Goal: Task Accomplishment & Management: Complete application form

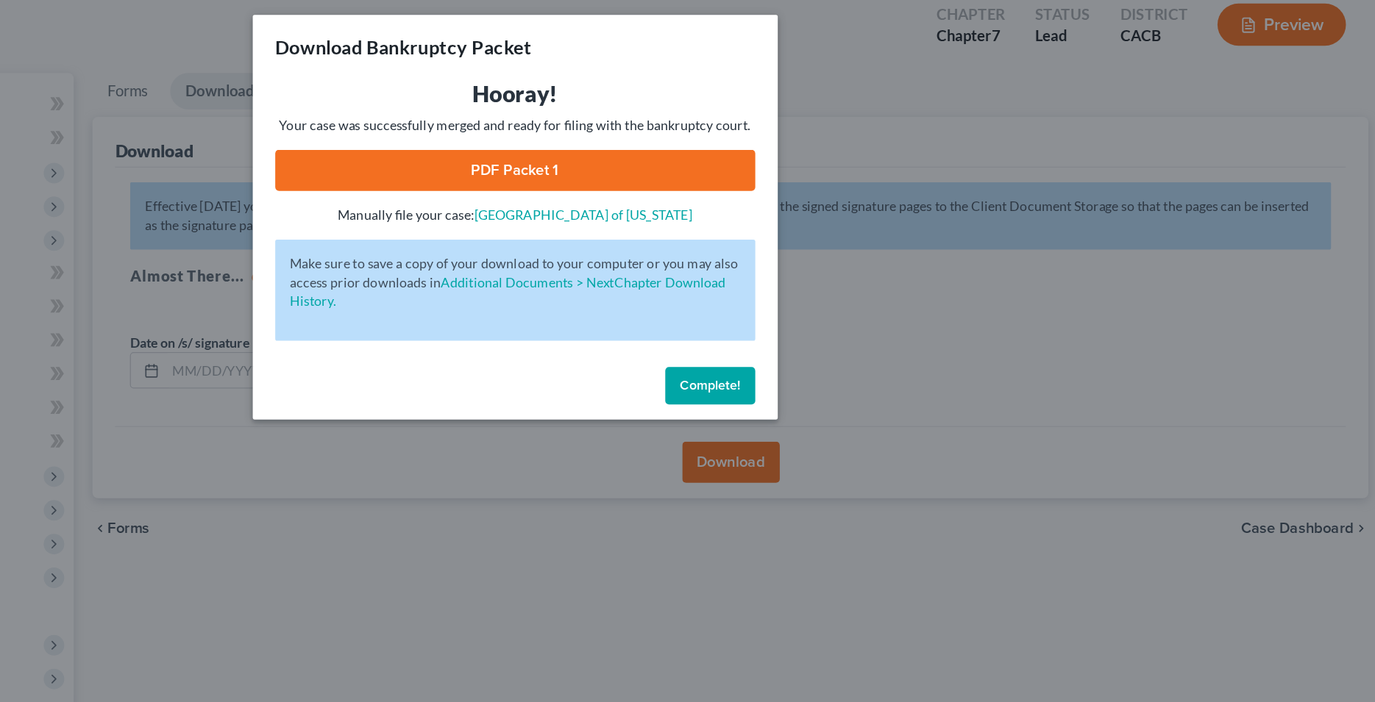
click at [830, 313] on span "Complete!" at bounding box center [840, 308] width 47 height 13
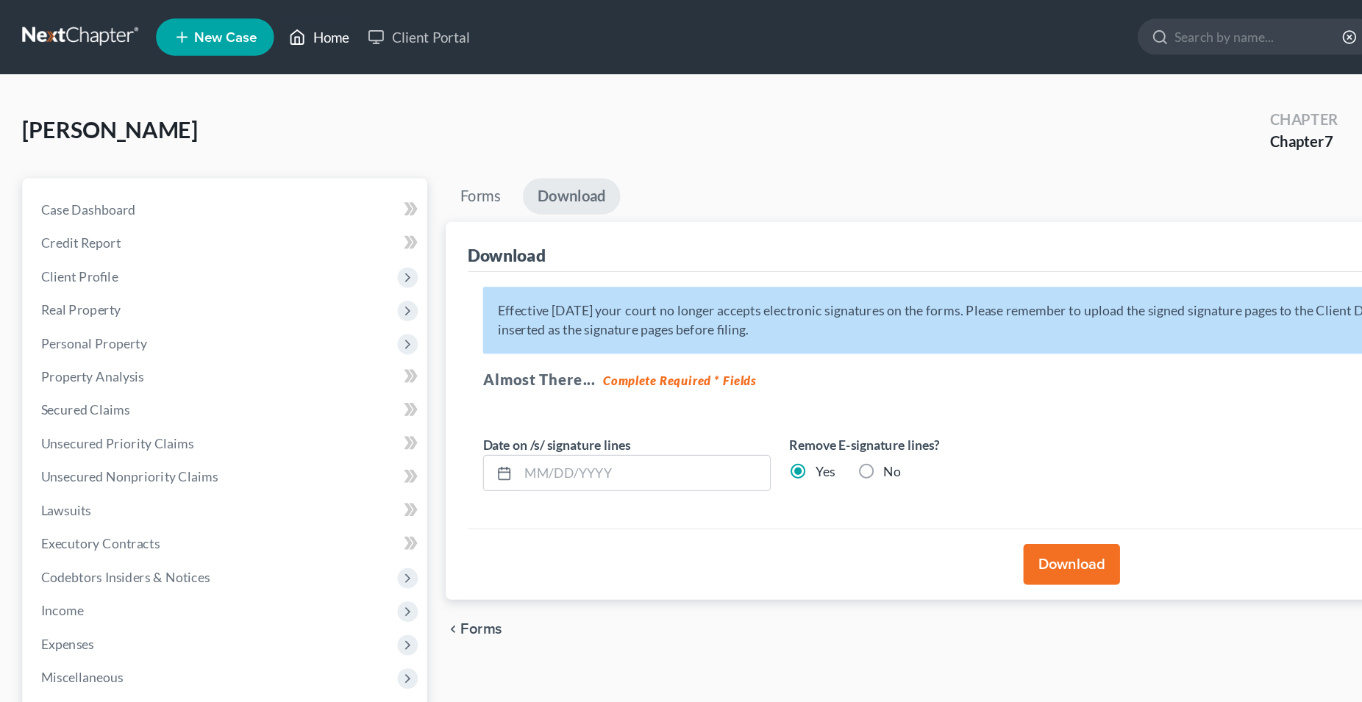
click at [271, 35] on link "Home" at bounding box center [252, 29] width 63 height 26
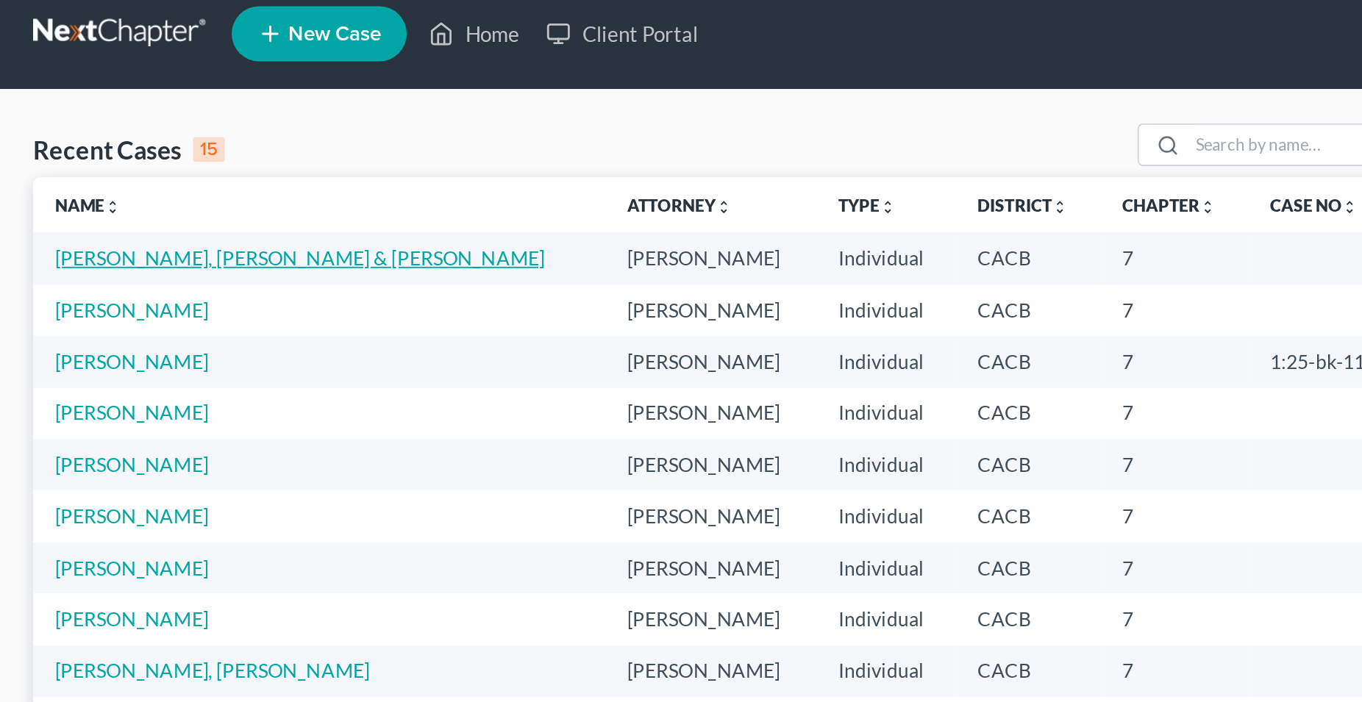
click at [149, 152] on link "Pineda Morales, Pedro & Salguero, Liliana" at bounding box center [159, 149] width 261 height 13
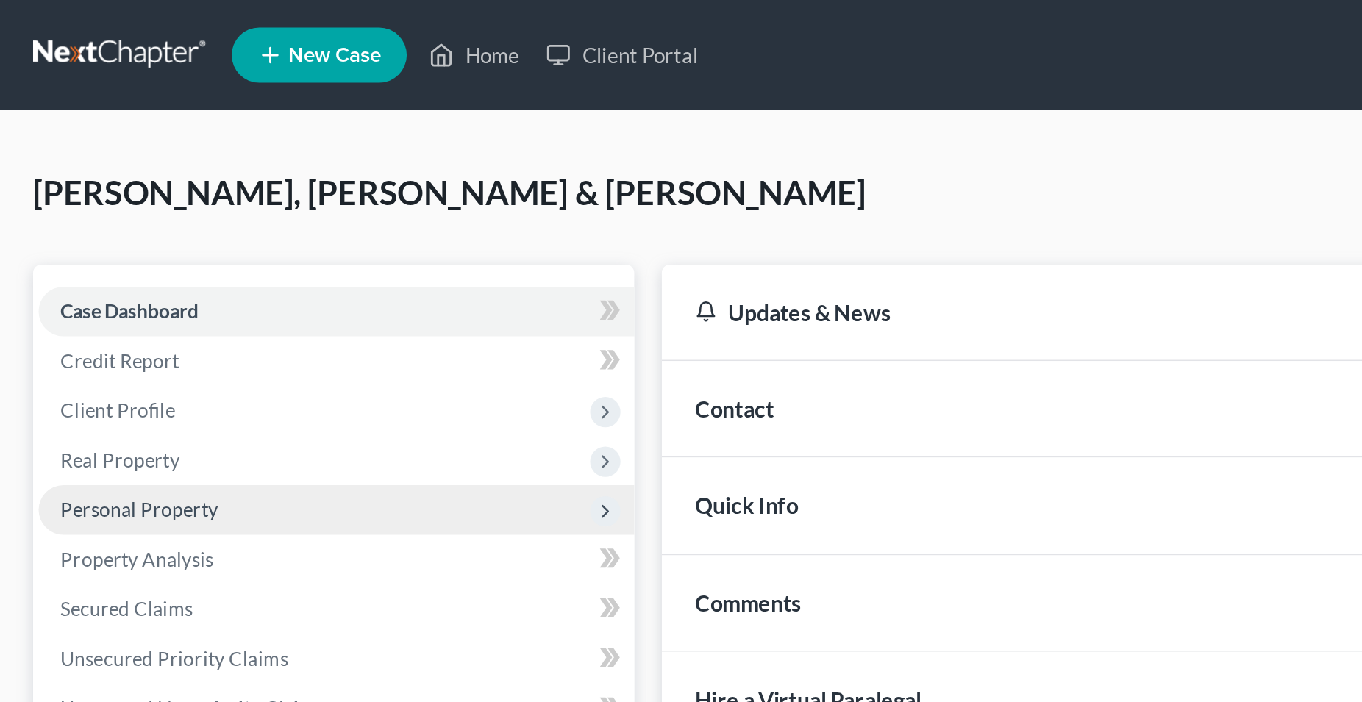
click at [104, 274] on span "Personal Property" at bounding box center [74, 272] width 84 height 13
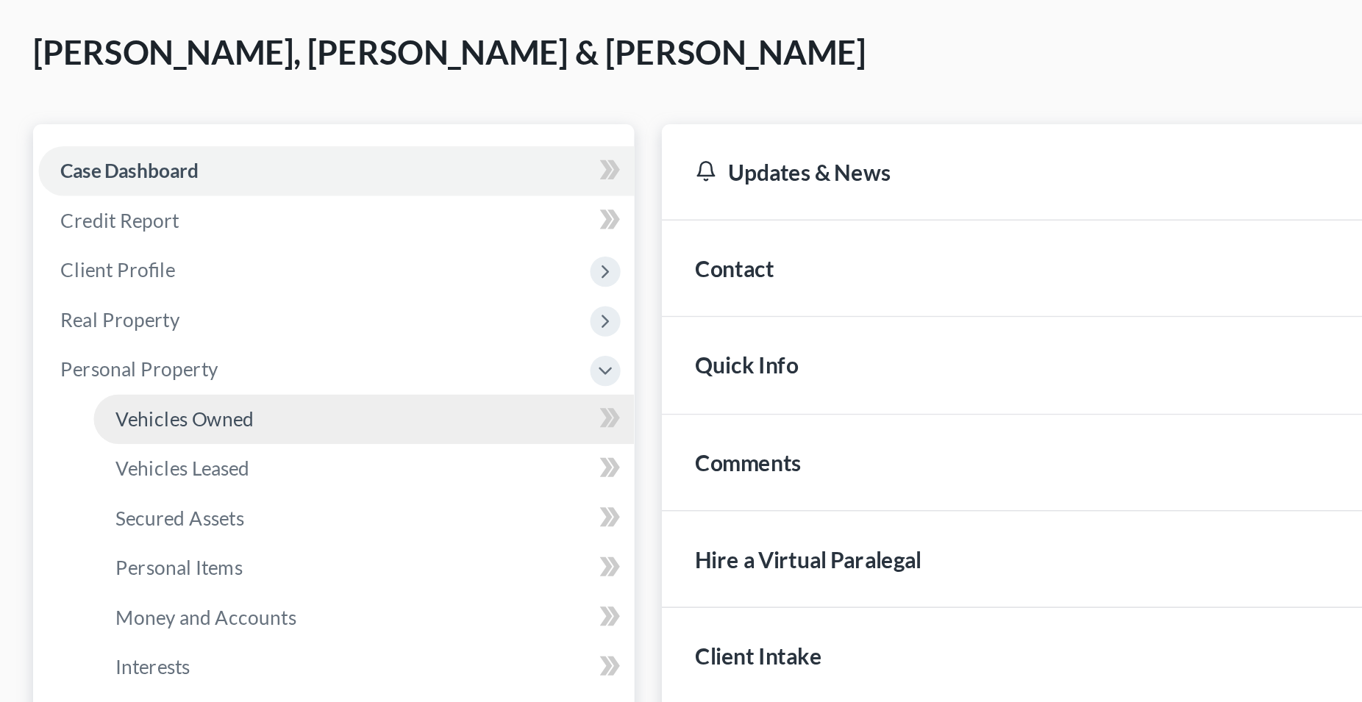
click at [124, 299] on span "Vehicles Owned" at bounding box center [99, 298] width 74 height 13
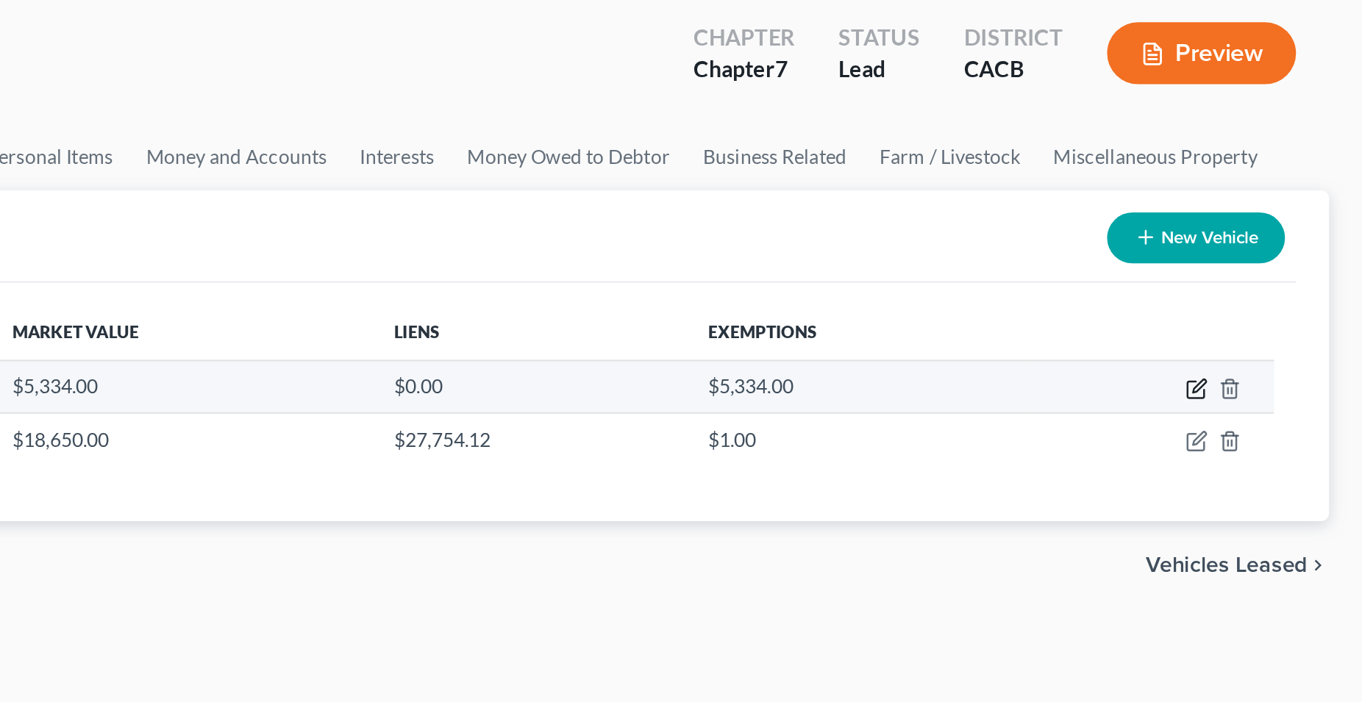
click at [1273, 287] on icon "button" at bounding box center [1273, 283] width 9 height 9
select select "0"
select select "13"
select select "2"
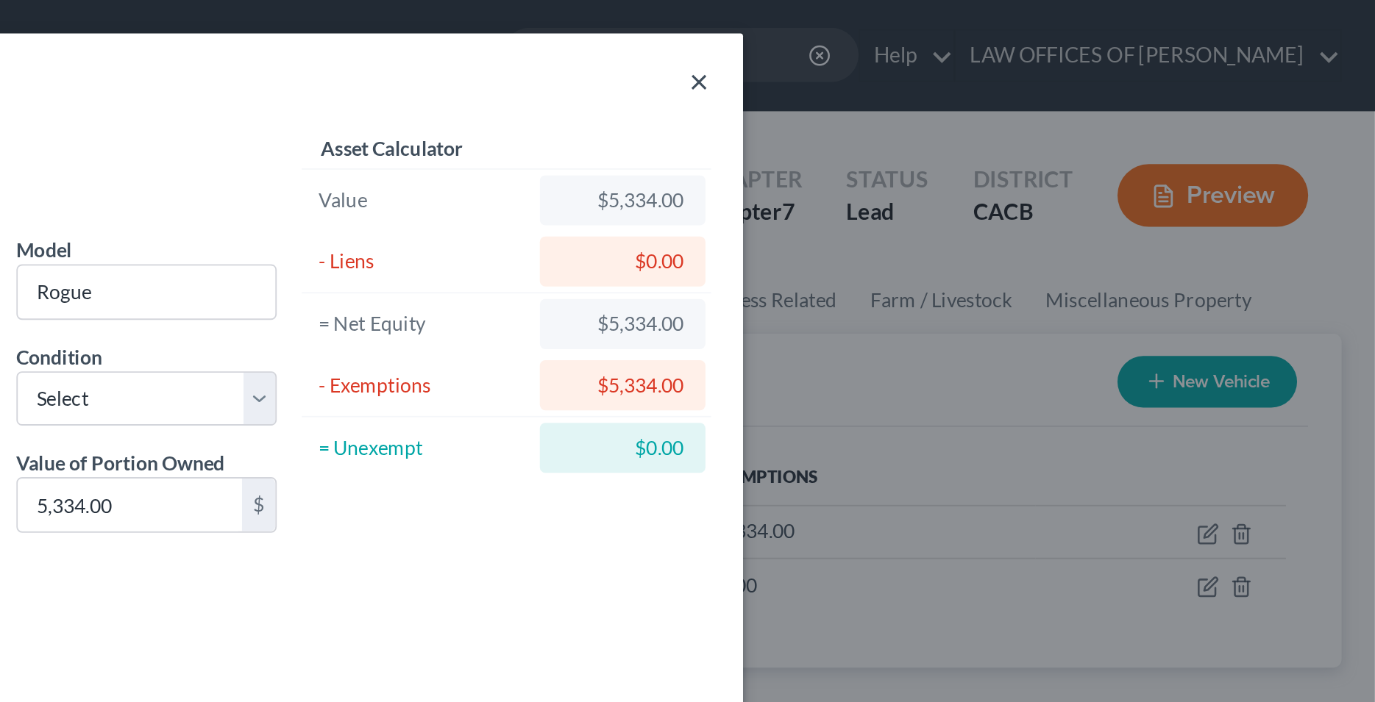
click at [1016, 46] on button "×" at bounding box center [1018, 43] width 10 height 18
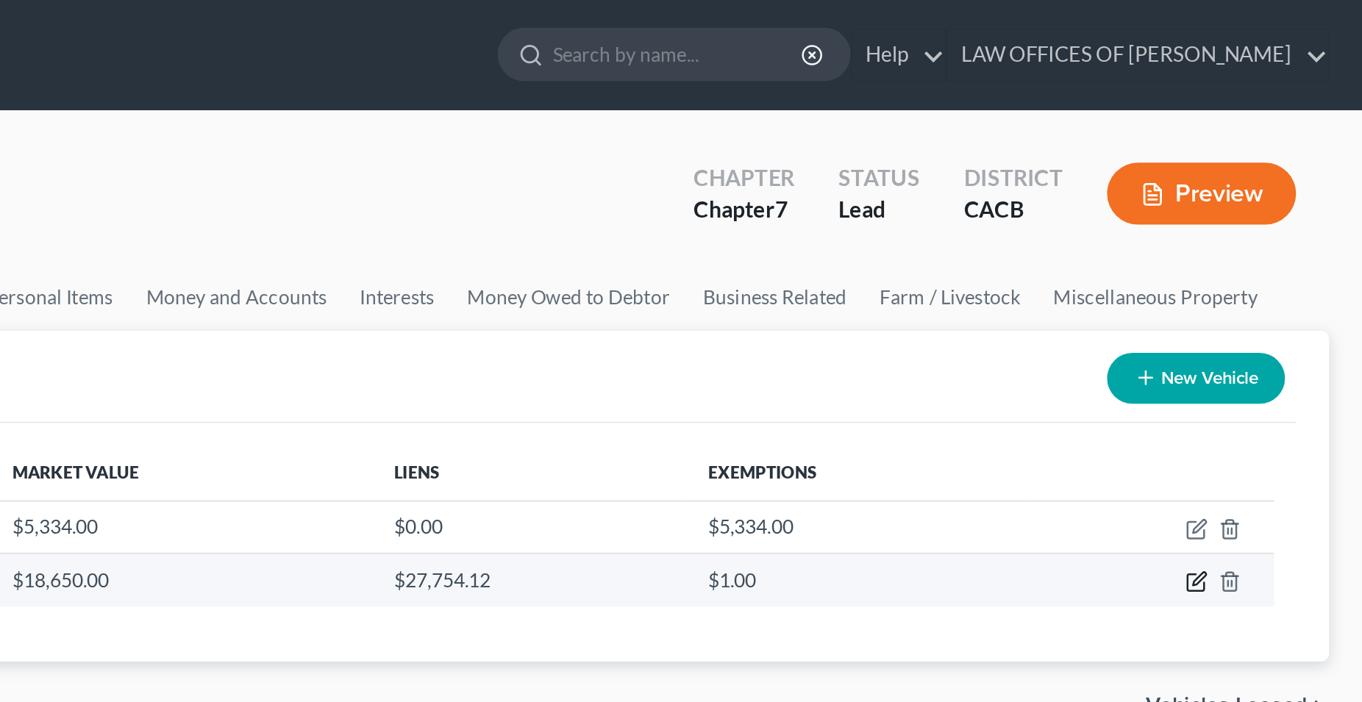
click at [1275, 310] on icon "button" at bounding box center [1274, 310] width 12 height 12
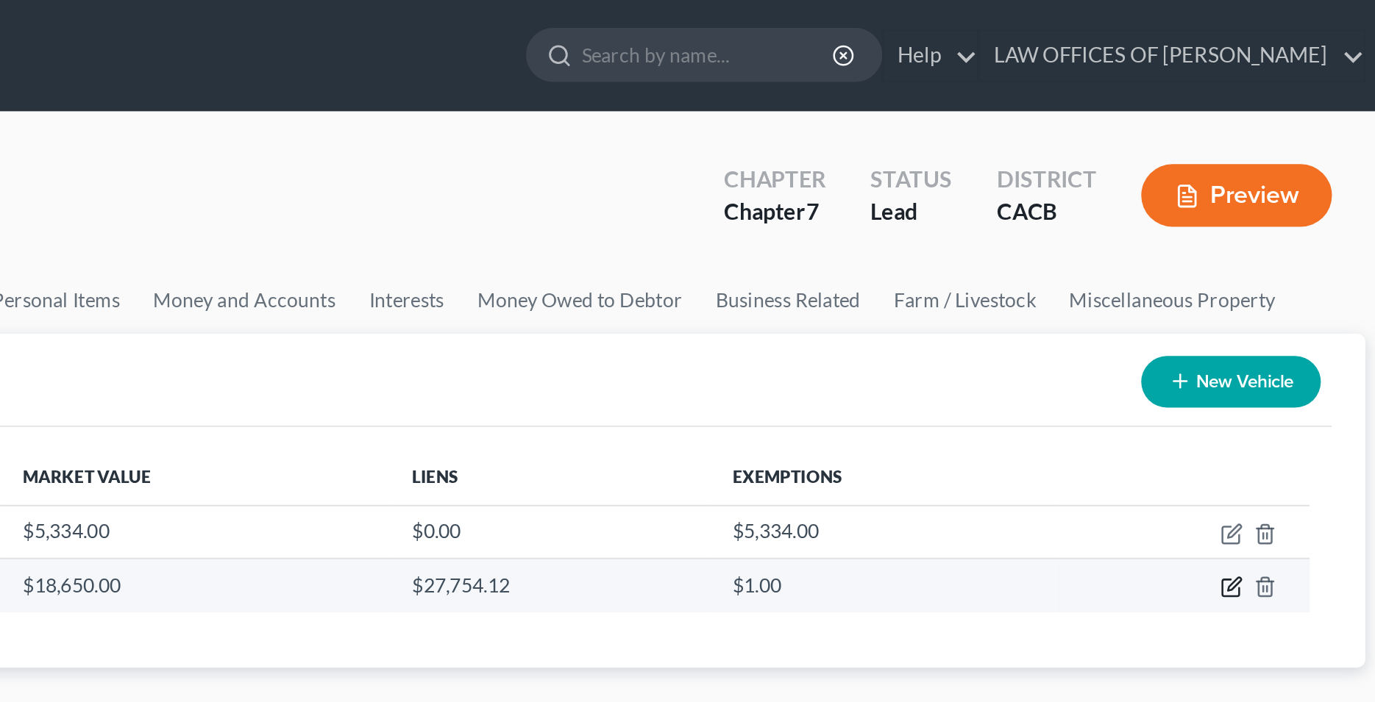
select select "0"
select select "9"
select select "0"
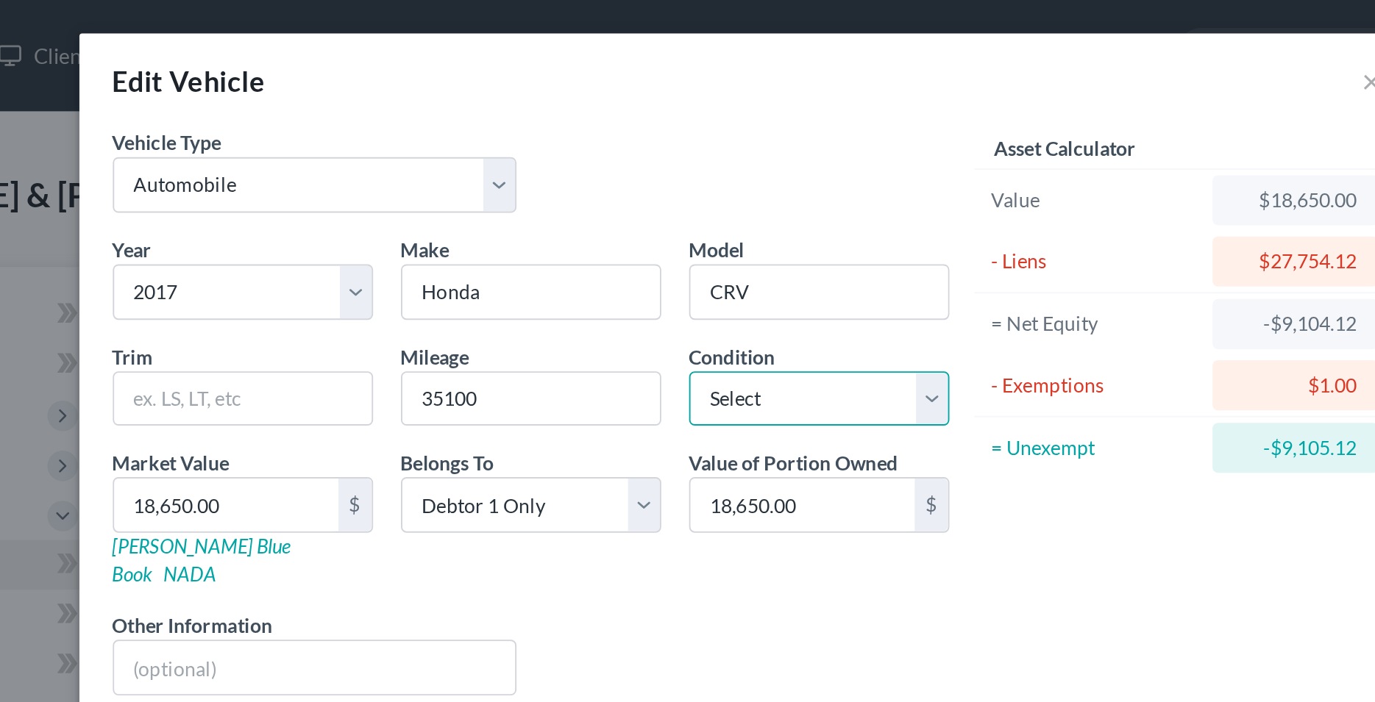
click at [657, 196] on select "Select Excellent Very Good Good Fair Poor" at bounding box center [726, 210] width 138 height 29
select select "2"
click option "Good" at bounding box center [0, 0] width 0 height 0
click at [662, 323] on div "Liens Select" at bounding box center [687, 345] width 229 height 45
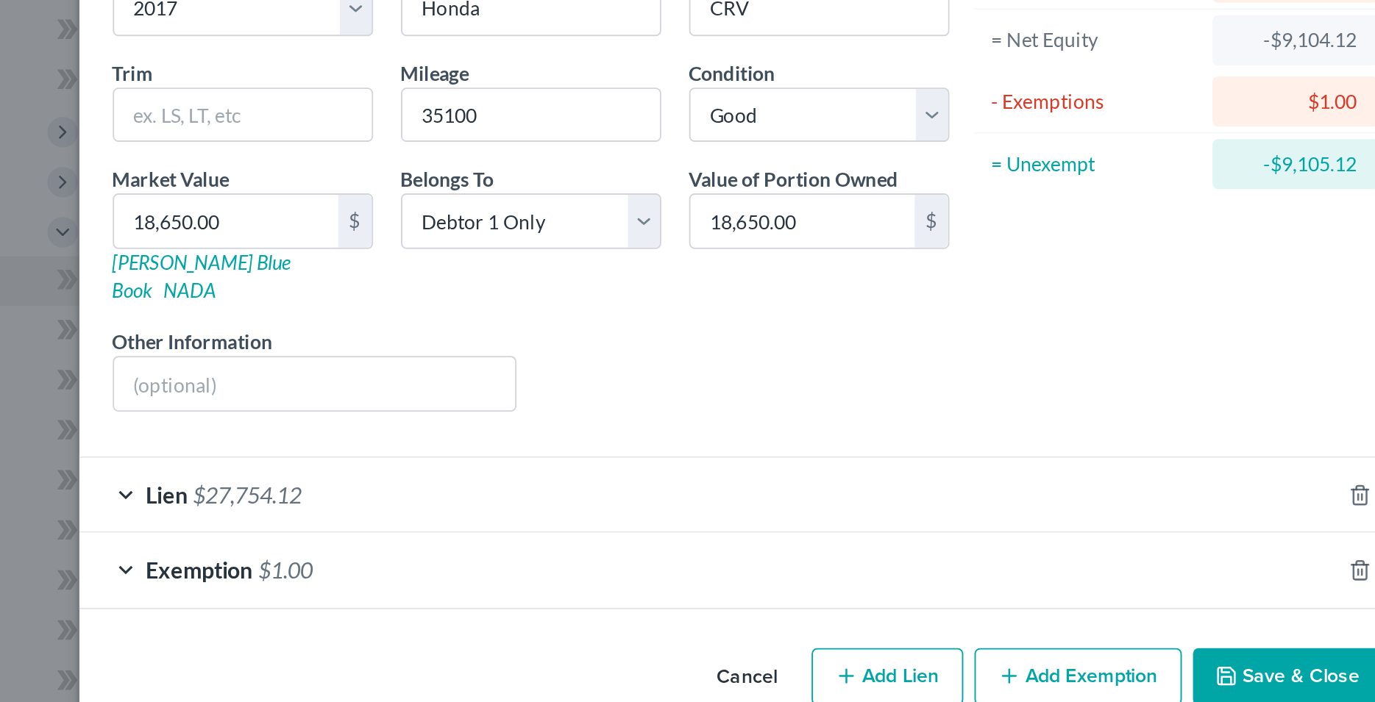
click at [955, 499] on button "Save & Close" at bounding box center [973, 508] width 100 height 31
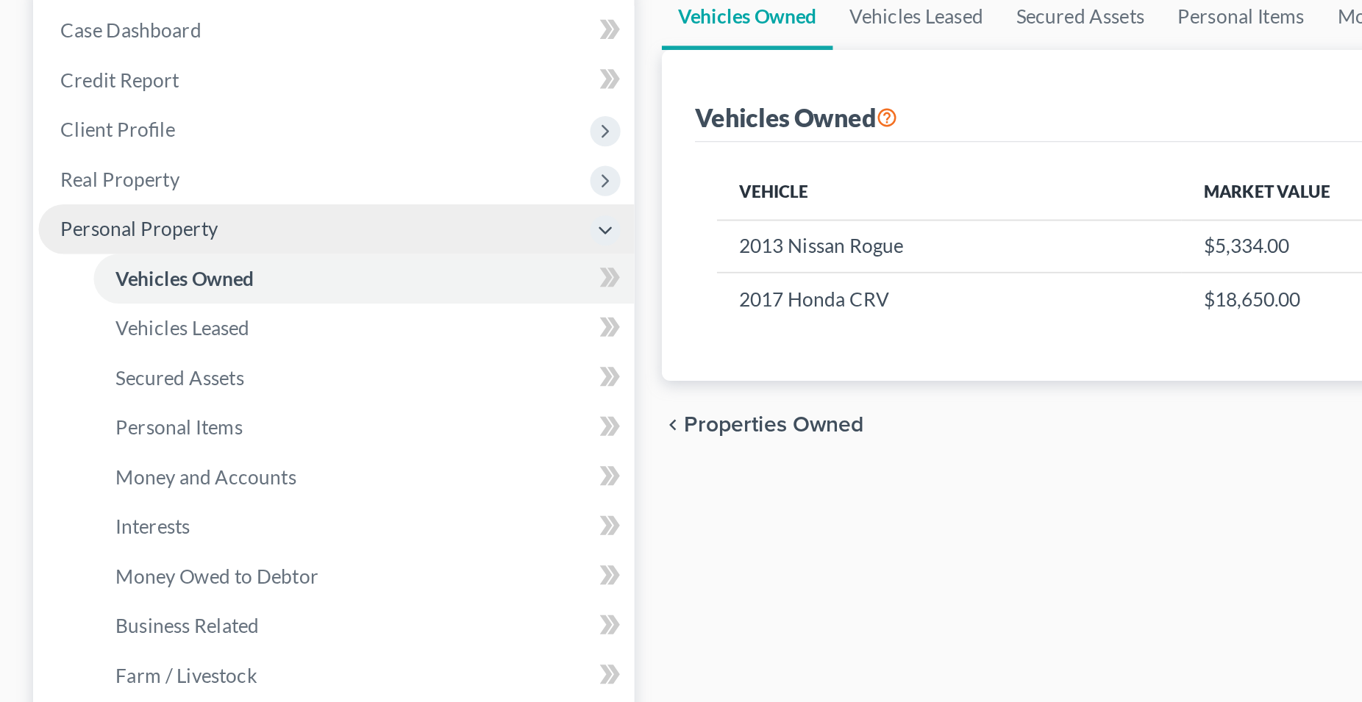
click at [90, 271] on span "Personal Property" at bounding box center [74, 272] width 84 height 13
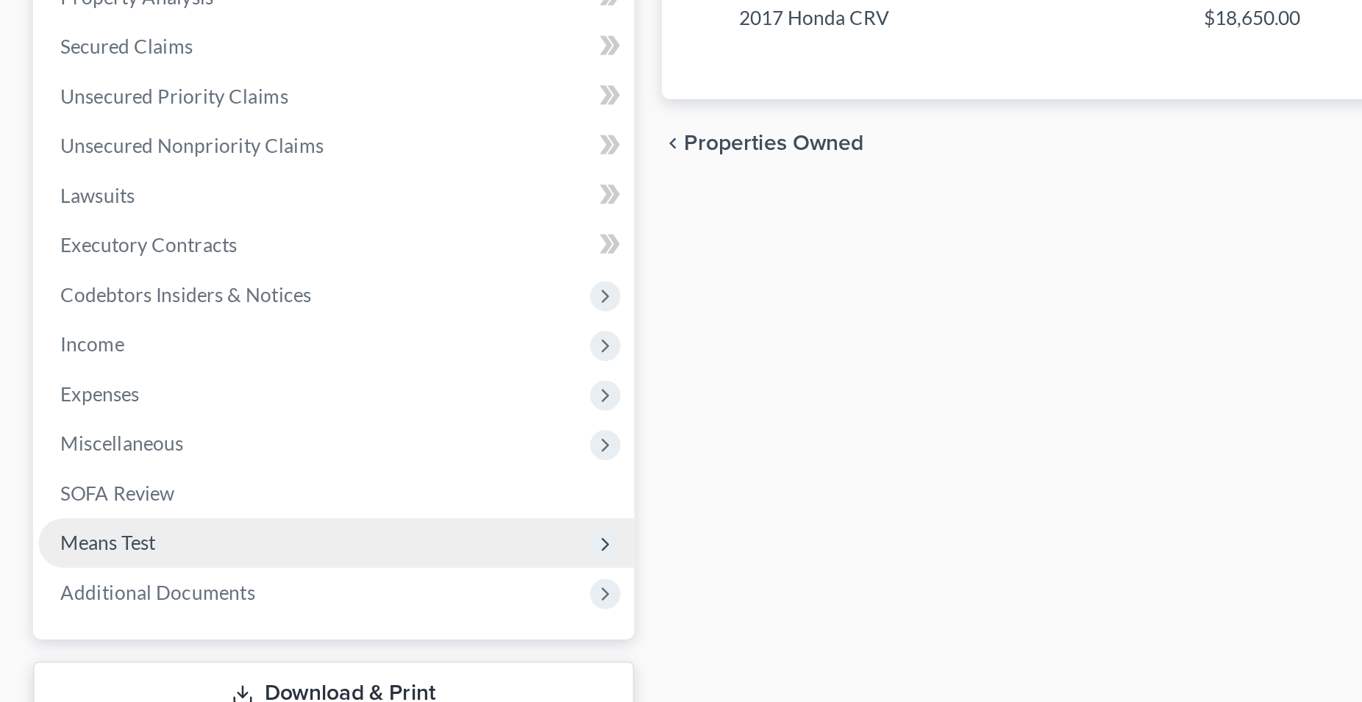
click at [79, 590] on span "Means Test" at bounding box center [57, 589] width 51 height 13
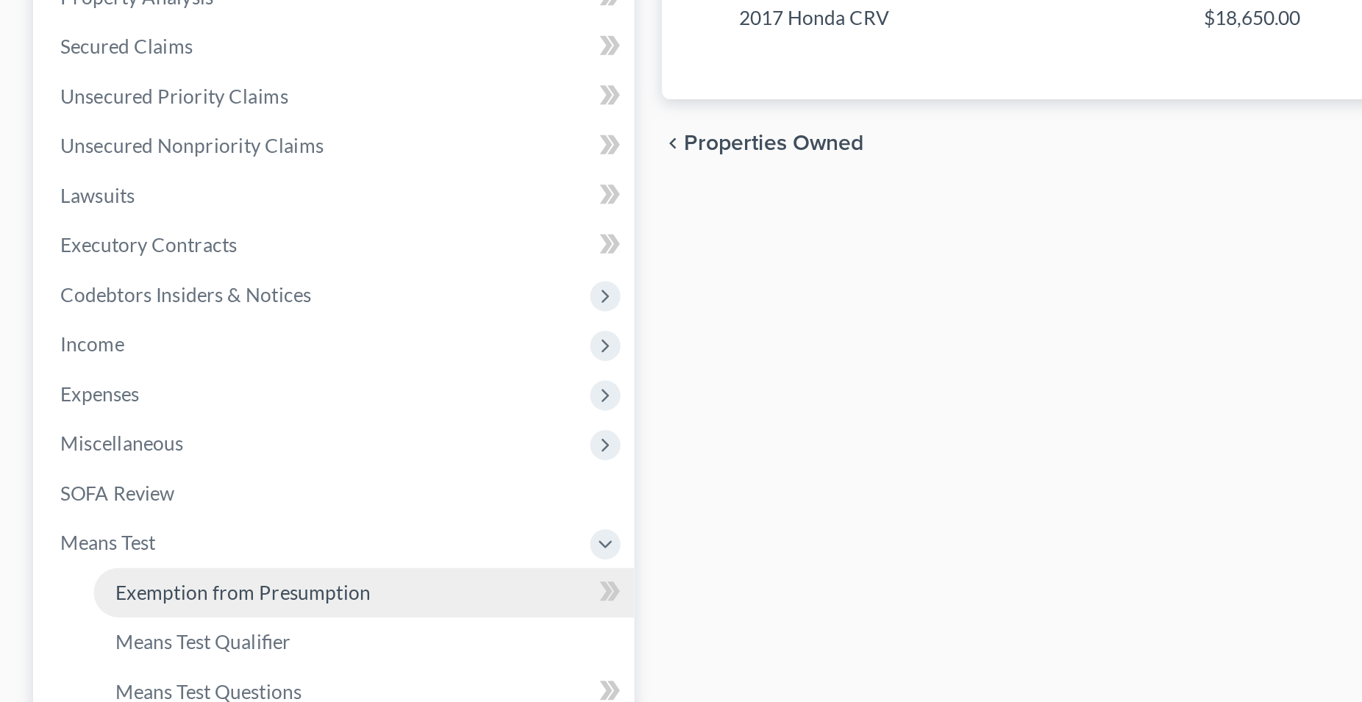
scroll to position [40, 0]
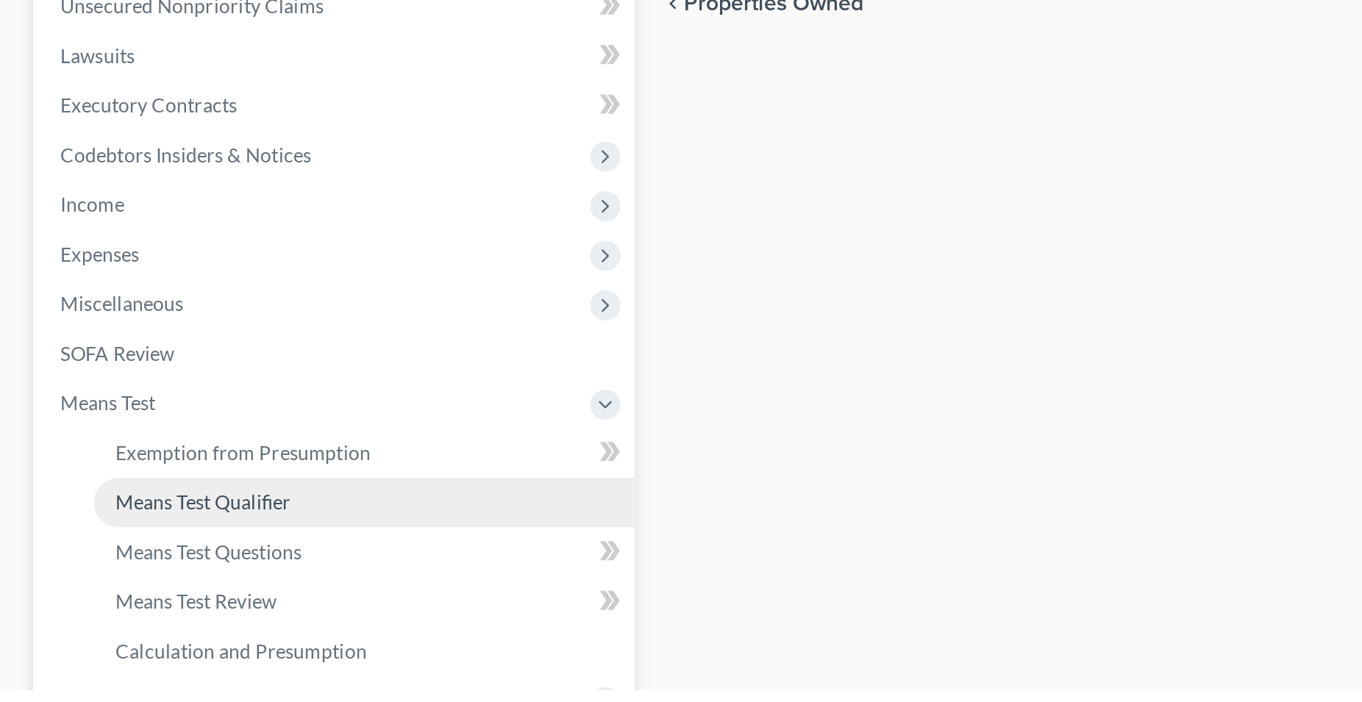
click at [127, 602] on span "Means Test Qualifier" at bounding box center [108, 602] width 93 height 13
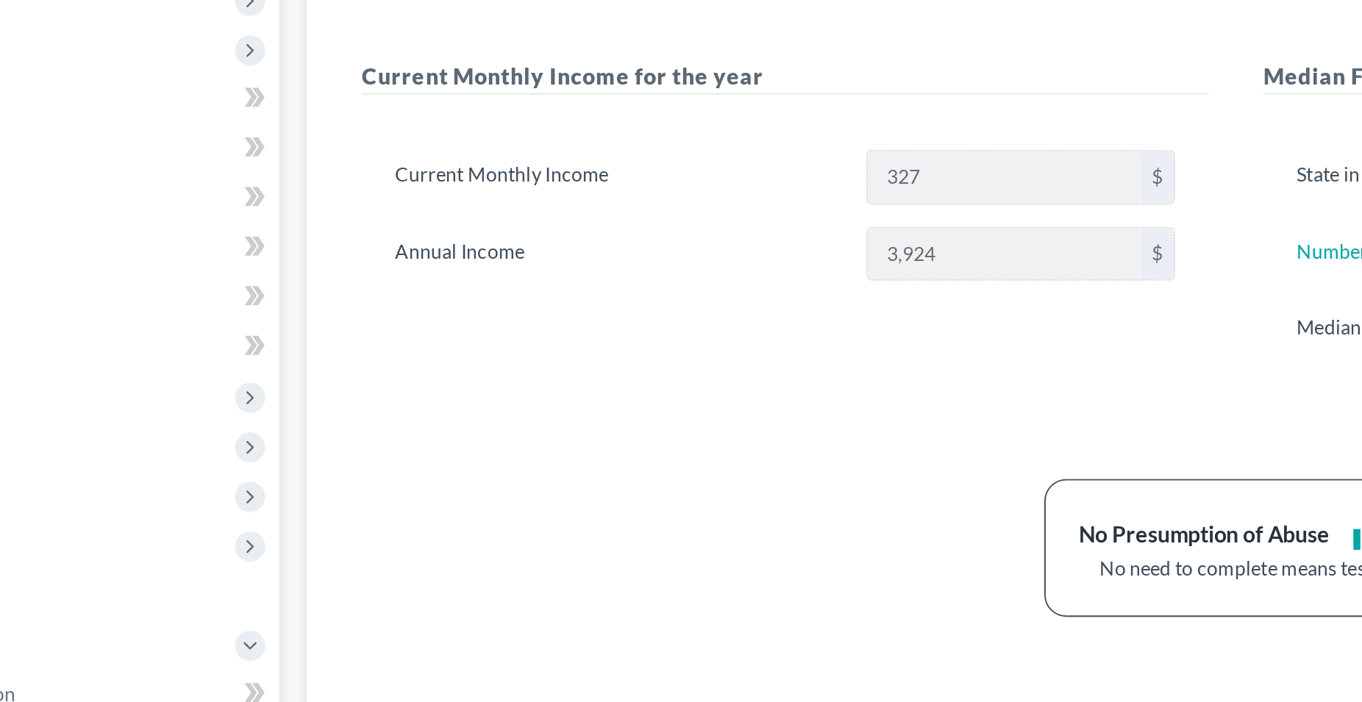
scroll to position [40, 0]
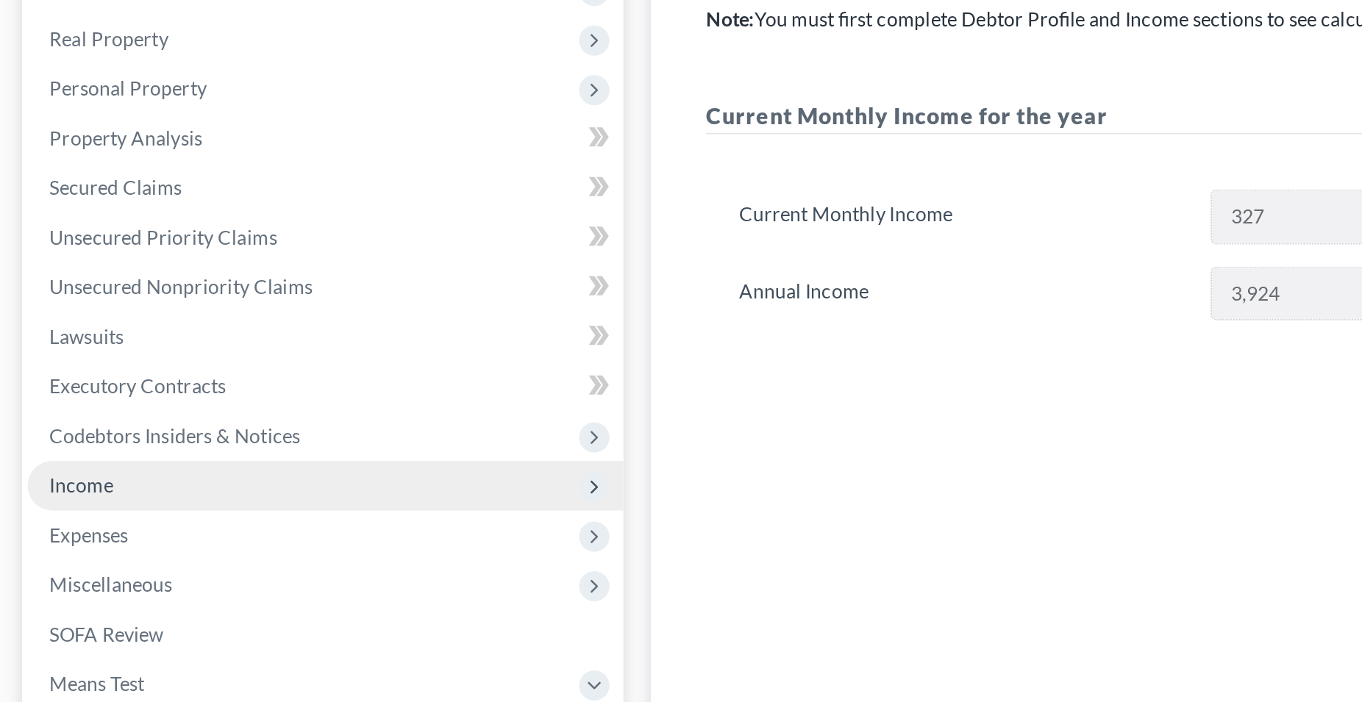
click at [59, 444] on span "Income" at bounding box center [49, 443] width 34 height 13
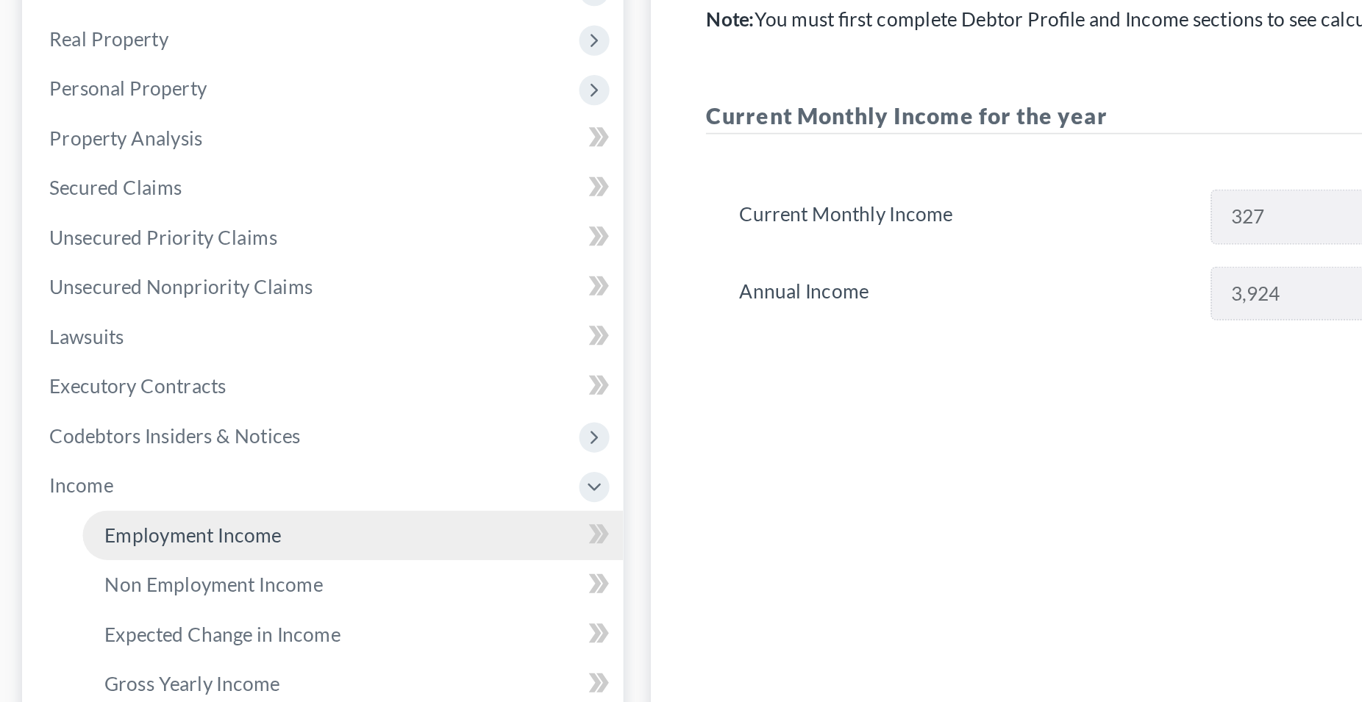
click at [108, 469] on span "Employment Income" at bounding box center [109, 469] width 94 height 13
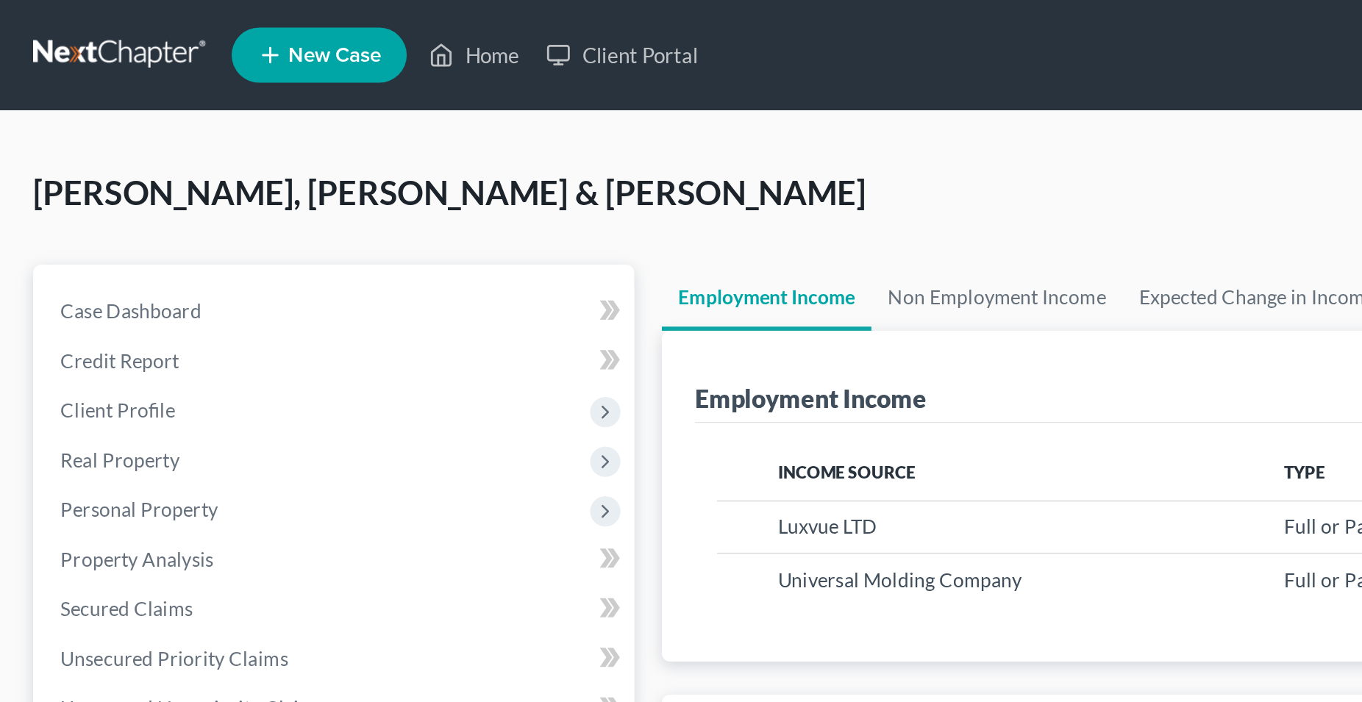
scroll to position [266, 560]
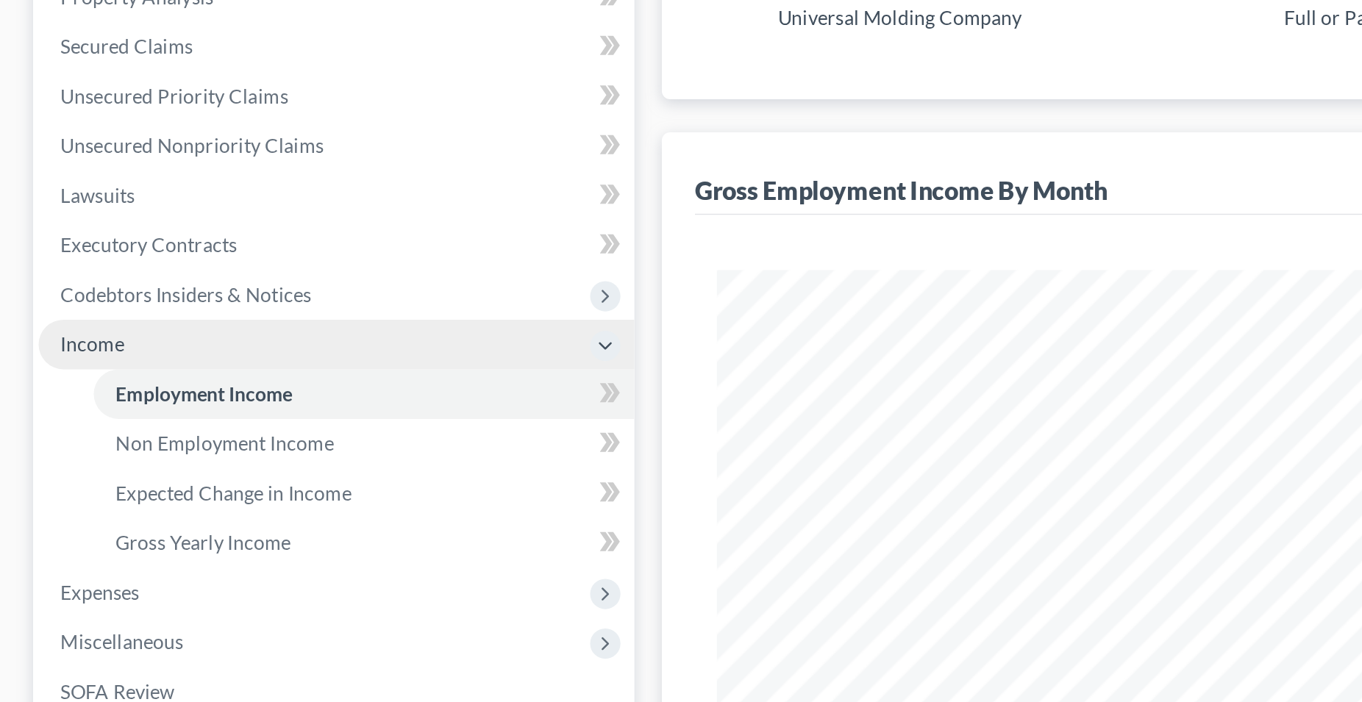
click at [64, 487] on span "Income" at bounding box center [49, 483] width 34 height 13
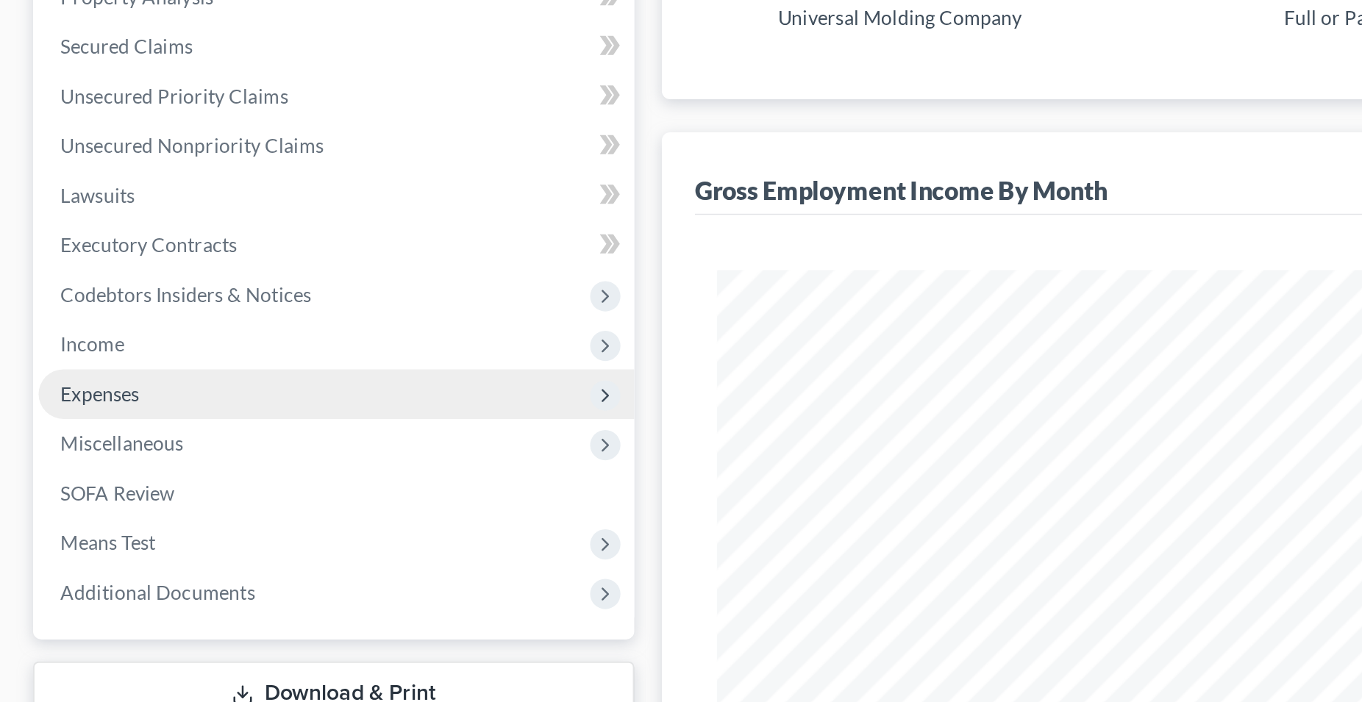
click at [65, 510] on span "Expenses" at bounding box center [53, 510] width 42 height 13
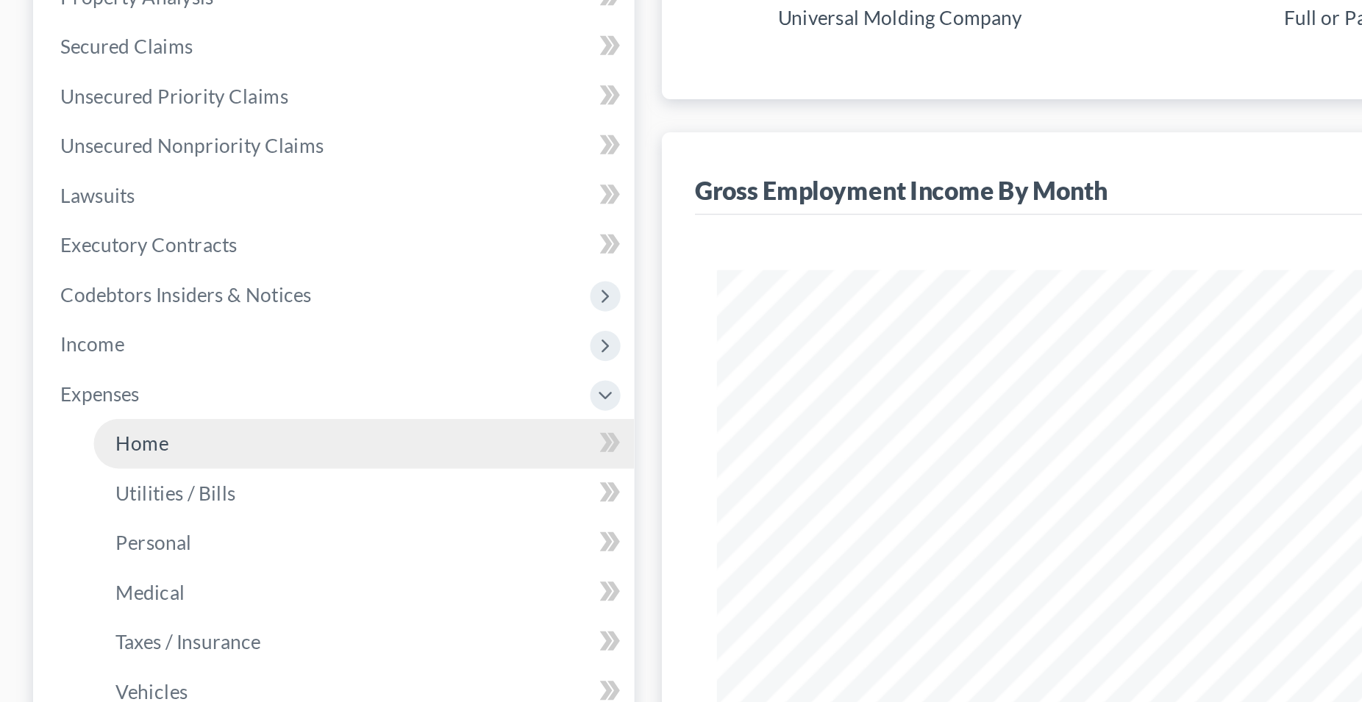
click at [81, 538] on span "Home" at bounding box center [76, 536] width 28 height 13
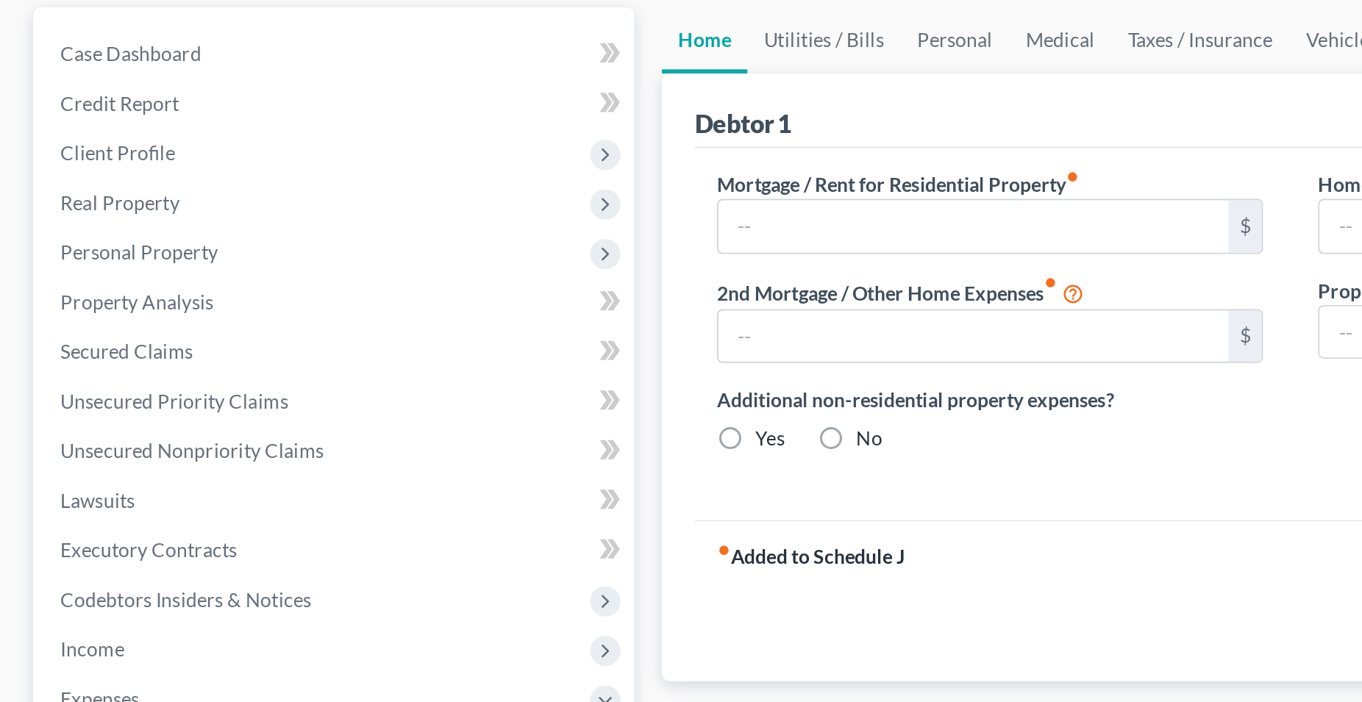
type input "1,250.00"
type input "0.00"
radio input "true"
type input "0.00"
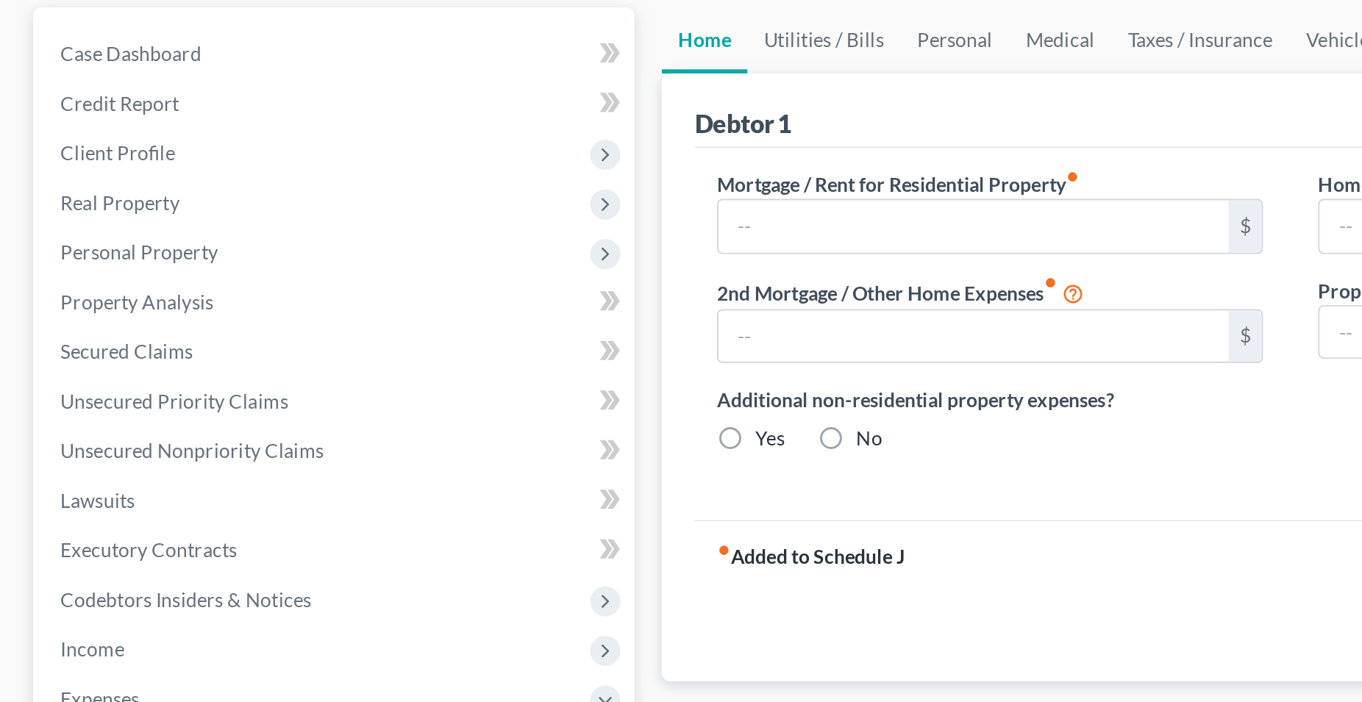
type input "0.00"
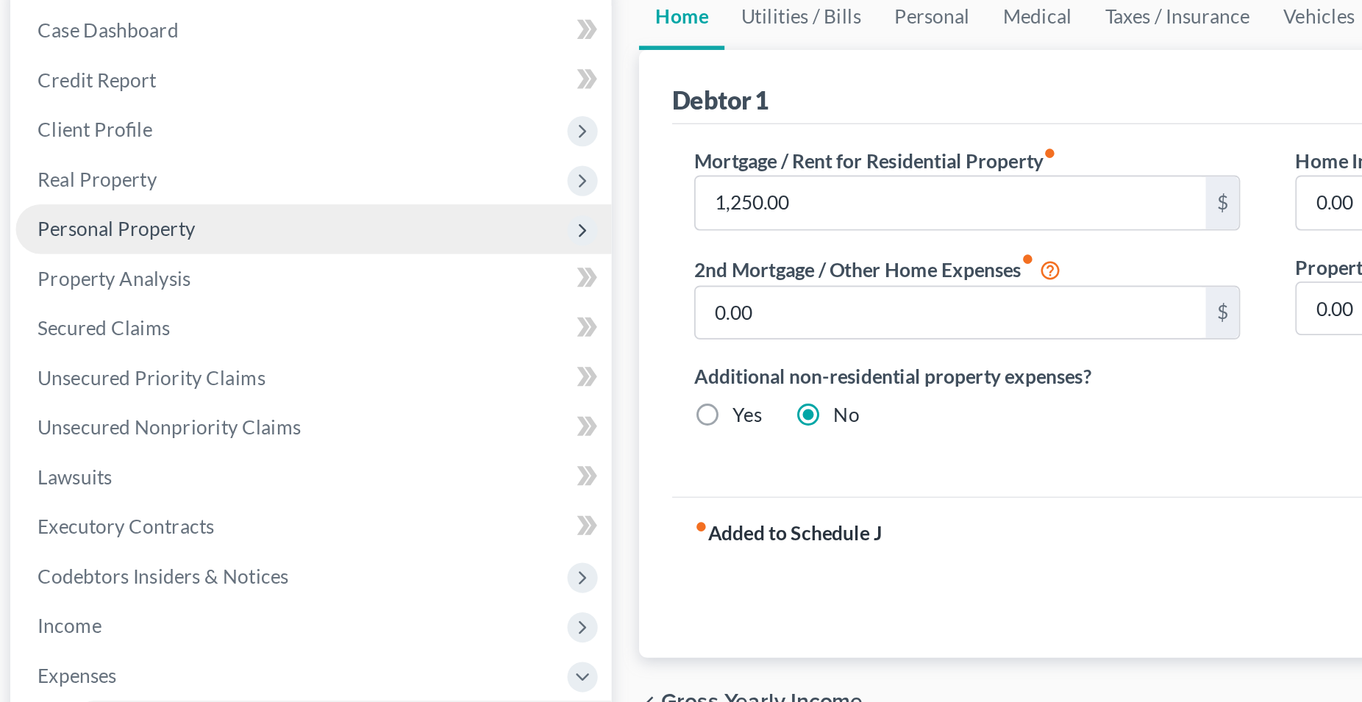
click at [96, 271] on span "Personal Property" at bounding box center [74, 272] width 84 height 13
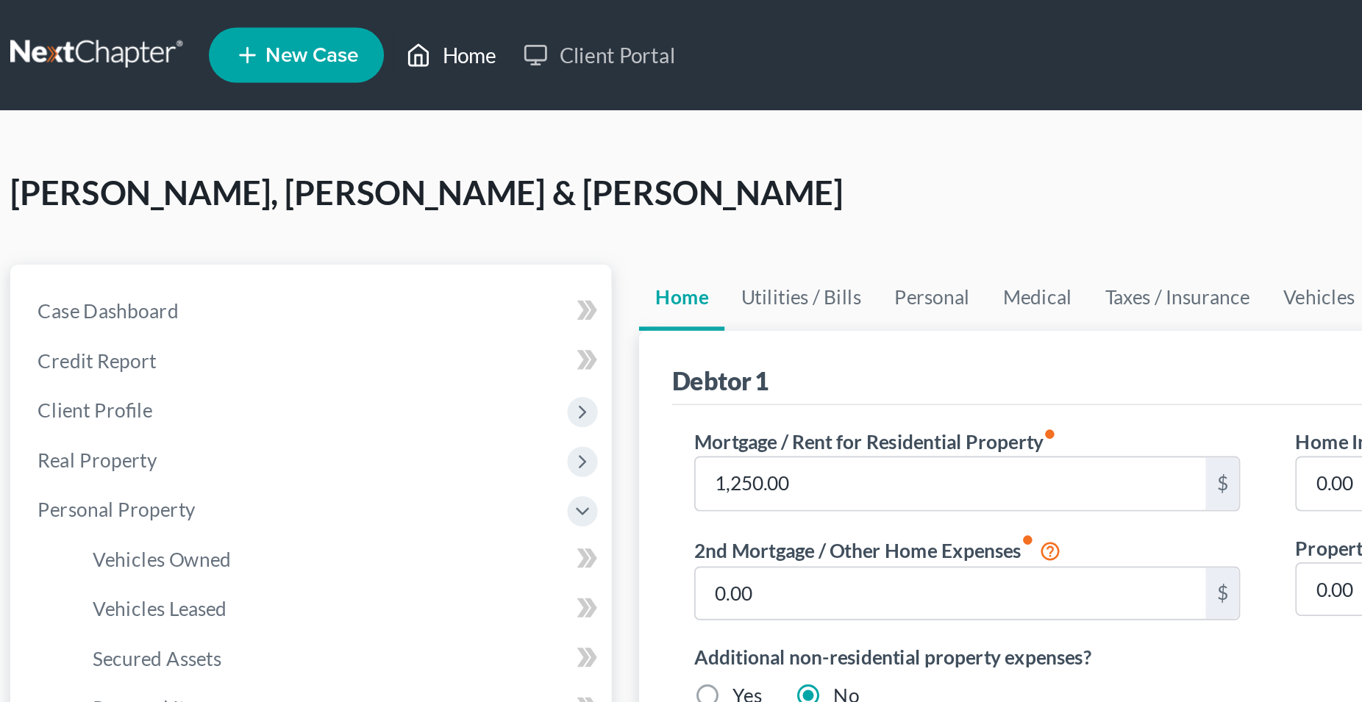
click at [266, 29] on link "Home" at bounding box center [252, 29] width 63 height 26
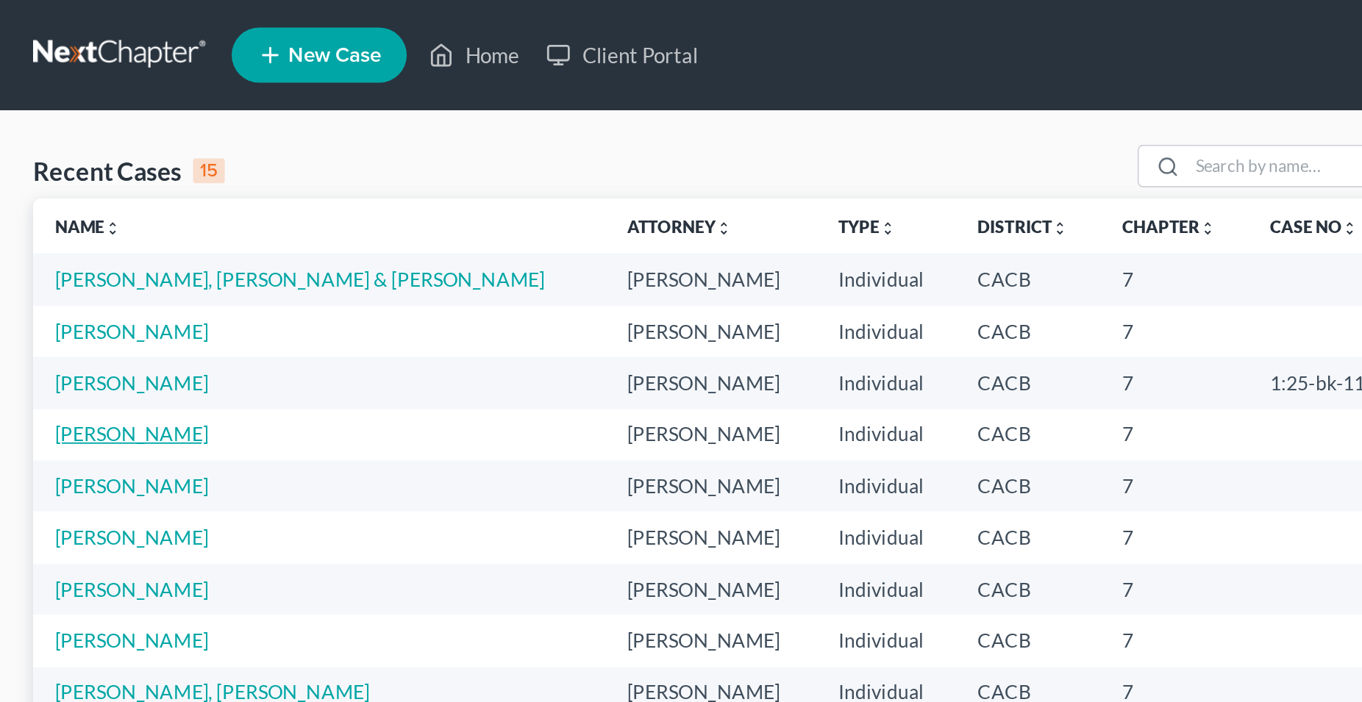
click at [72, 234] on link "Flores, Erika" at bounding box center [70, 231] width 82 height 13
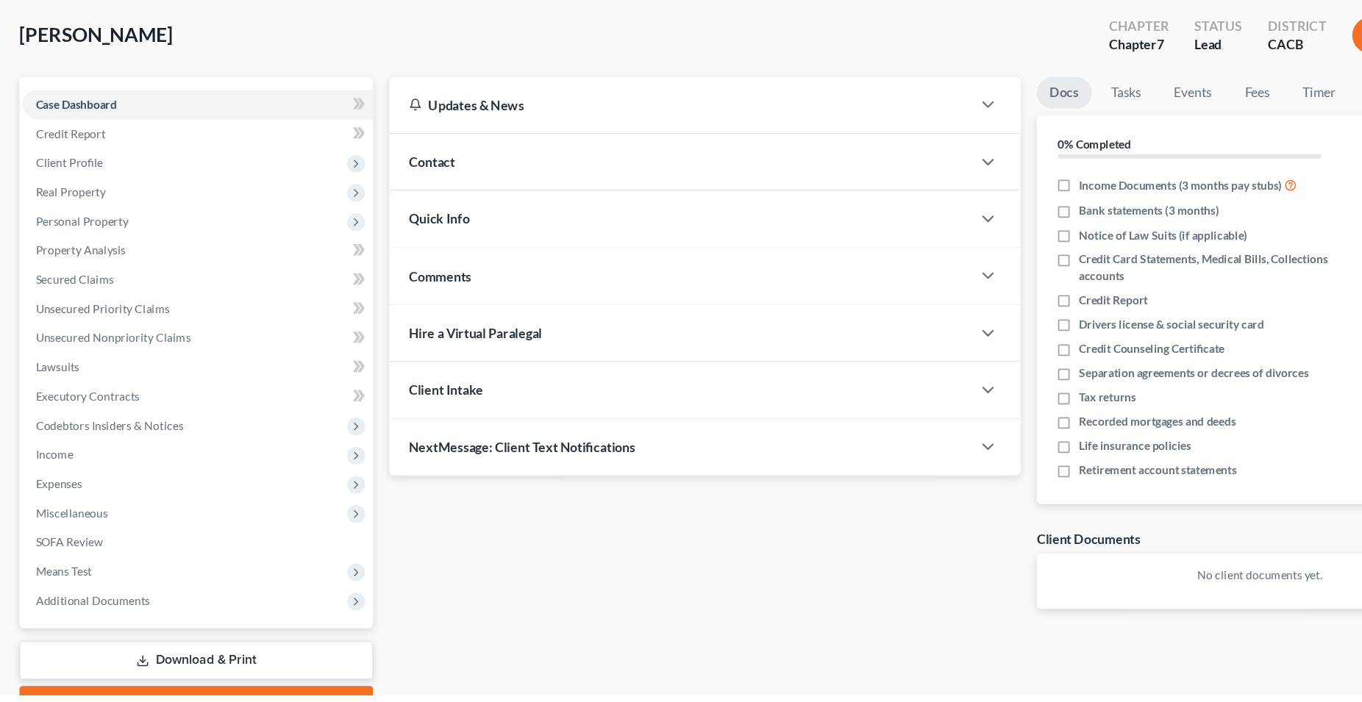
scroll to position [73, 0]
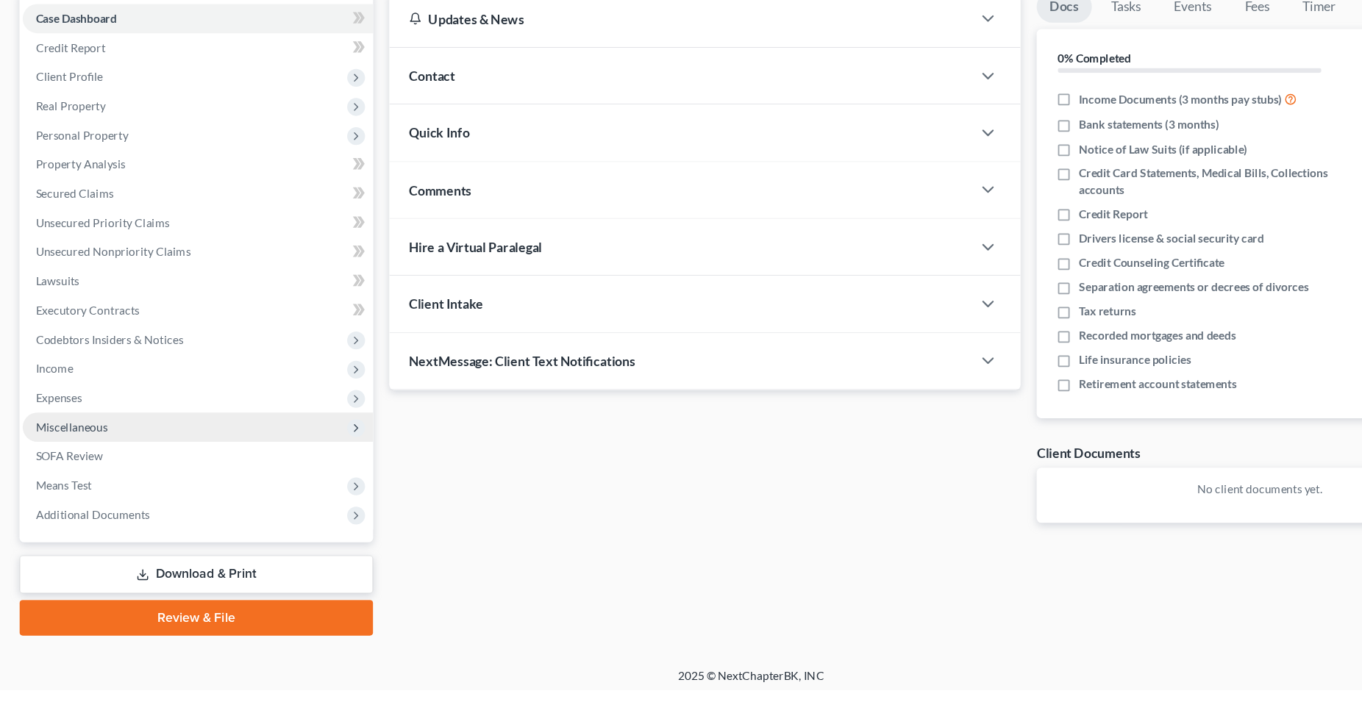
click at [79, 466] on span "Miscellaneous" at bounding box center [64, 463] width 65 height 13
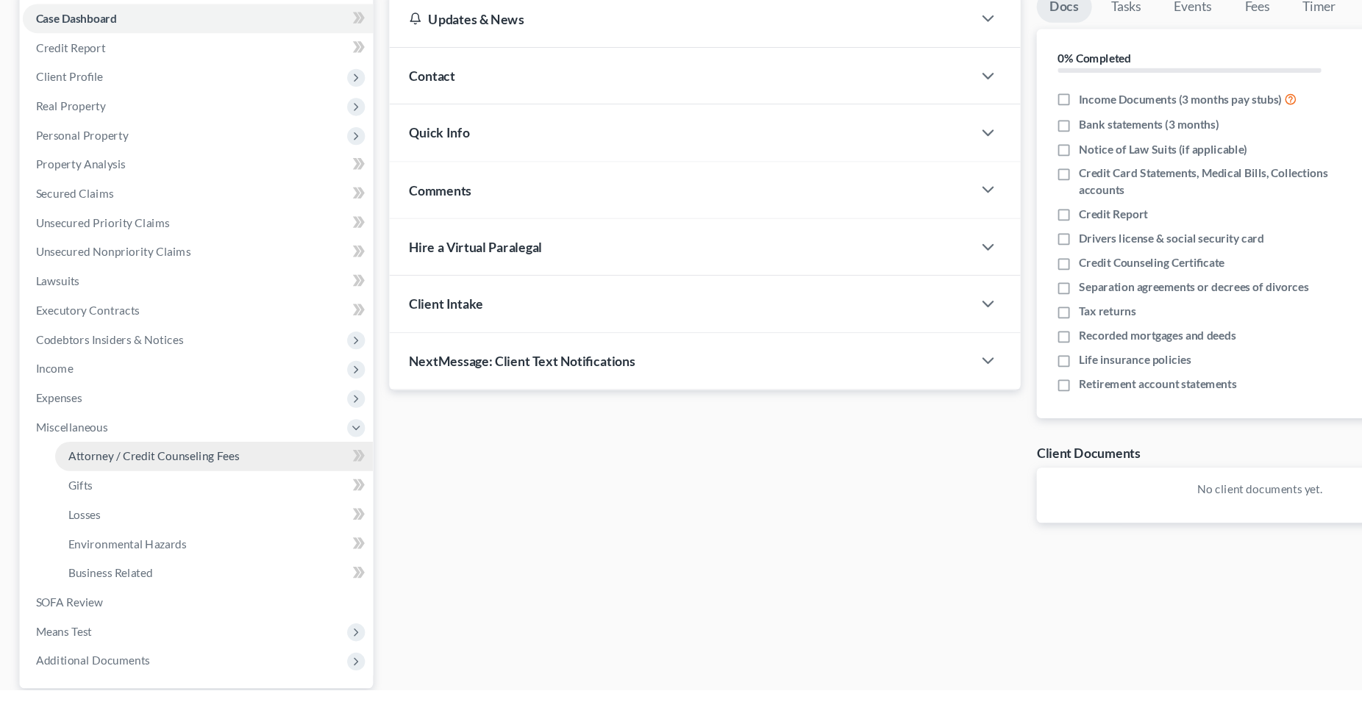
click at [144, 493] on span "Attorney / Credit Counseling Fees" at bounding box center [139, 490] width 155 height 13
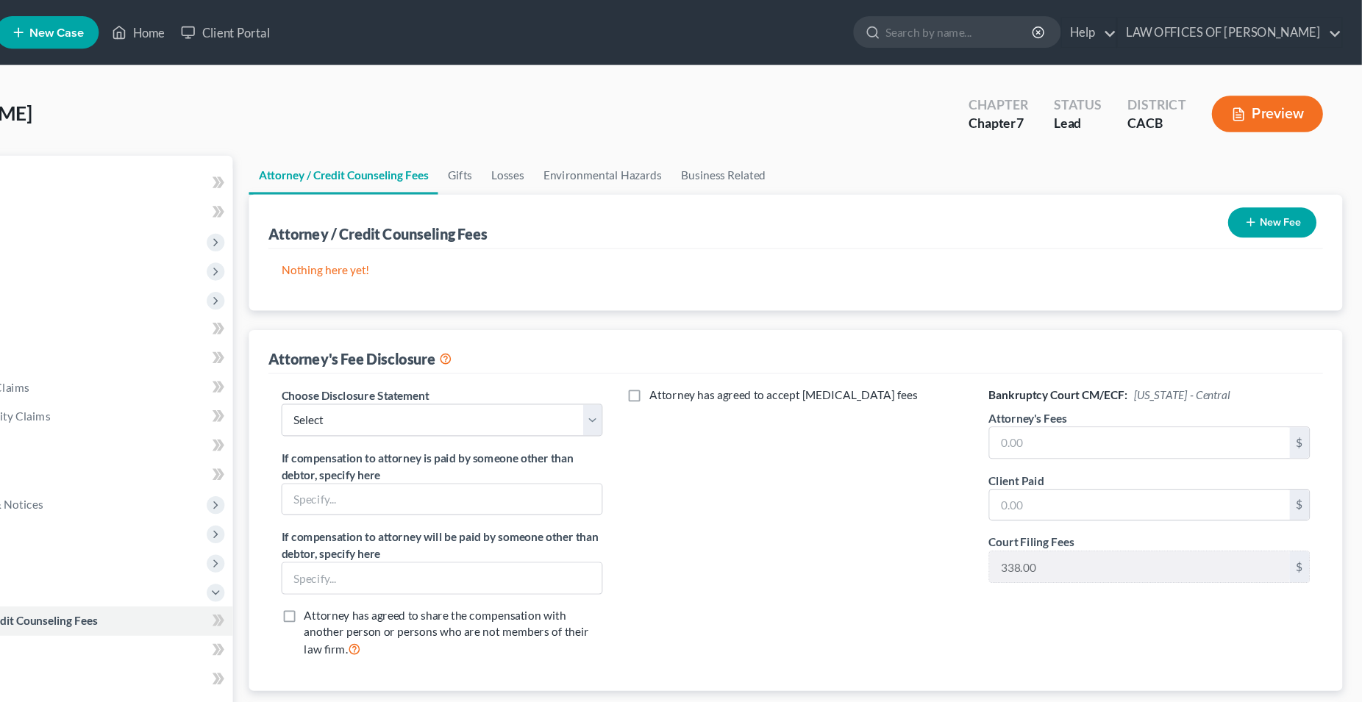
click at [1294, 199] on button "New Fee" at bounding box center [1281, 201] width 80 height 27
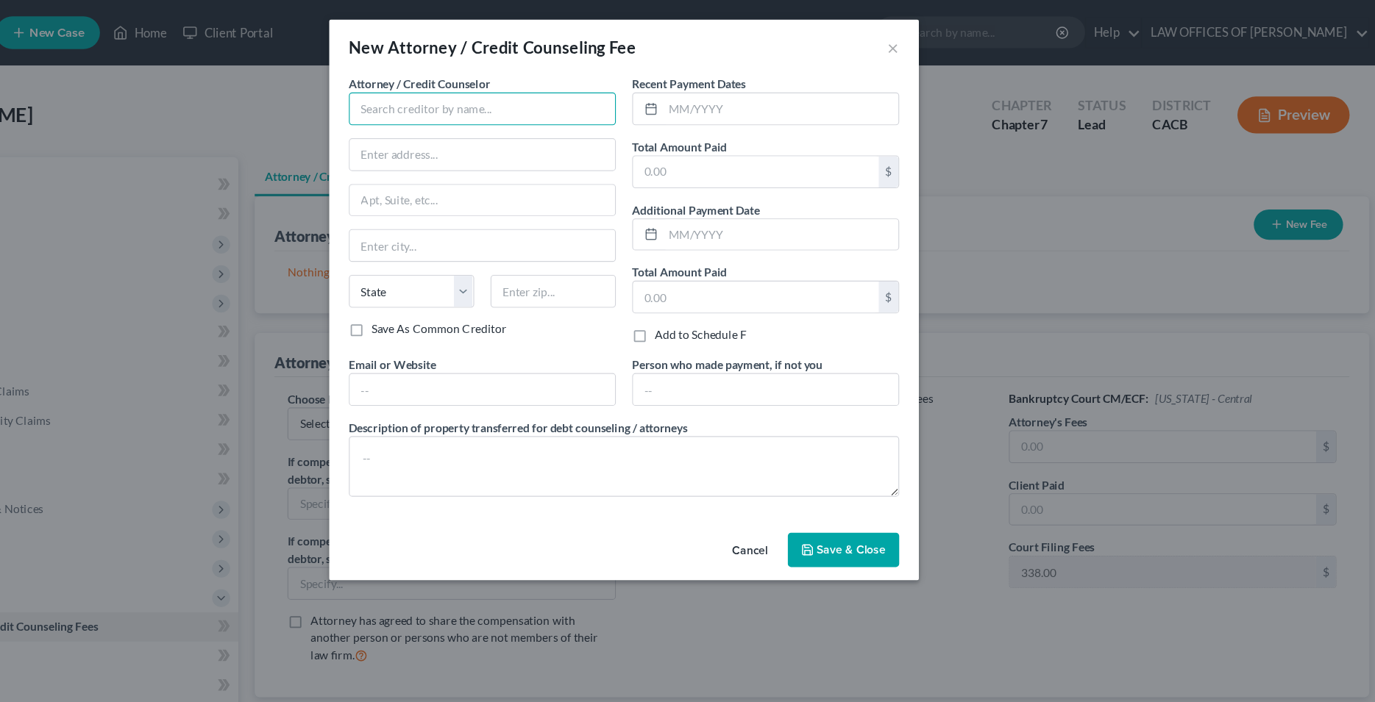
click at [524, 101] on input "text" at bounding box center [561, 97] width 240 height 29
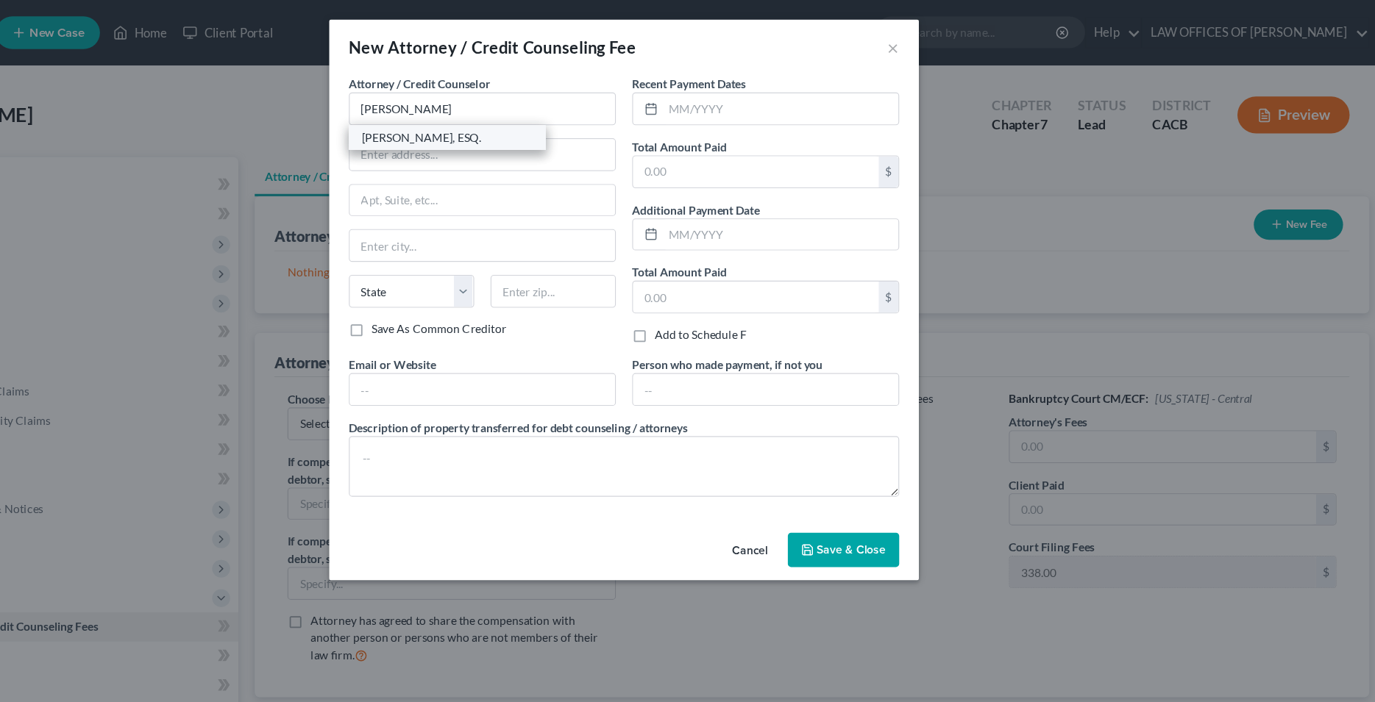
click at [507, 129] on div "GLENN WARD CALSADA, ESQ." at bounding box center [528, 123] width 153 height 15
type input "GLENN WARD CALSADA, ESQ."
type input "100 N. Brand Boulevard"
type input "SUITE #322"
type input "Glendale"
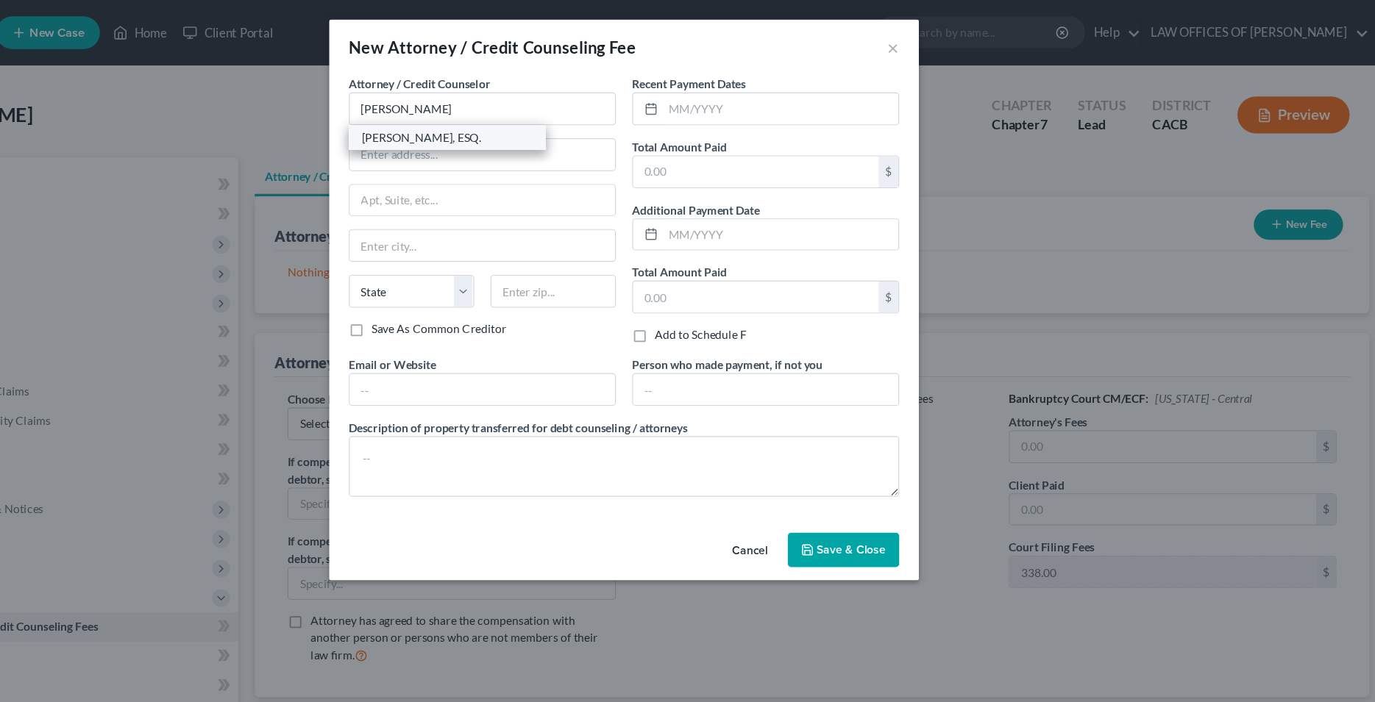
select select "4"
type input "91203"
click at [539, 350] on input "text" at bounding box center [560, 350] width 238 height 28
type input "G"
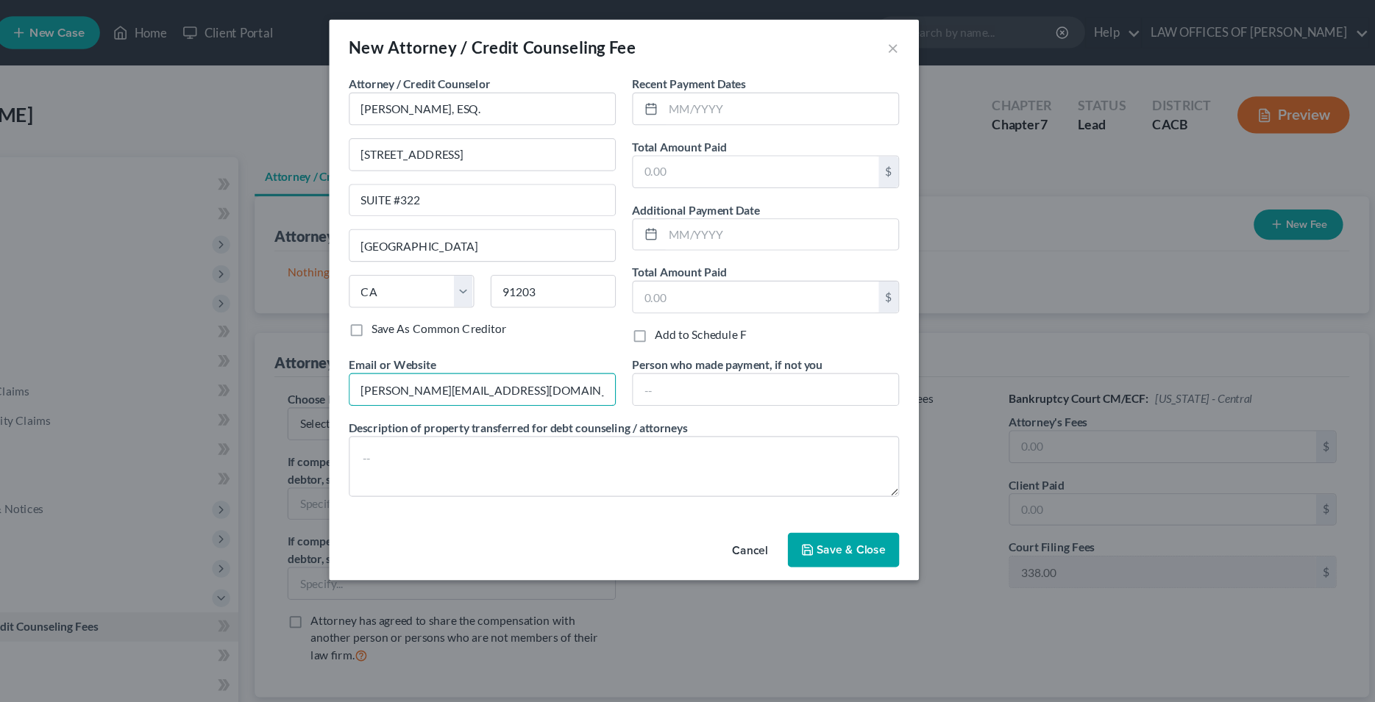
type input "glenn@calsadalaw.com"
click at [888, 503] on button "Save & Close" at bounding box center [885, 494] width 100 height 31
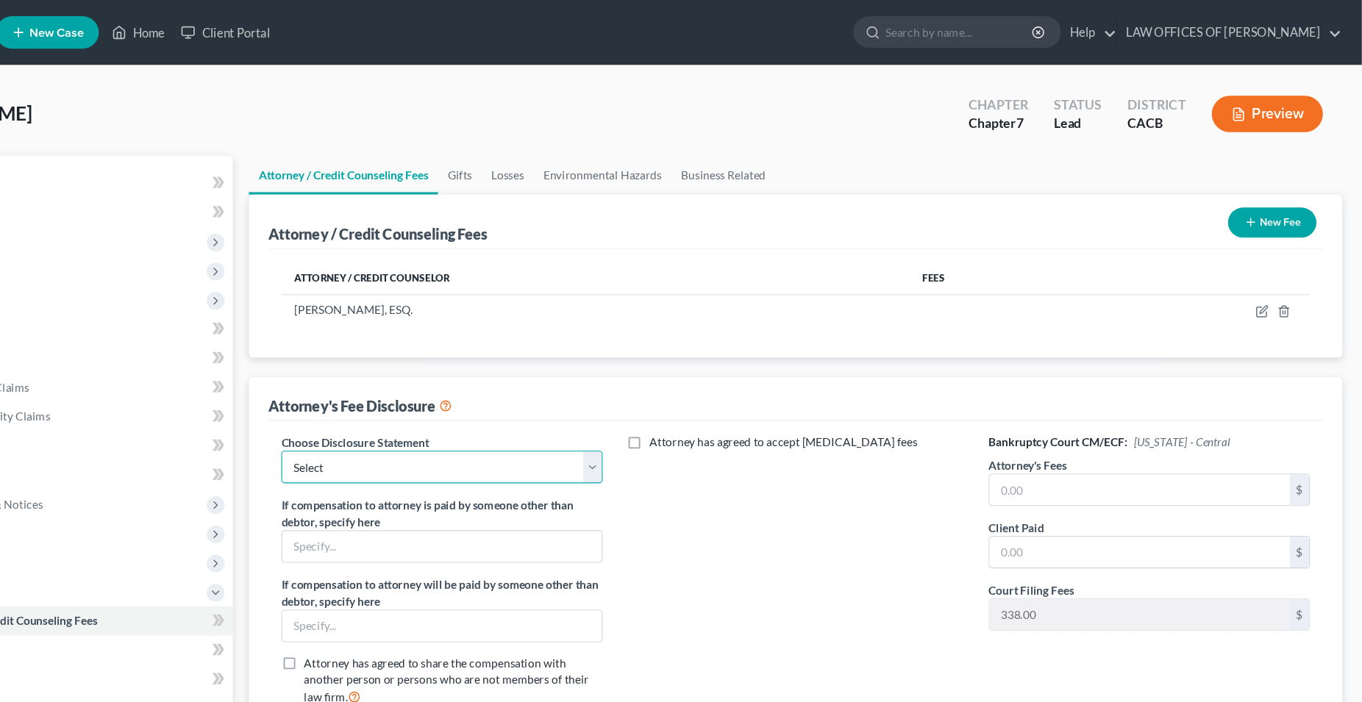
click at [382, 409] on select "Select Attorney Fees" at bounding box center [527, 423] width 291 height 29
select select "0"
click option "Attorney Fees" at bounding box center [0, 0] width 0 height 0
click at [797, 498] on div "Attorney has agreed to accept retainer fees" at bounding box center [848, 522] width 321 height 258
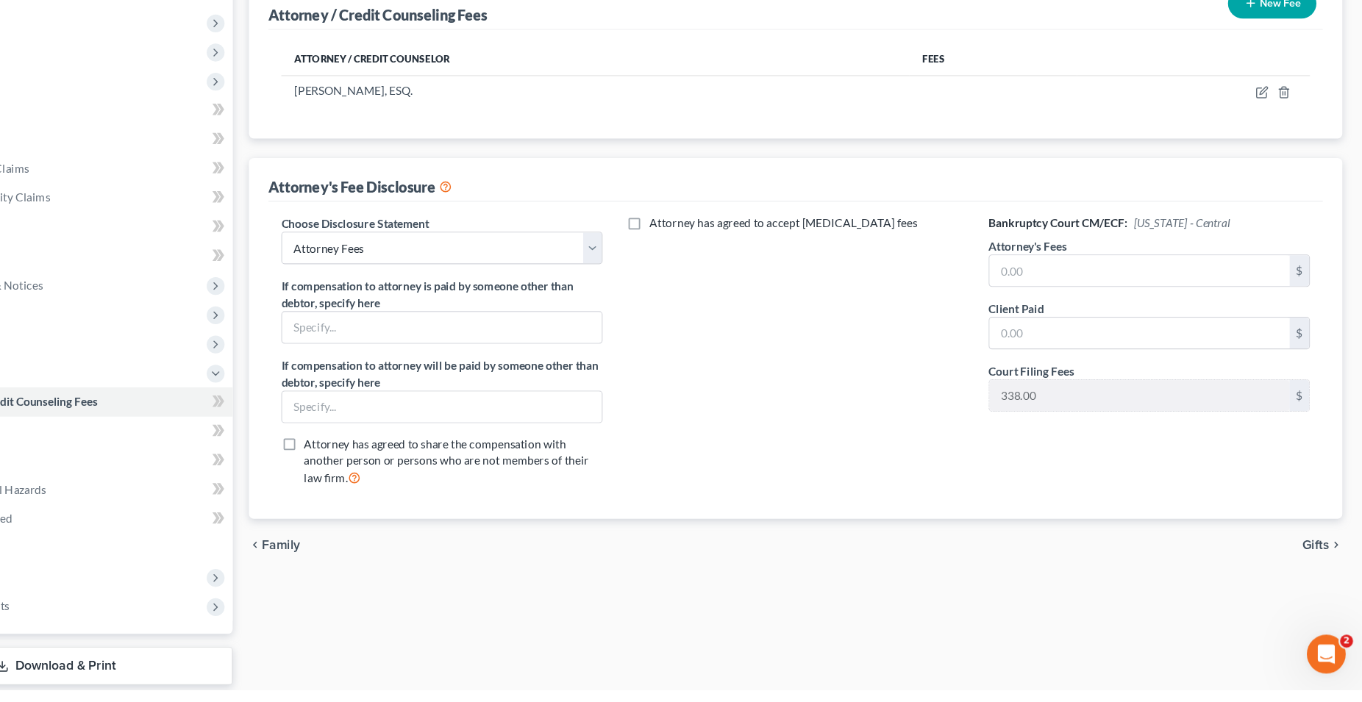
scroll to position [148, 0]
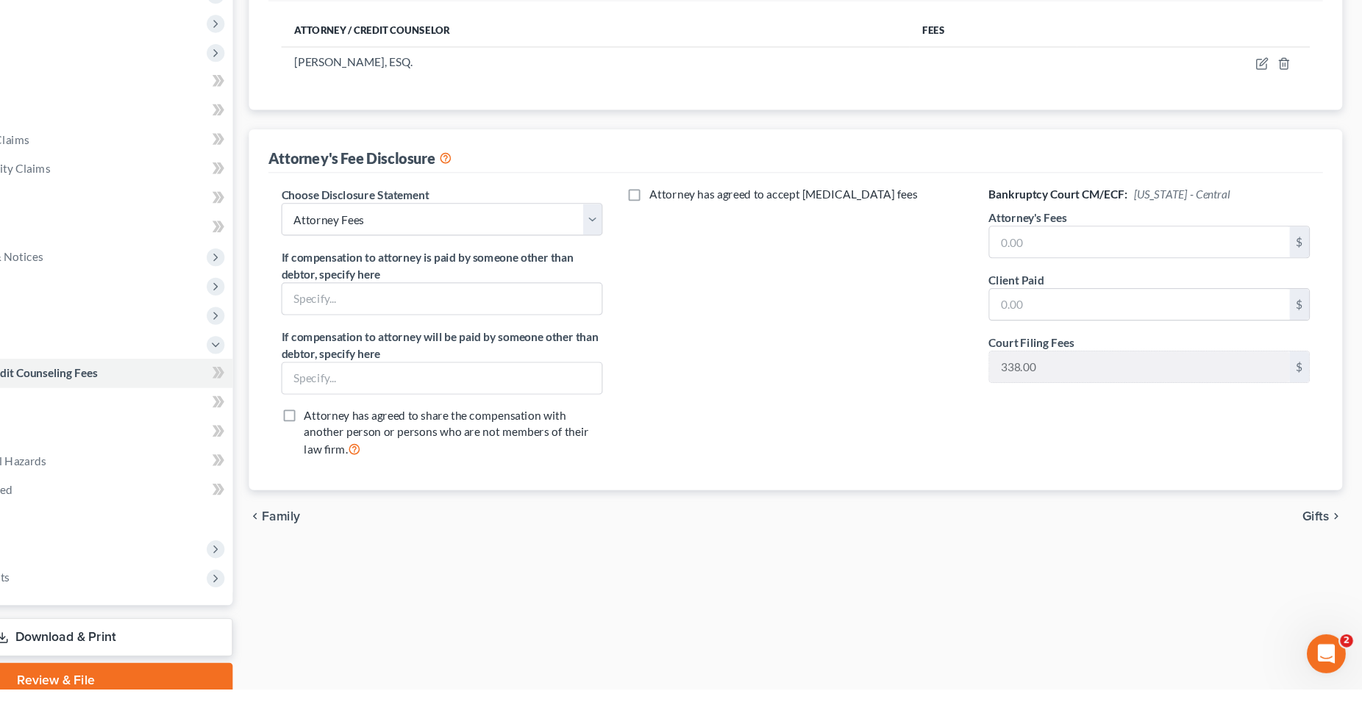
click at [1330, 546] on span "Gifts" at bounding box center [1320, 545] width 24 height 12
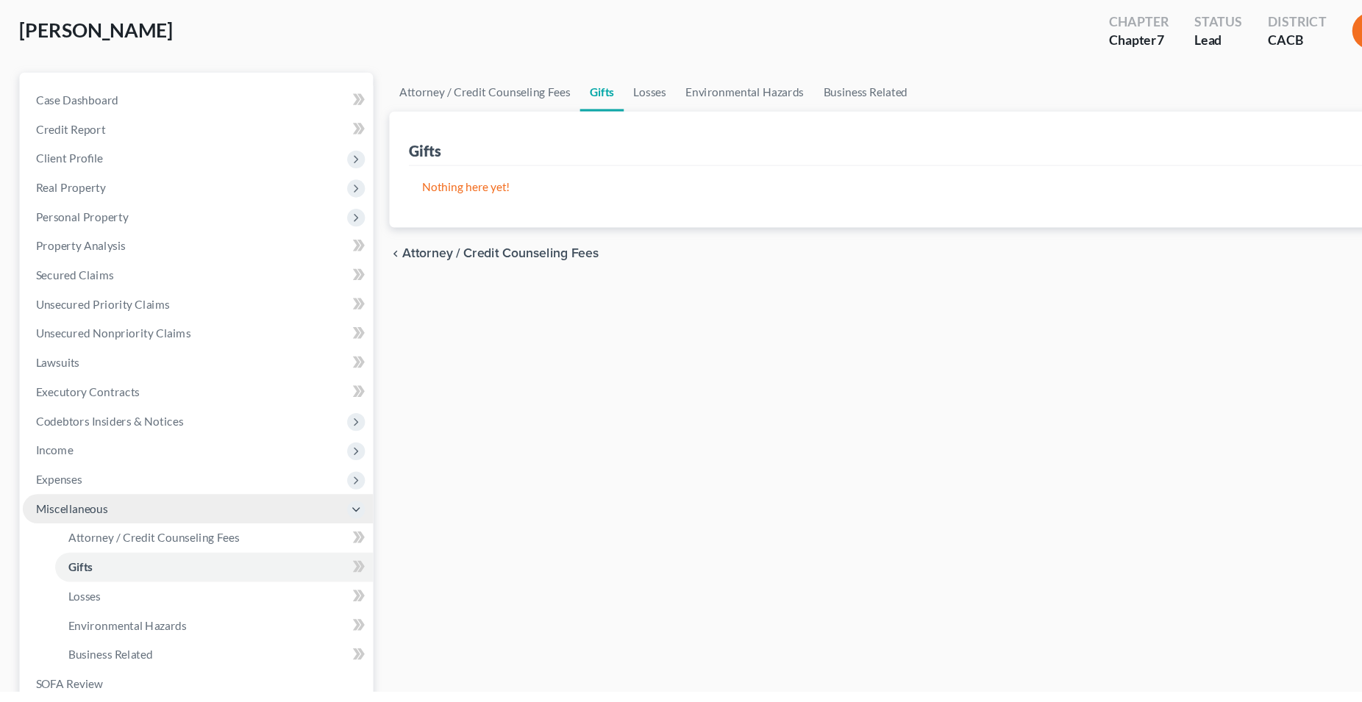
click at [72, 535] on span "Miscellaneous" at bounding box center [64, 536] width 65 height 13
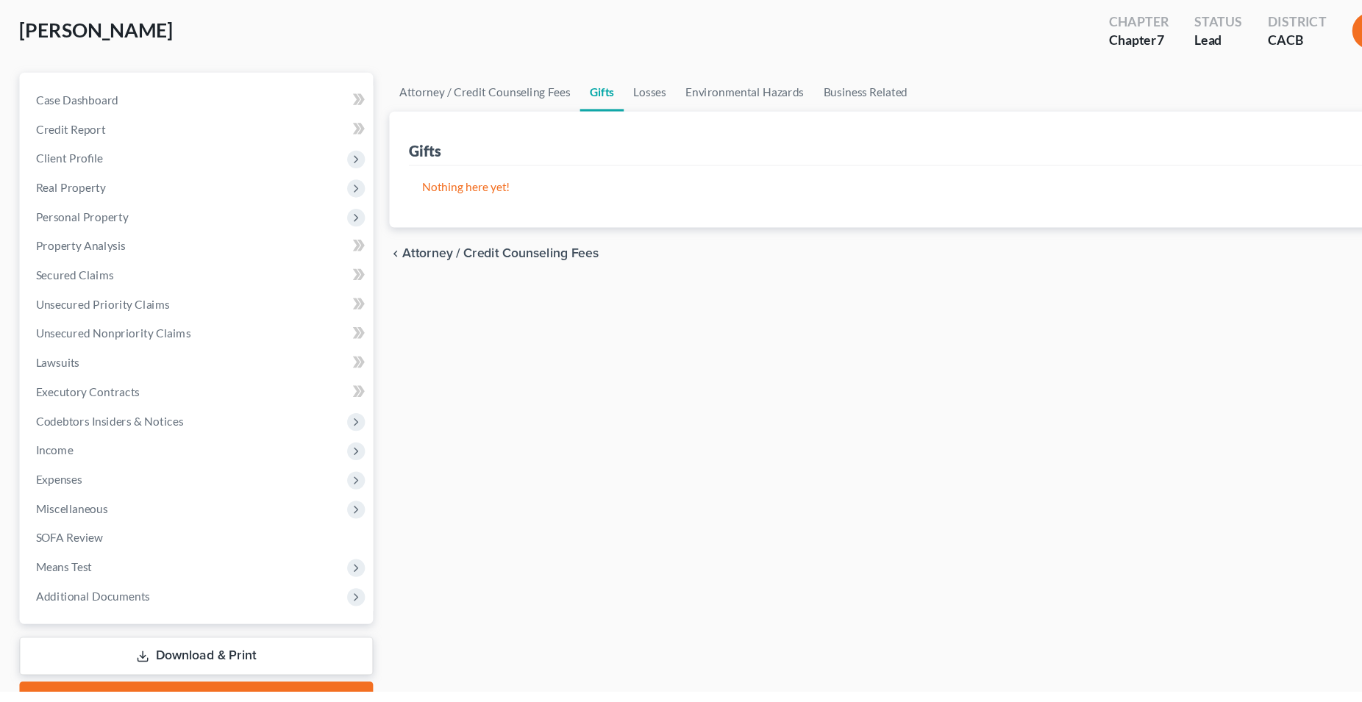
click at [179, 669] on link "Download & Print" at bounding box center [178, 670] width 321 height 35
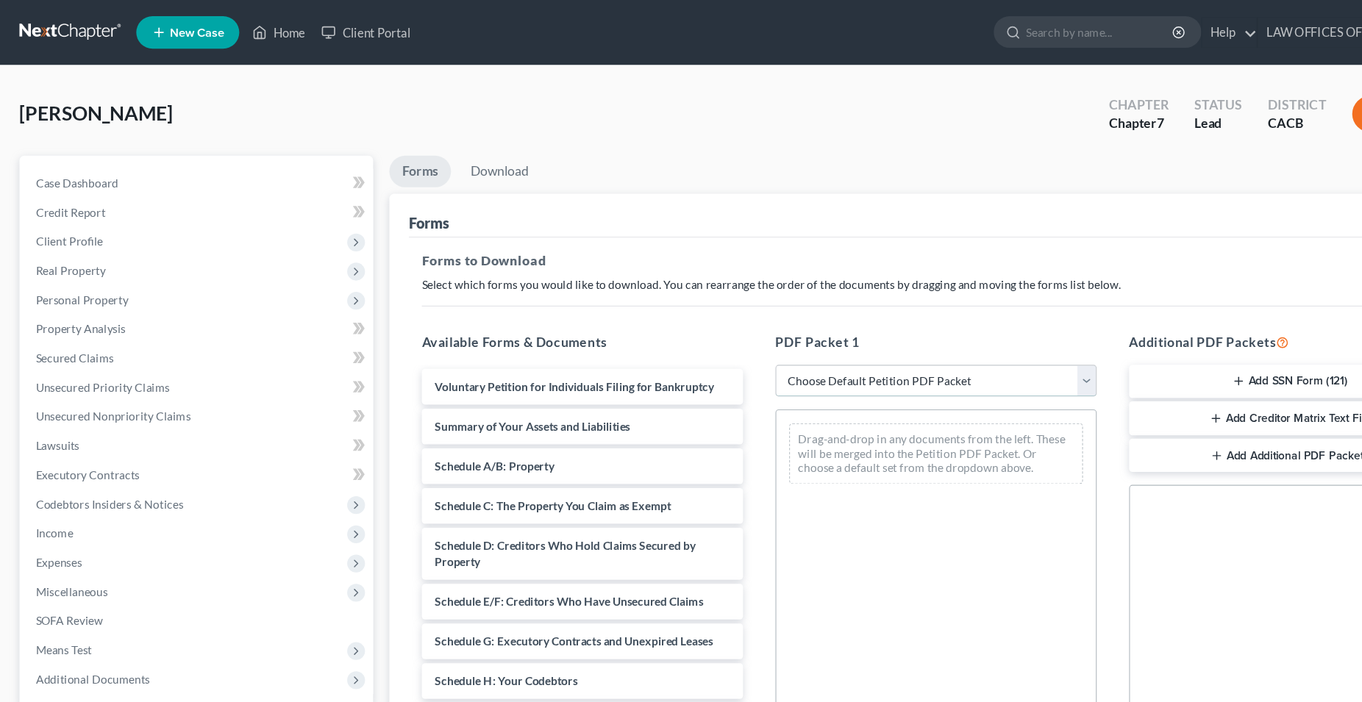
click at [703, 331] on select "Choose Default Petition PDF Packet Complete Bankruptcy Petition (all forms and …" at bounding box center [848, 345] width 291 height 29
select select "0"
click option "Complete Bankruptcy Petition (all forms and schedules)" at bounding box center [0, 0] width 0 height 0
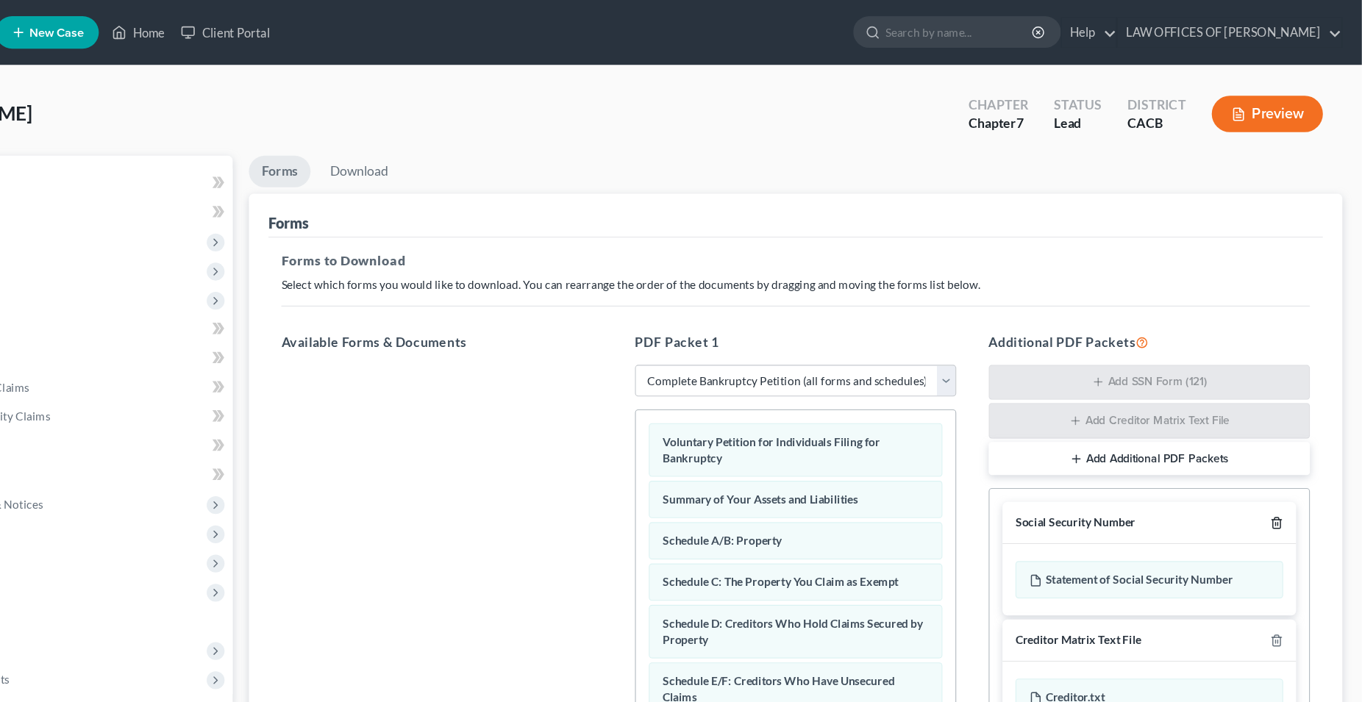
click at [1286, 469] on icon "button" at bounding box center [1285, 475] width 12 height 12
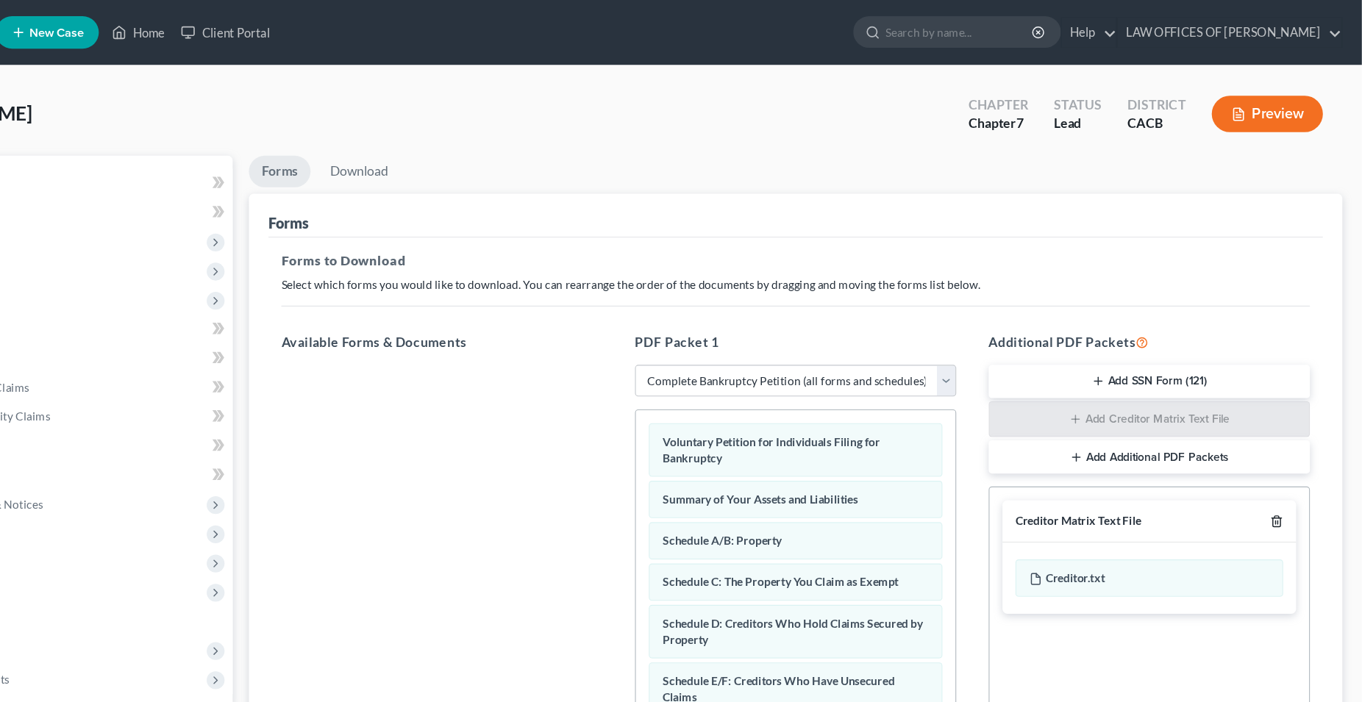
click at [1286, 470] on polyline "button" at bounding box center [1284, 470] width 9 height 0
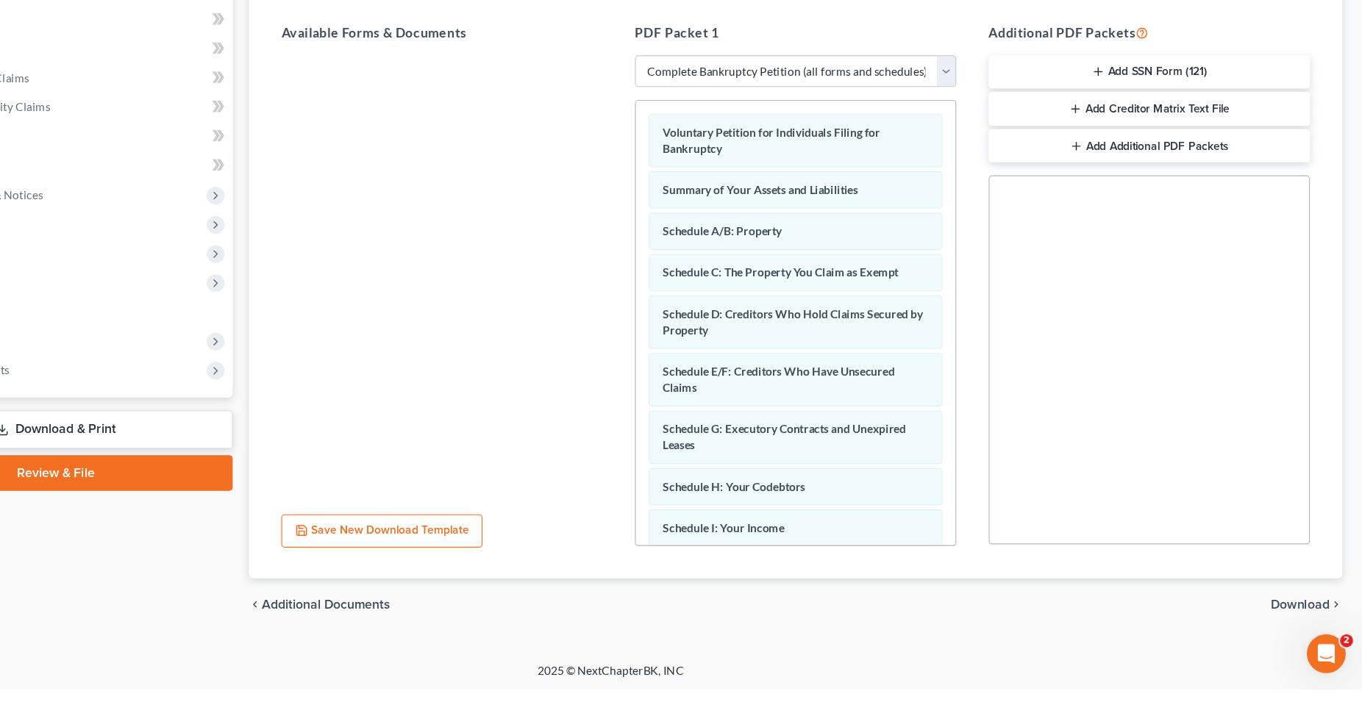
scroll to position [205, 0]
click at [1294, 619] on span "Download" at bounding box center [1306, 624] width 53 height 12
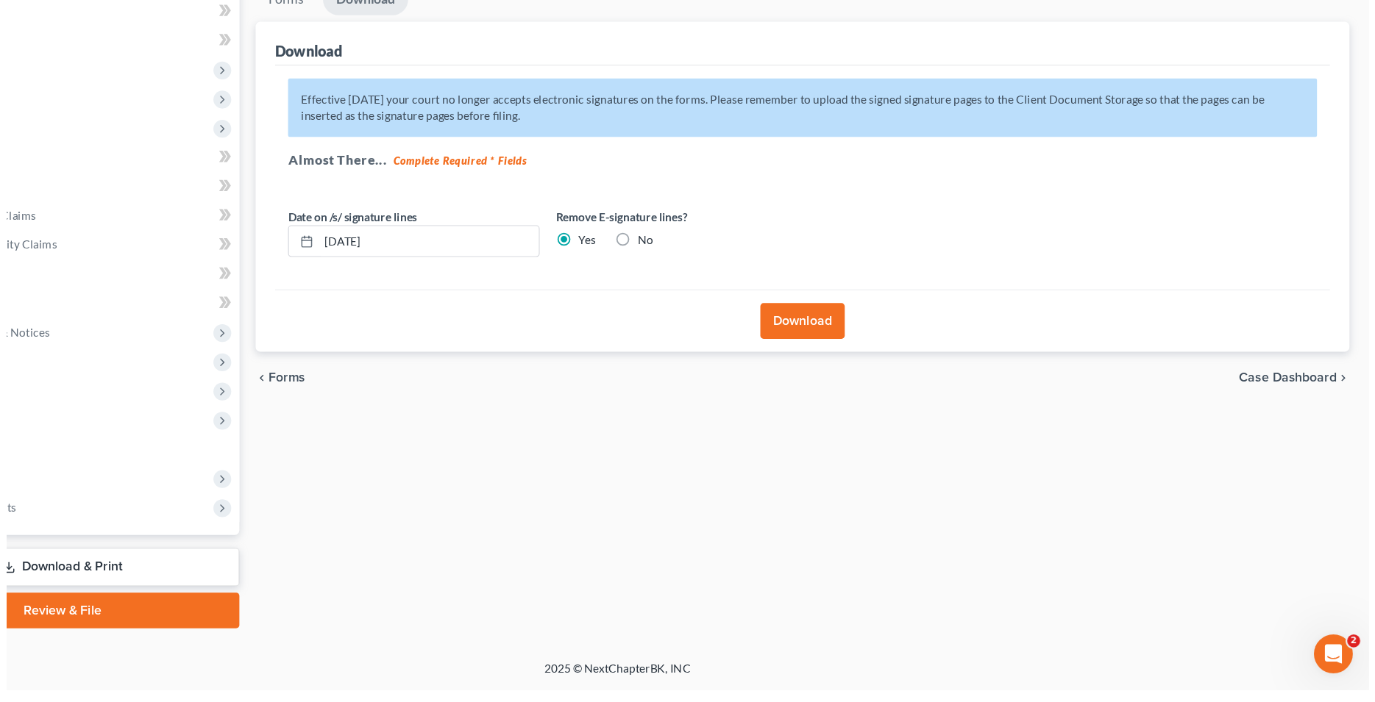
scroll to position [77, 0]
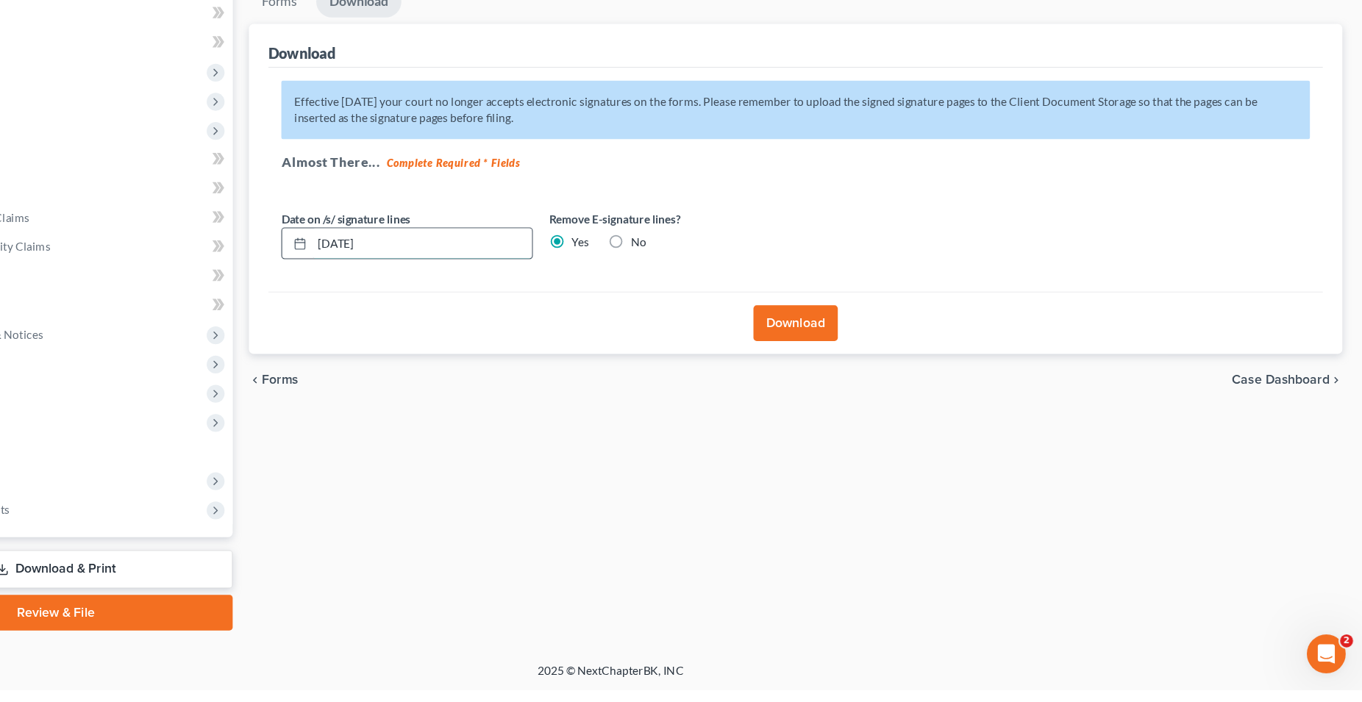
drag, startPoint x: 533, startPoint y: 298, endPoint x: 391, endPoint y: 296, distance: 142.0
click at [410, 296] on input "08/15/2025" at bounding box center [509, 298] width 199 height 28
click at [859, 369] on button "Download" at bounding box center [849, 370] width 76 height 32
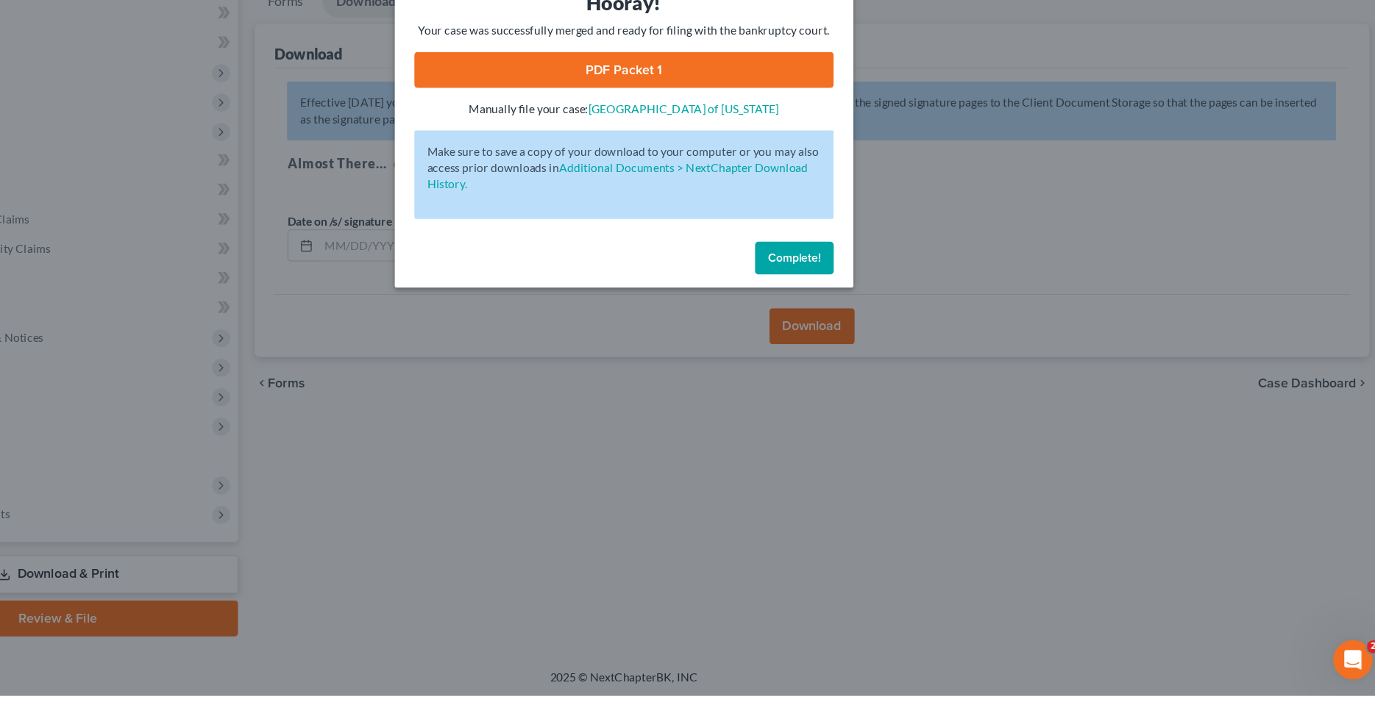
click at [713, 151] on link "PDF Packet 1" at bounding box center [687, 140] width 377 height 32
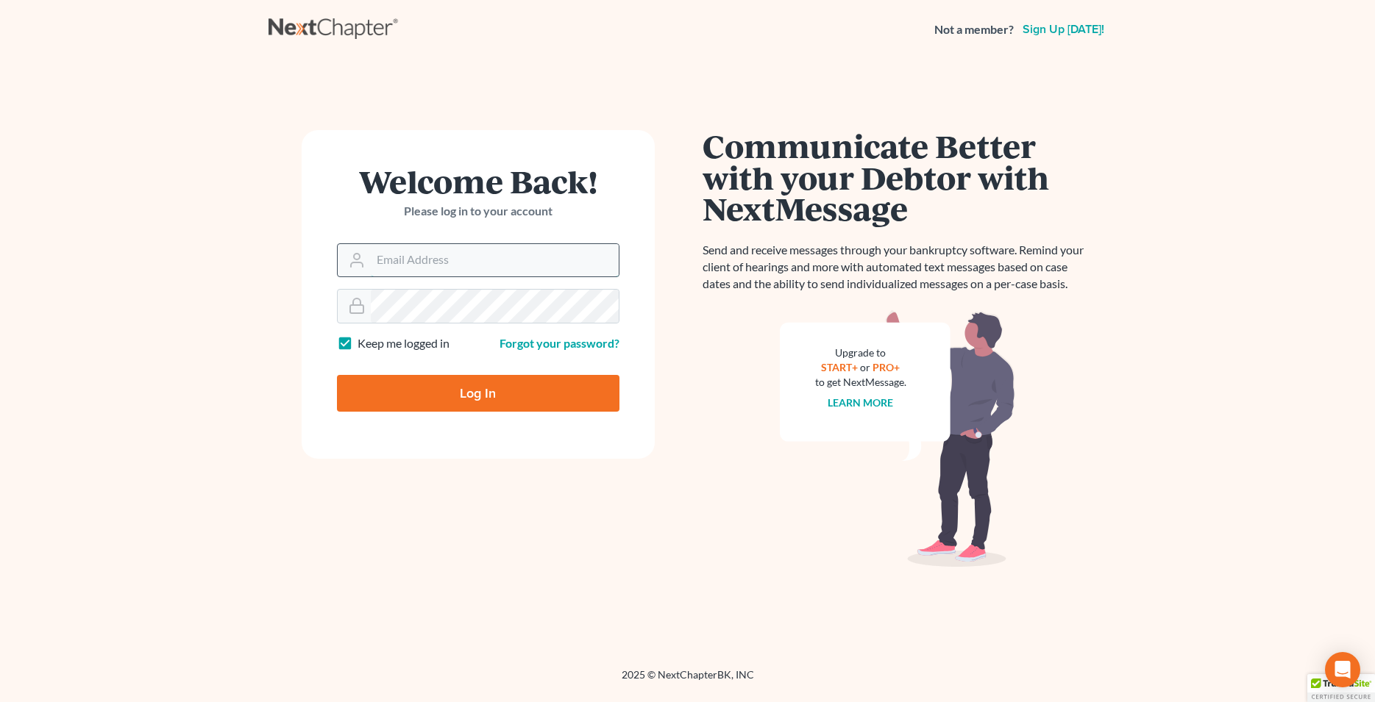
click at [436, 266] on input "Email Address" at bounding box center [495, 260] width 248 height 32
click at [436, 263] on input "Email Address" at bounding box center [495, 260] width 248 height 32
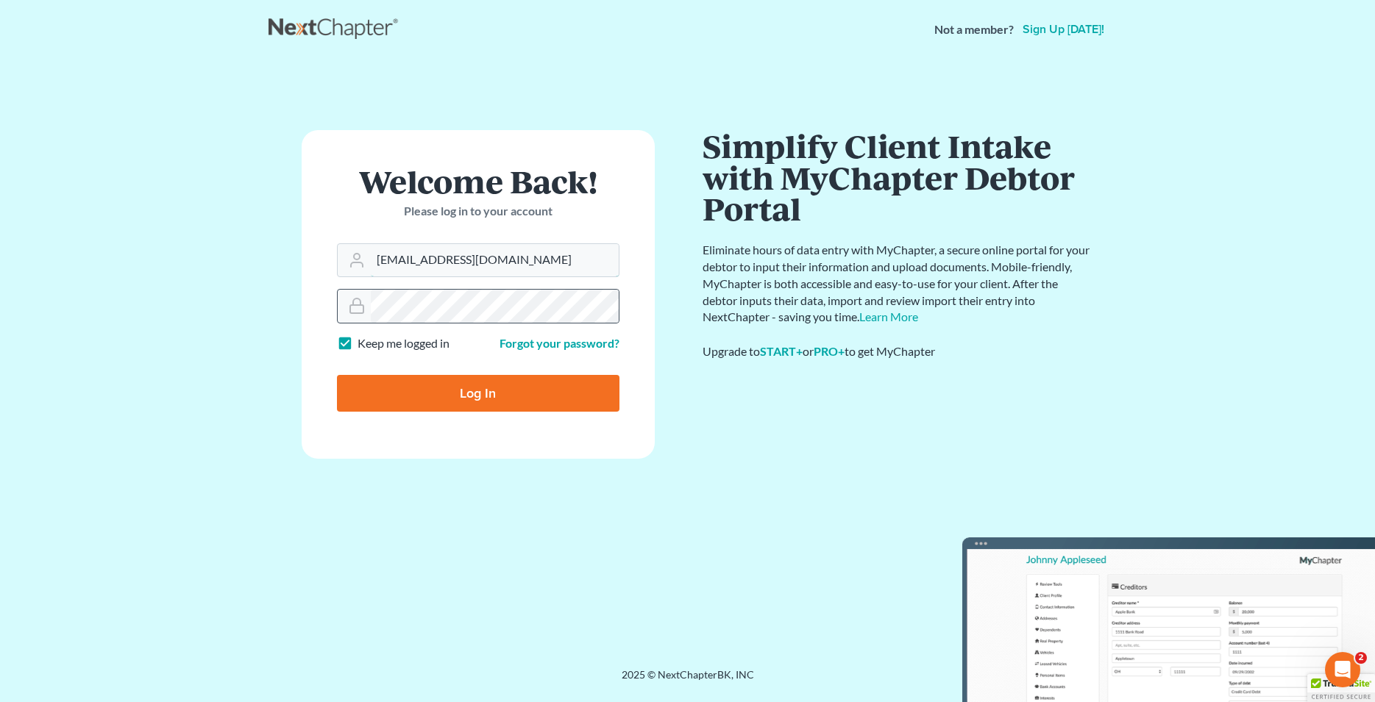
type input "[EMAIL_ADDRESS][DOMAIN_NAME]"
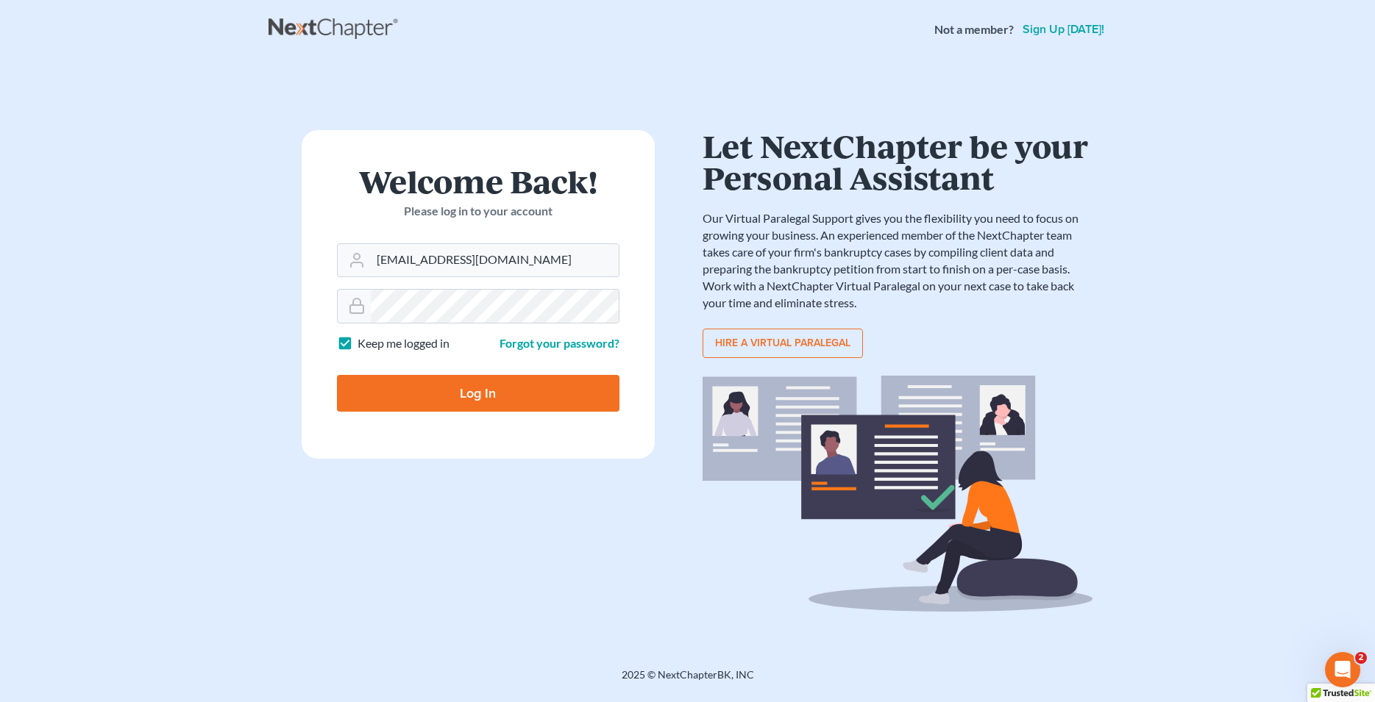
click at [499, 401] on input "Log In" at bounding box center [478, 393] width 282 height 37
type input "Thinking..."
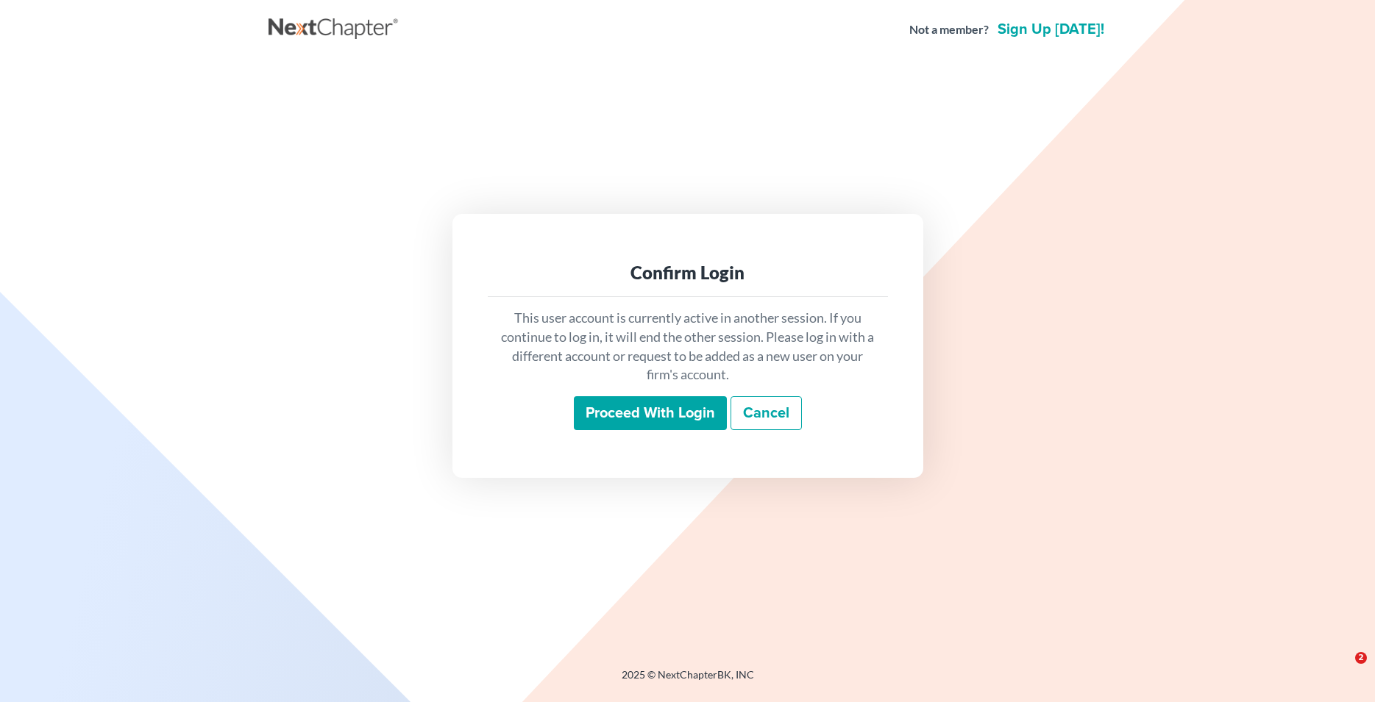
click at [619, 421] on input "Proceed with login" at bounding box center [650, 413] width 153 height 34
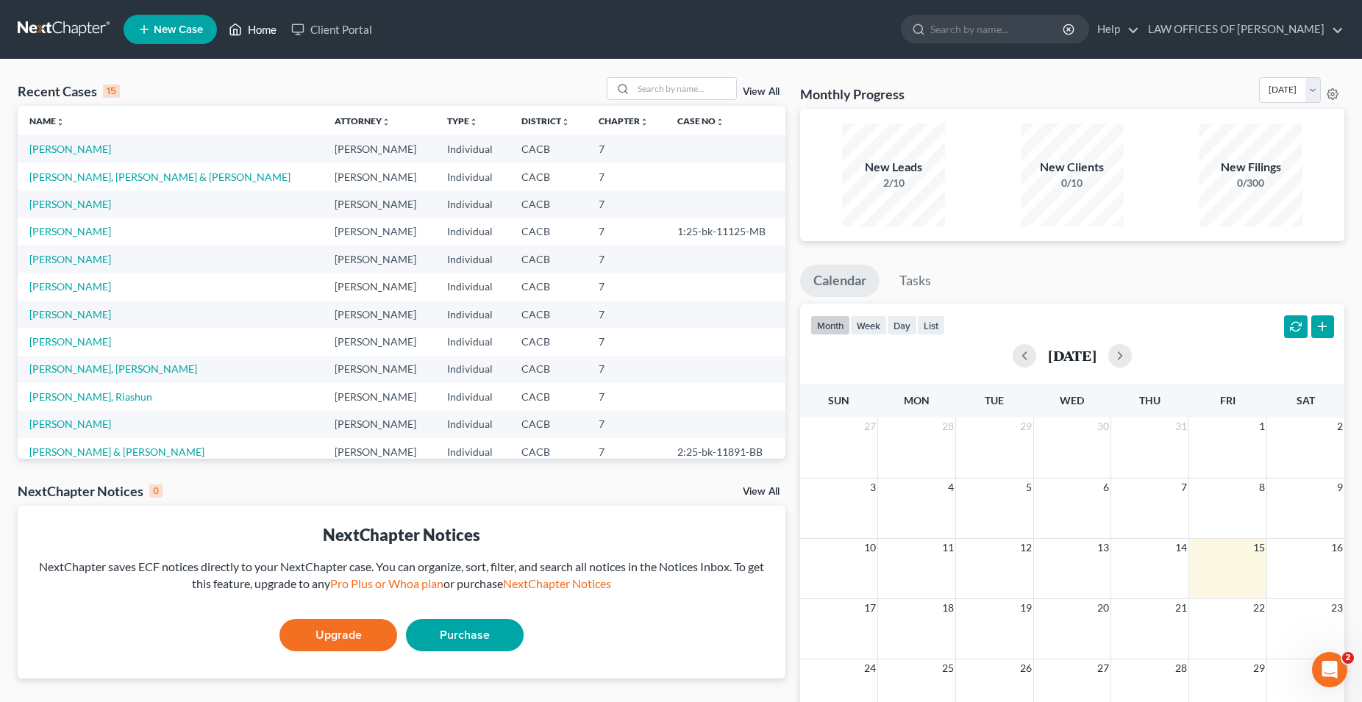
click at [267, 35] on link "Home" at bounding box center [252, 29] width 63 height 26
click at [68, 155] on link "[PERSON_NAME]" at bounding box center [70, 149] width 82 height 13
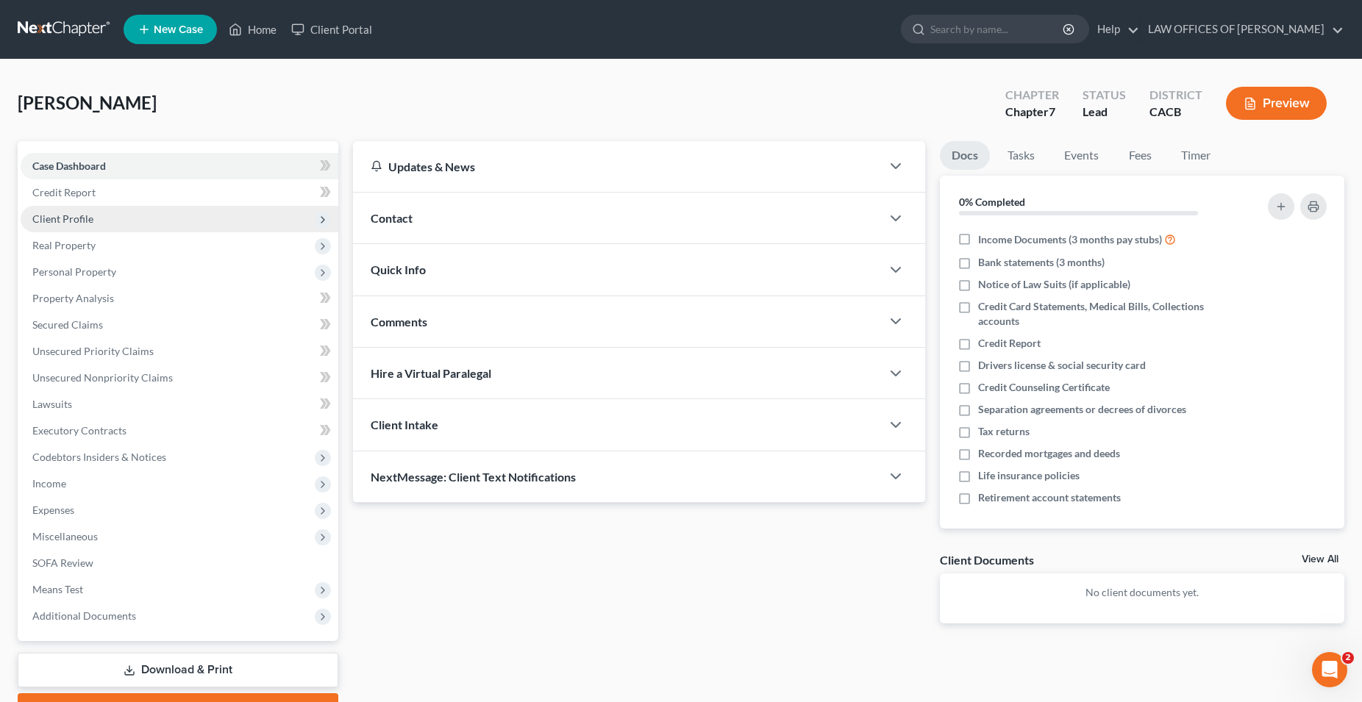
click at [87, 224] on span "Client Profile" at bounding box center [62, 219] width 61 height 13
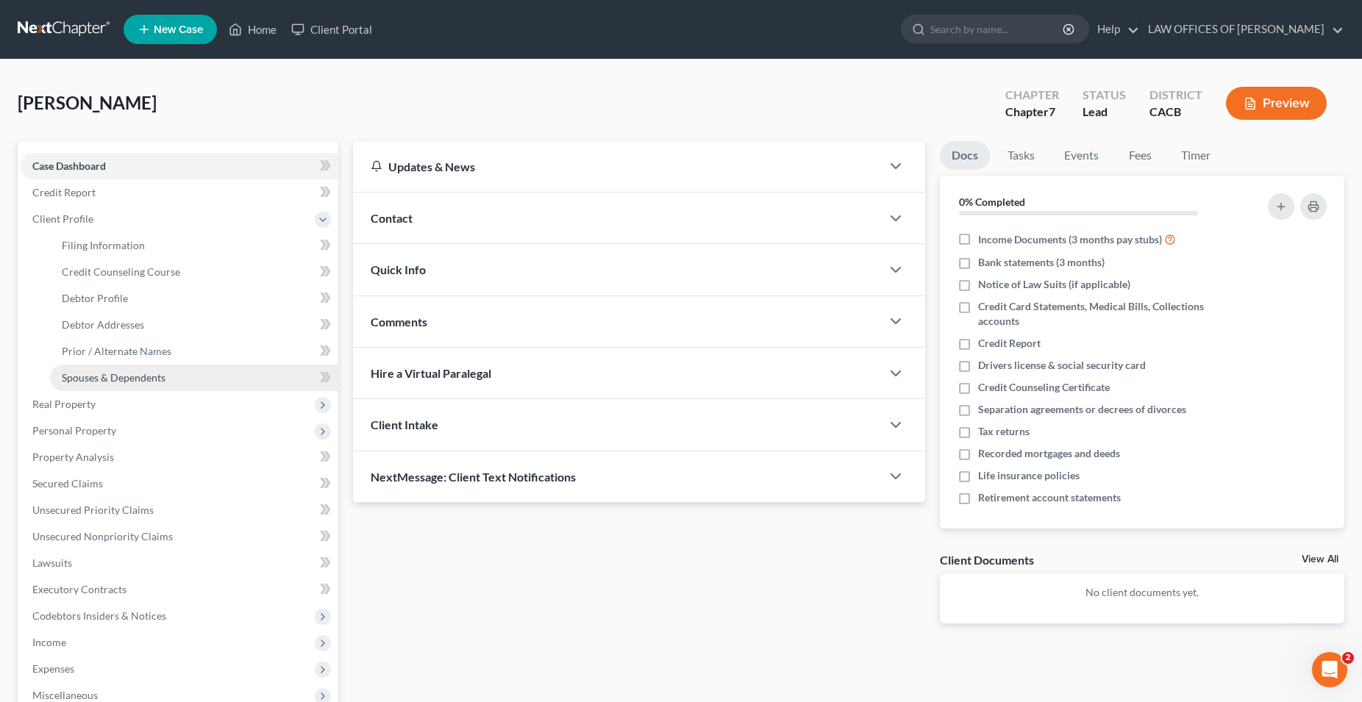
click at [144, 379] on span "Spouses & Dependents" at bounding box center [114, 377] width 104 height 13
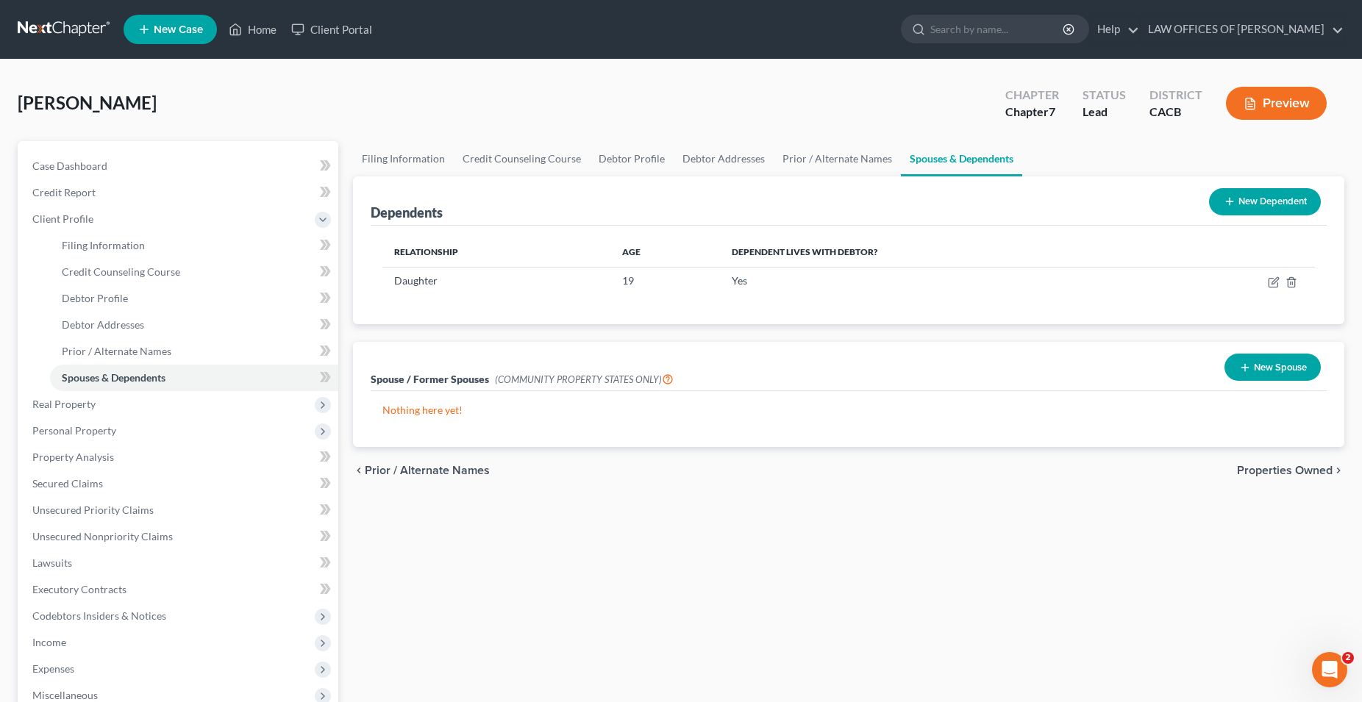
click at [1280, 374] on button "New Spouse" at bounding box center [1273, 367] width 96 height 27
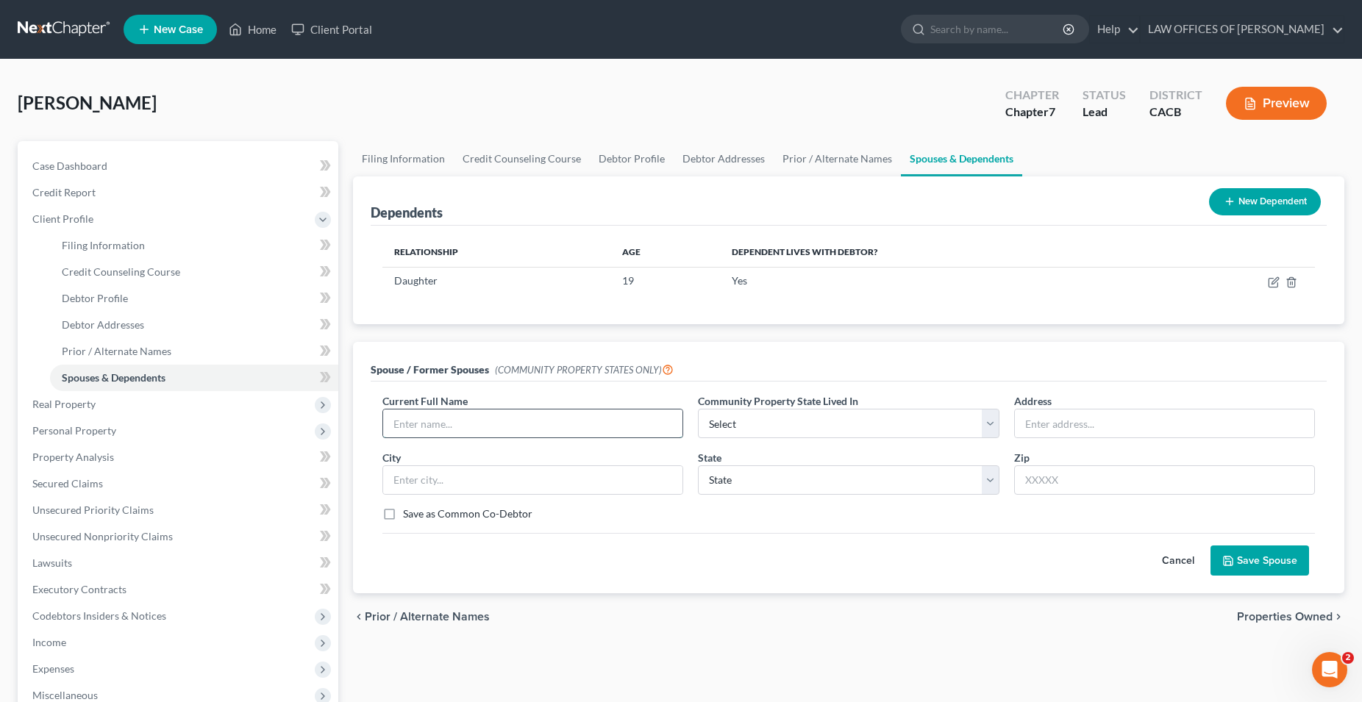
click at [457, 425] on input "text" at bounding box center [532, 424] width 299 height 28
type input "Luis Javier"
click at [698, 409] on select "Select AZ CA GU ID LA NV NM PR TX WA WI" at bounding box center [848, 423] width 301 height 29
select select "1"
click option "CA" at bounding box center [0, 0] width 0 height 0
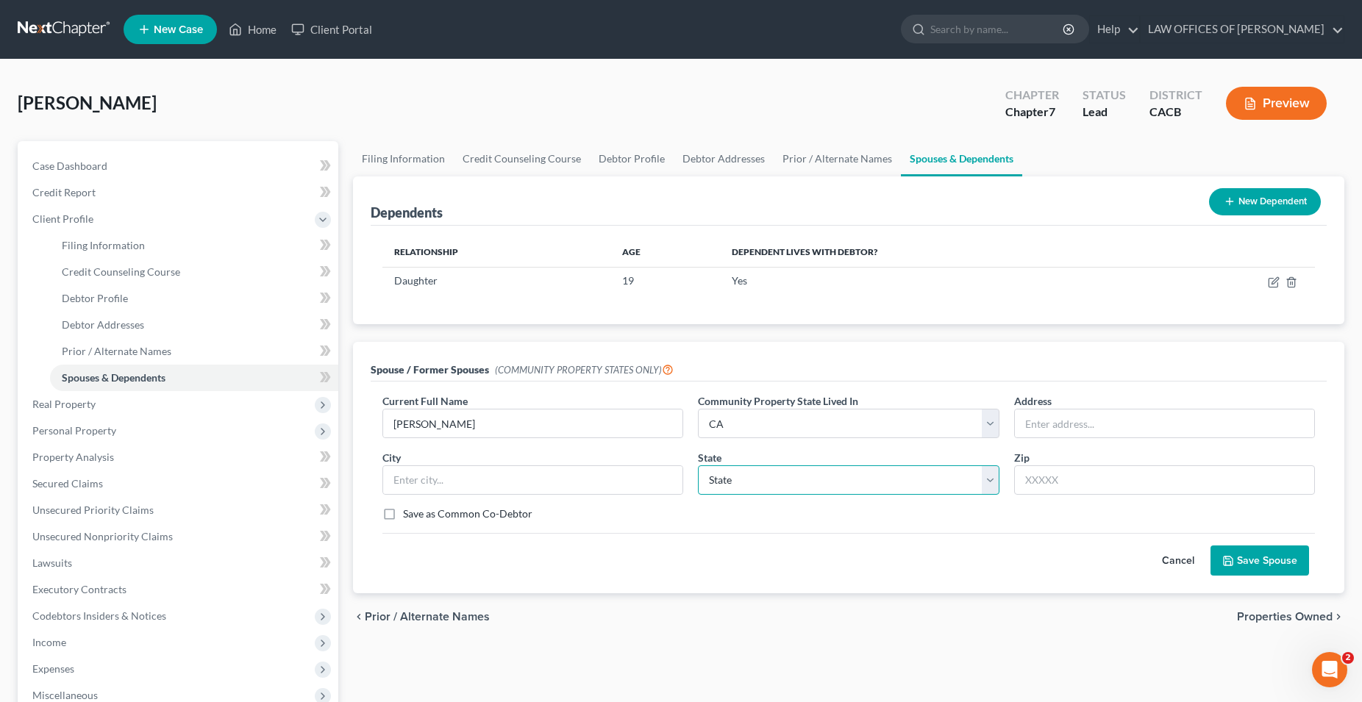
click at [698, 466] on select "State AL AK AR AZ CA CO CT DE DC FL GA GU HI ID IL IN IA KS KY LA ME MD MA MI M…" at bounding box center [848, 480] width 301 height 29
select select "4"
click at [1244, 560] on button "Save Spouse" at bounding box center [1260, 561] width 99 height 31
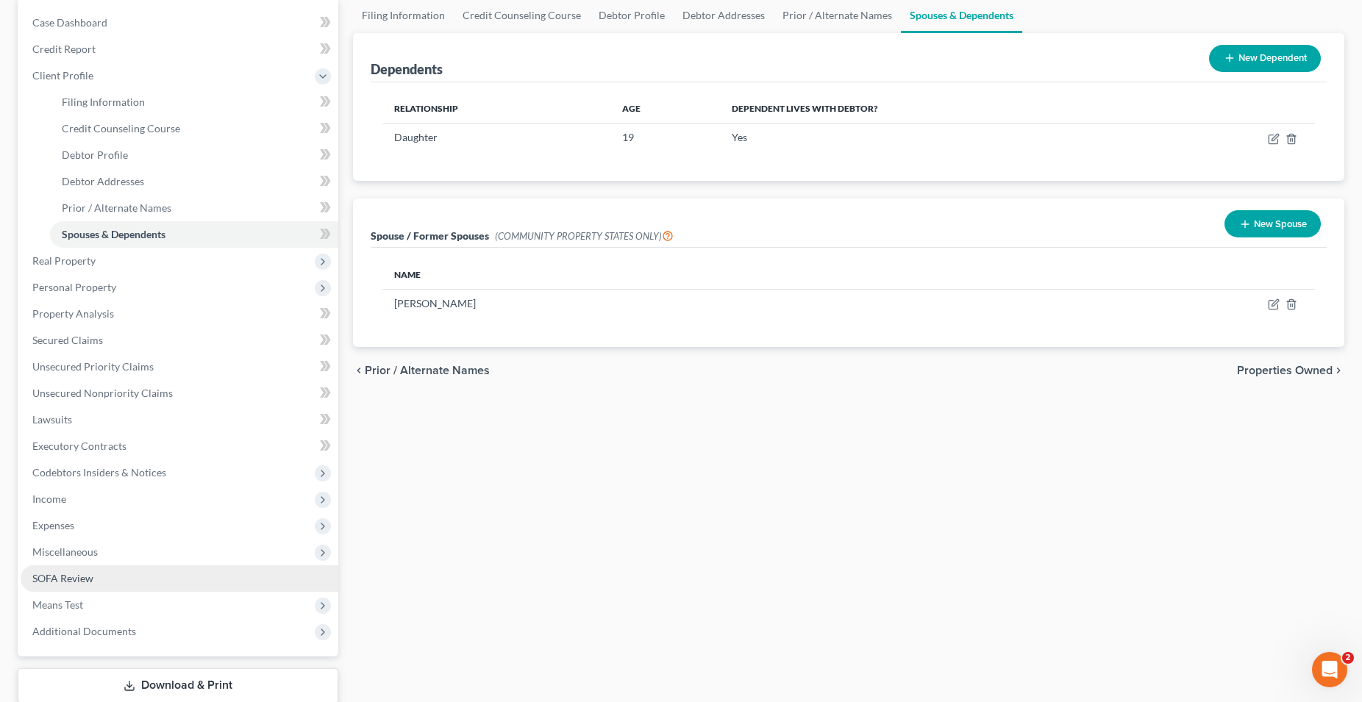
scroll to position [150, 0]
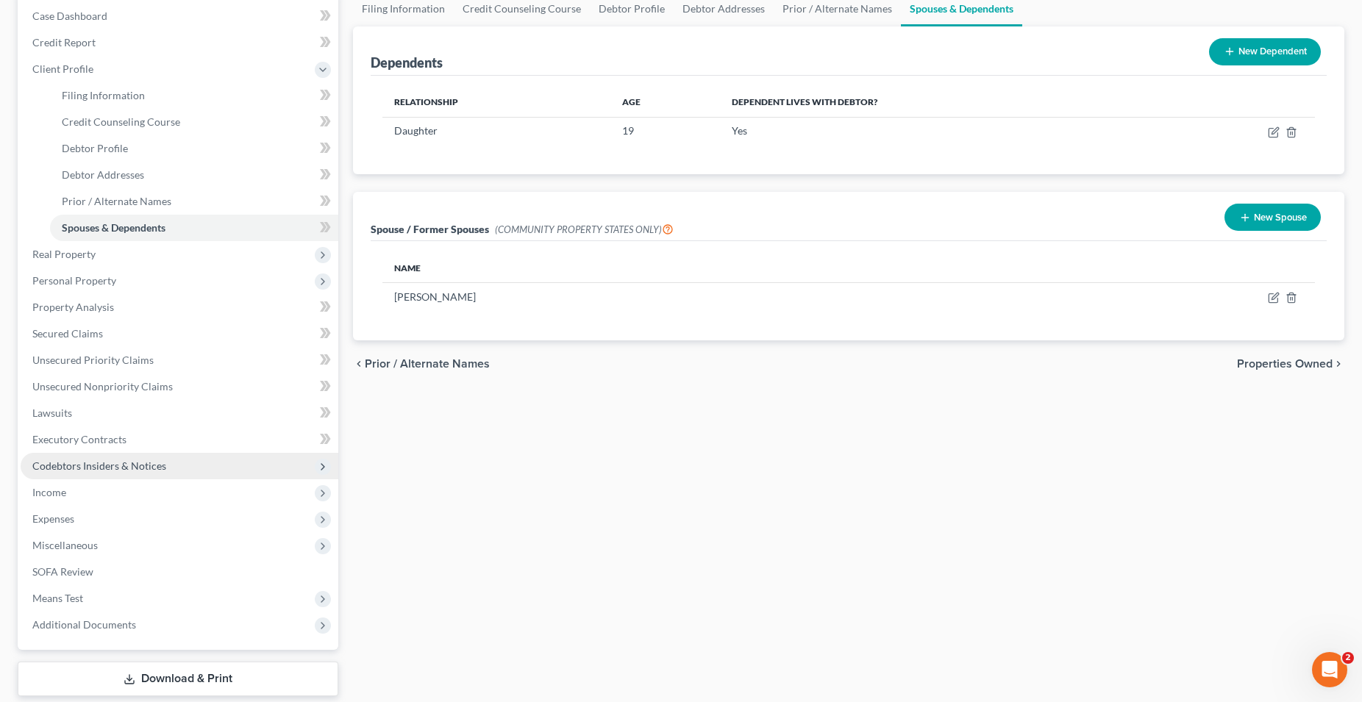
click at [115, 469] on span "Codebtors Insiders & Notices" at bounding box center [99, 466] width 134 height 13
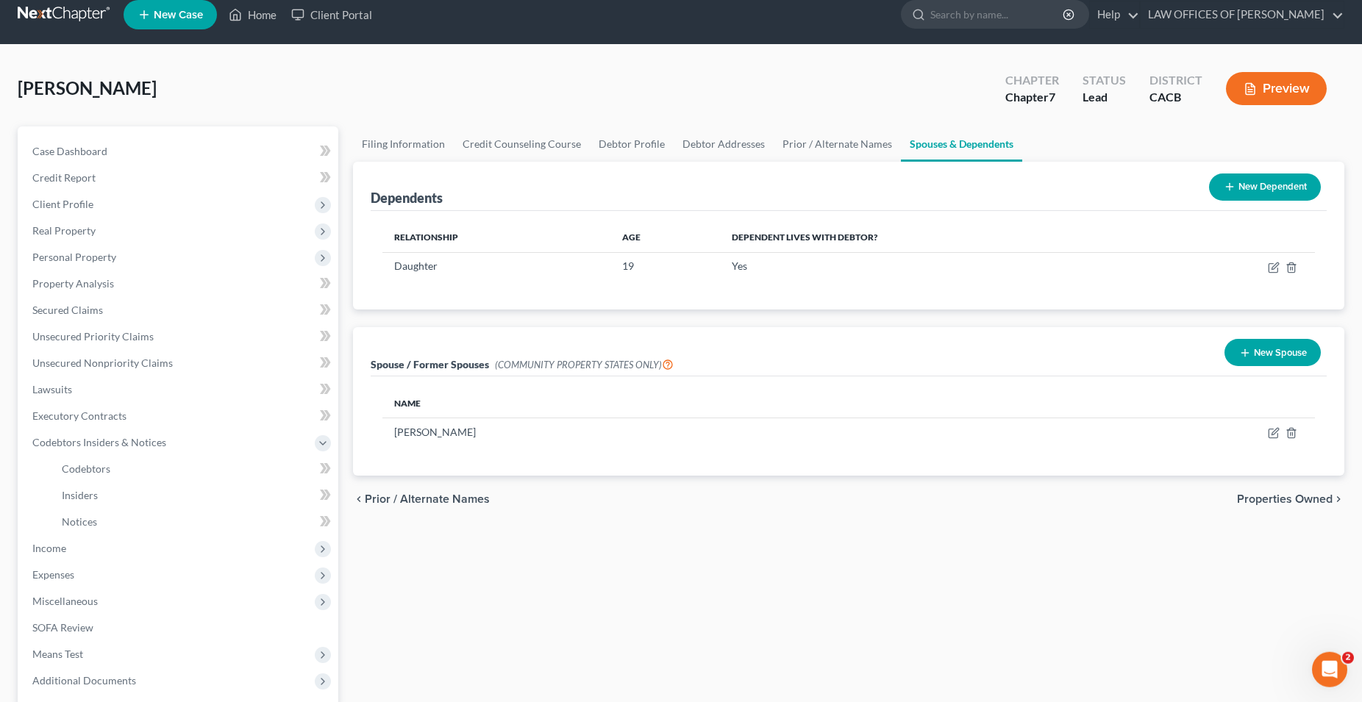
scroll to position [0, 0]
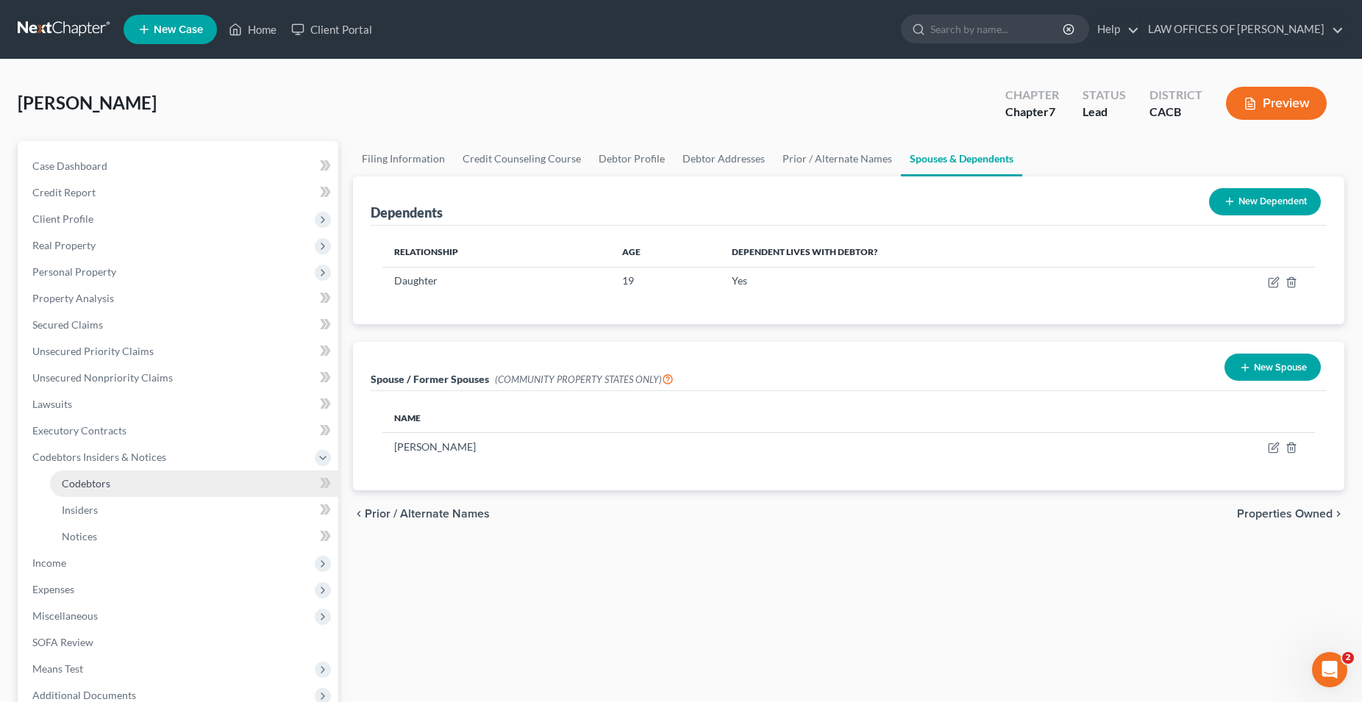
click at [104, 485] on span "Codebtors" at bounding box center [86, 483] width 49 height 13
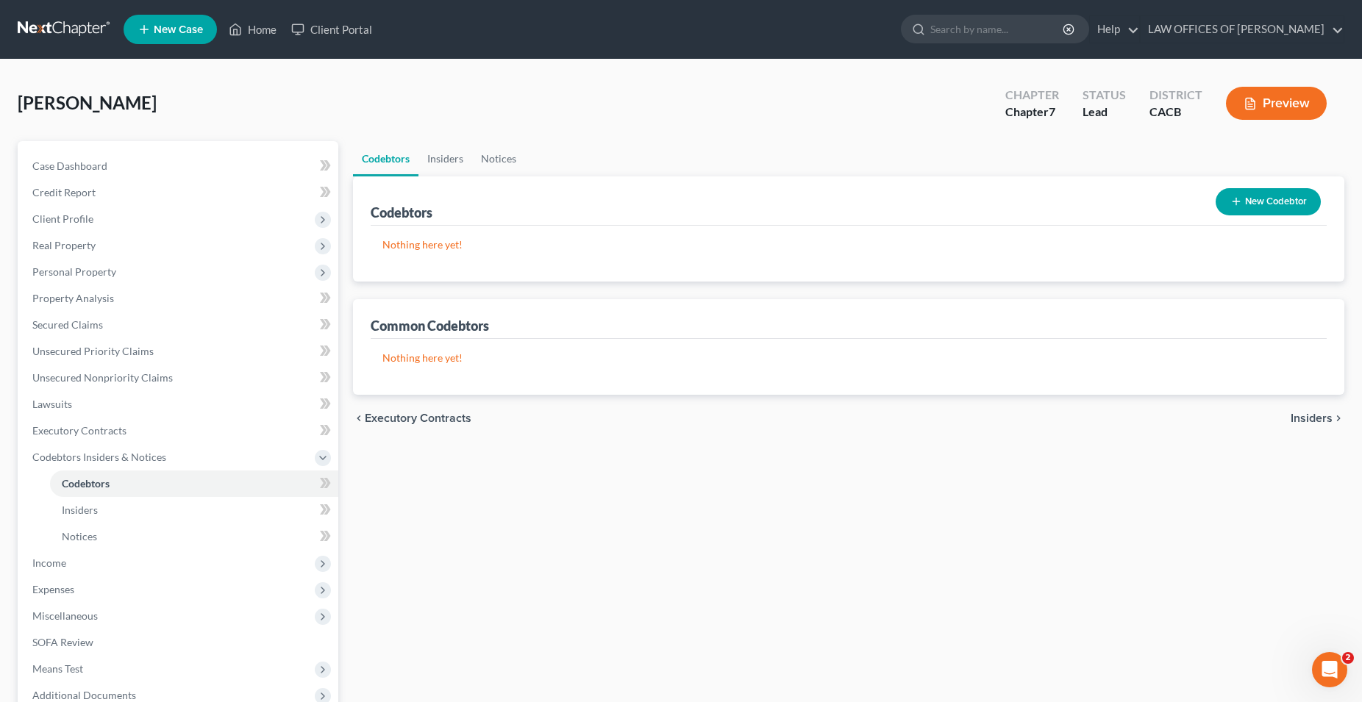
click at [1259, 204] on button "New Codebtor" at bounding box center [1268, 201] width 105 height 27
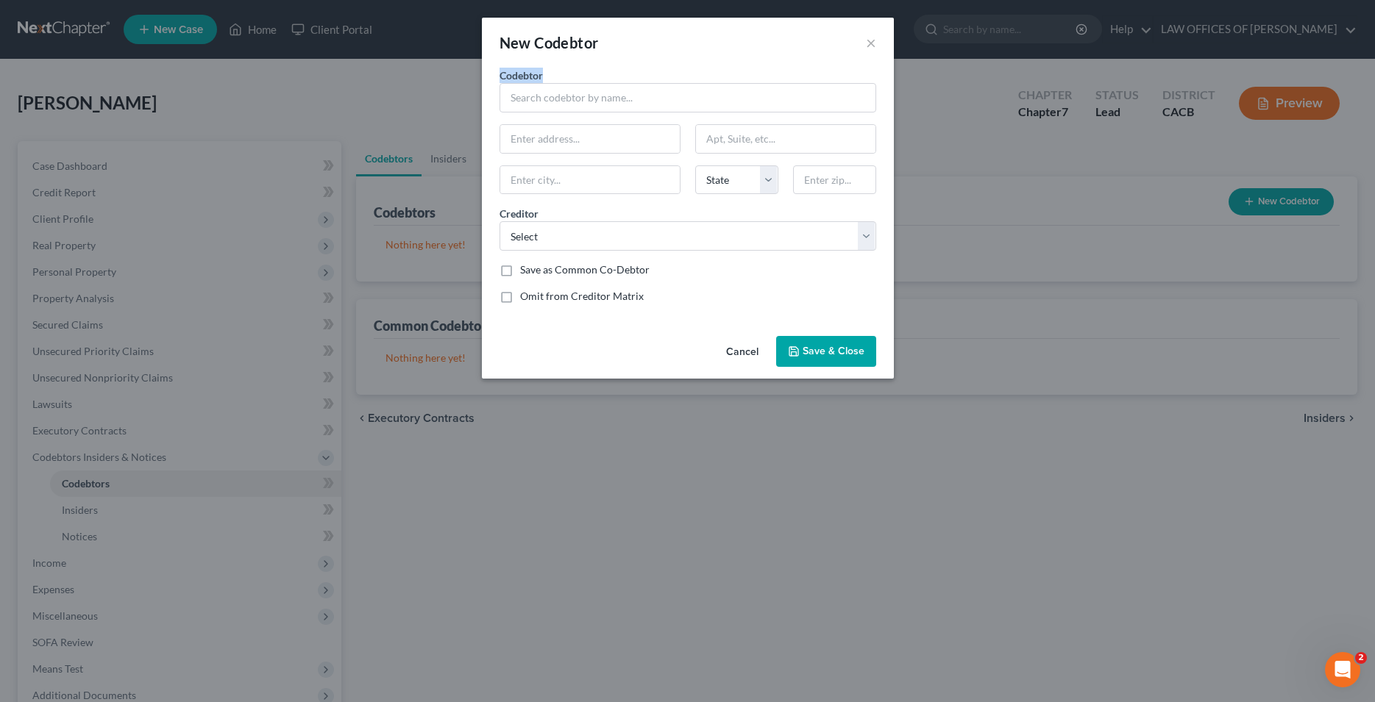
drag, startPoint x: 752, startPoint y: 42, endPoint x: 719, endPoint y: 75, distance: 46.8
click at [719, 96] on div "New Codebtor × Codebtor * Codebtor * State AL AK AR AZ CA CO CT DE DC FL GA GU …" at bounding box center [688, 198] width 412 height 361
click at [717, 40] on div "New Codebtor ×" at bounding box center [688, 43] width 412 height 50
click at [747, 48] on div "New Codebtor ×" at bounding box center [688, 43] width 412 height 50
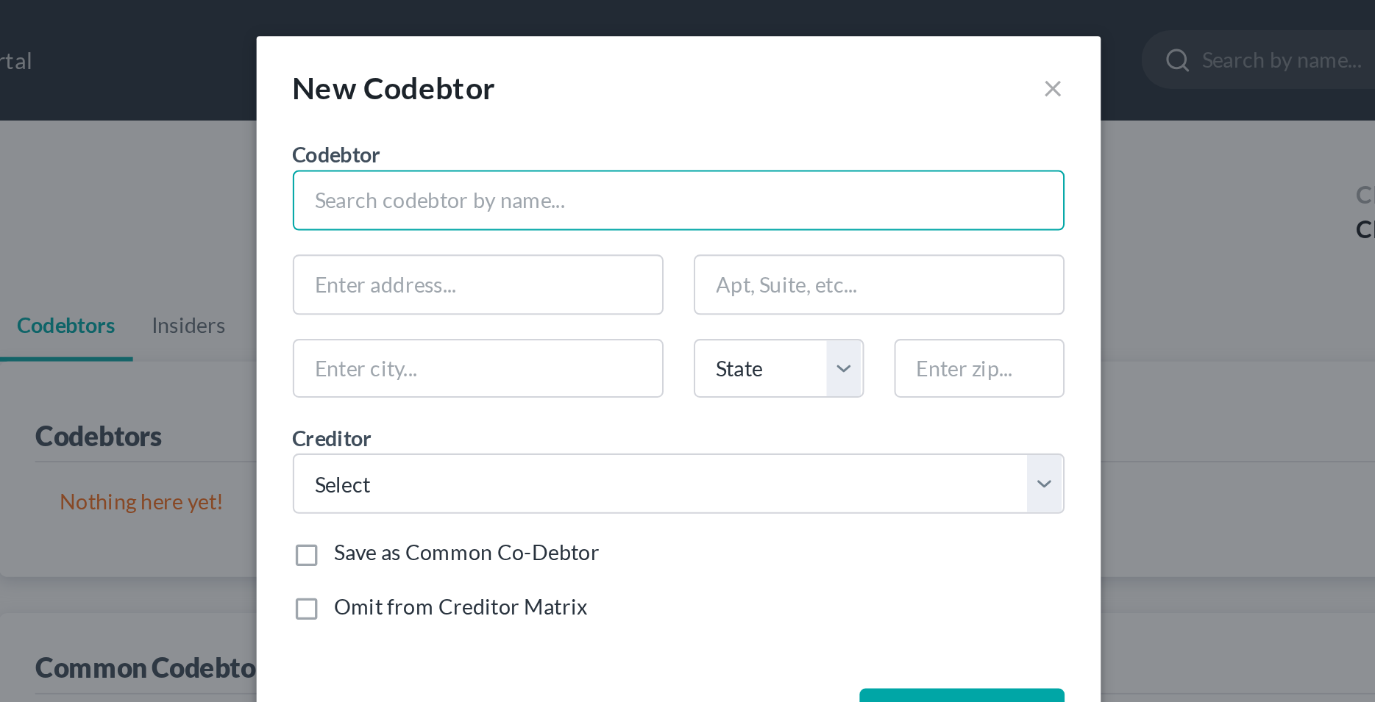
click at [518, 99] on input "text" at bounding box center [687, 97] width 377 height 29
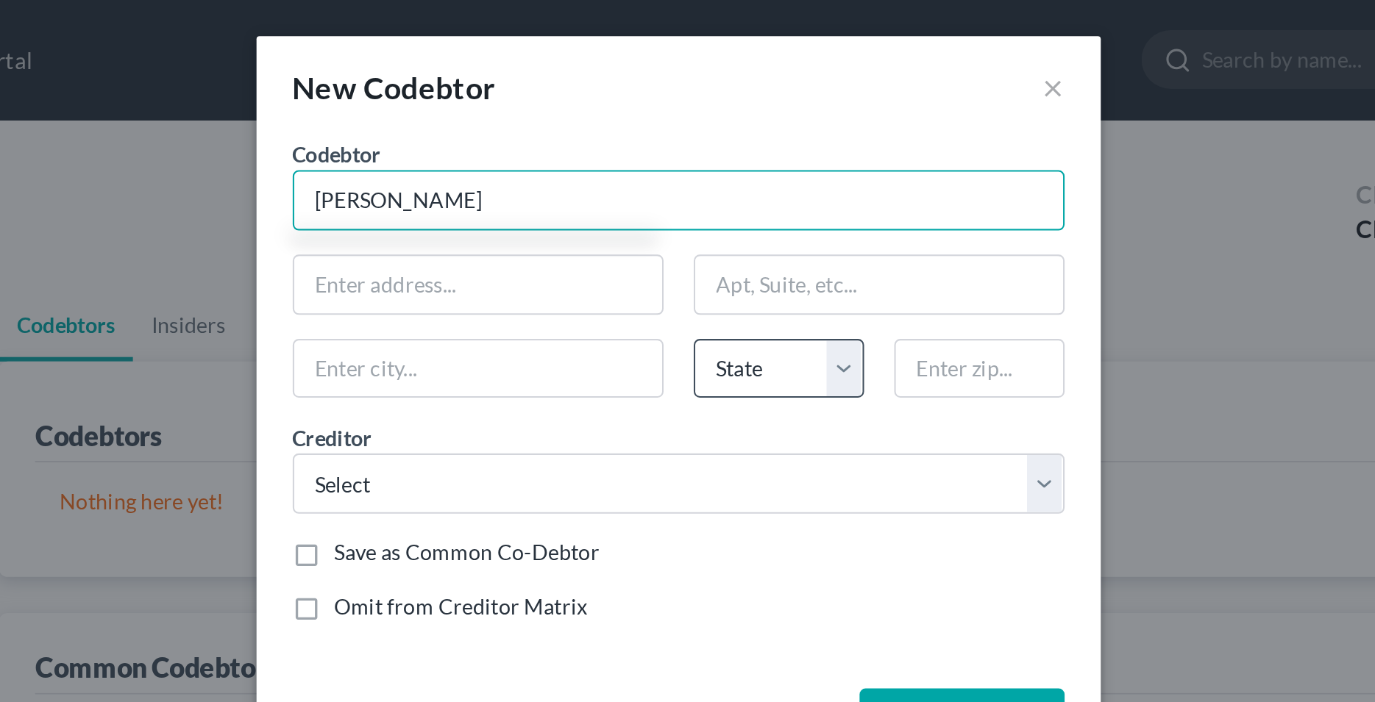
type input "Luis Javier"
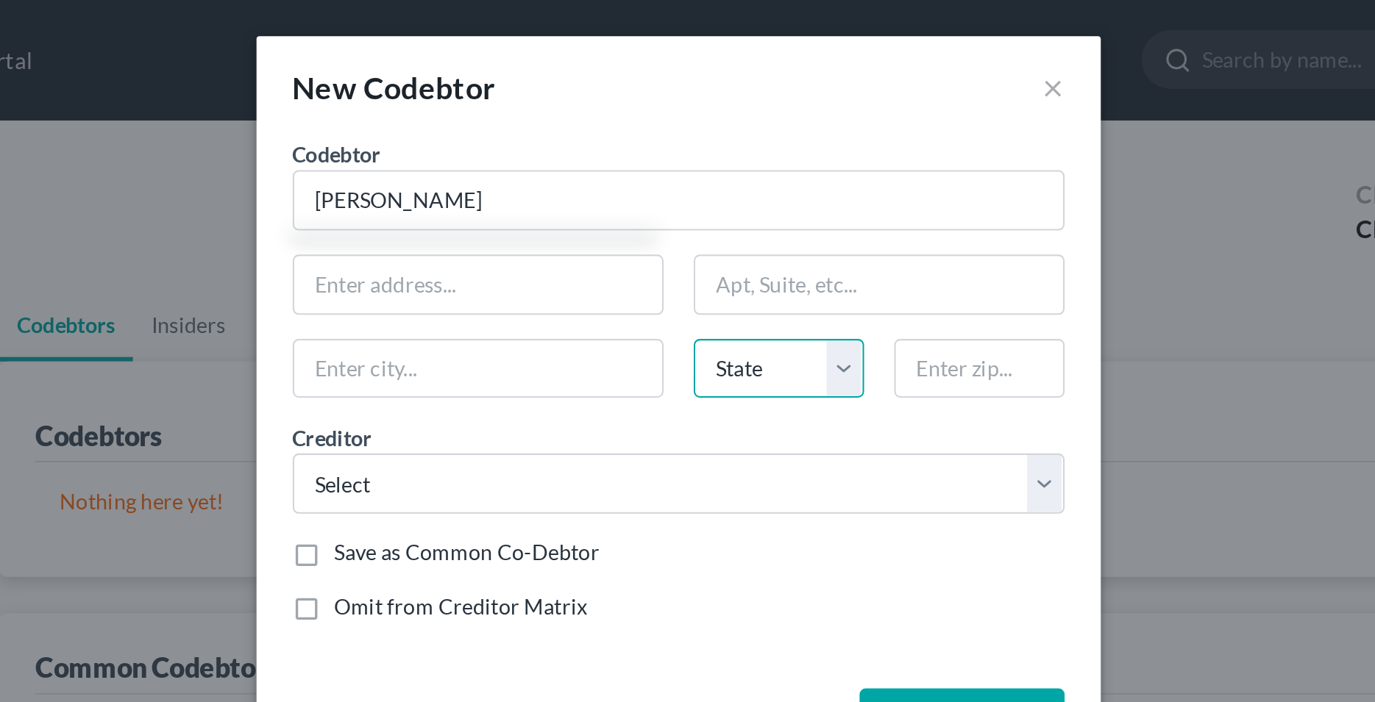
click at [695, 165] on select "State AL AK AR AZ CA CO CT DE DC FL GA GU HI ID IL IN IA KS KY LA ME MD MA MI M…" at bounding box center [736, 179] width 83 height 29
select select "4"
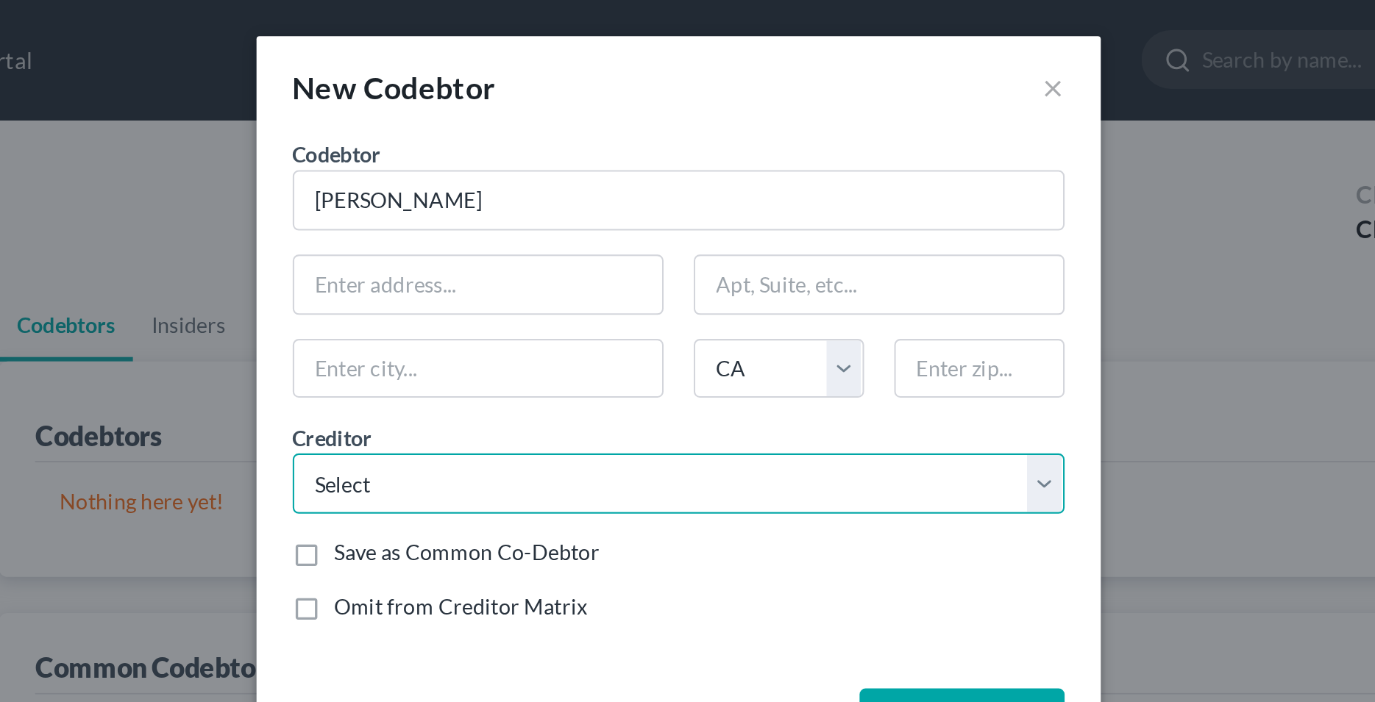
click at [499, 221] on select "Select COMENITYBANK/VICTORIASSECRET Comenity Capital Bank Affirm, Inc. Affirm, …" at bounding box center [687, 235] width 377 height 29
click at [672, 271] on div "Save as Common Co-Debtor" at bounding box center [687, 270] width 377 height 15
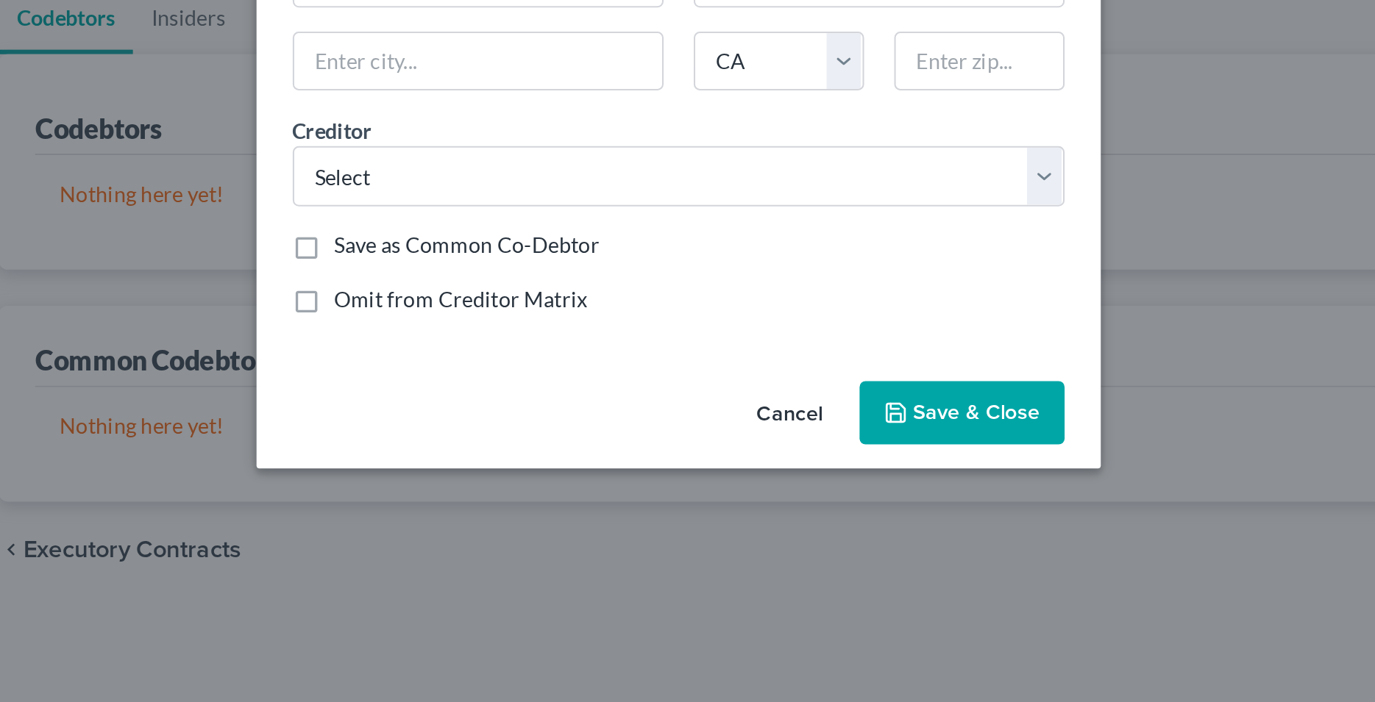
click at [746, 348] on button "Cancel" at bounding box center [742, 352] width 56 height 29
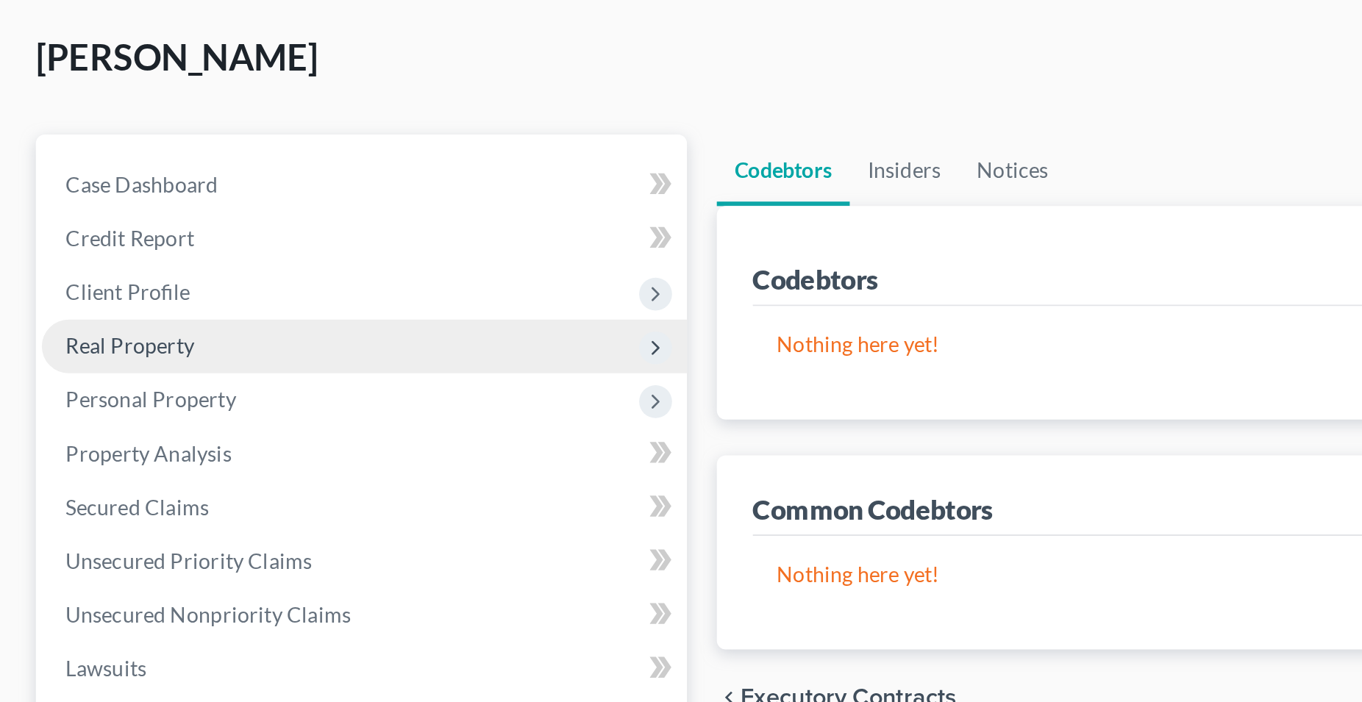
click at [86, 246] on span "Real Property" at bounding box center [63, 245] width 63 height 13
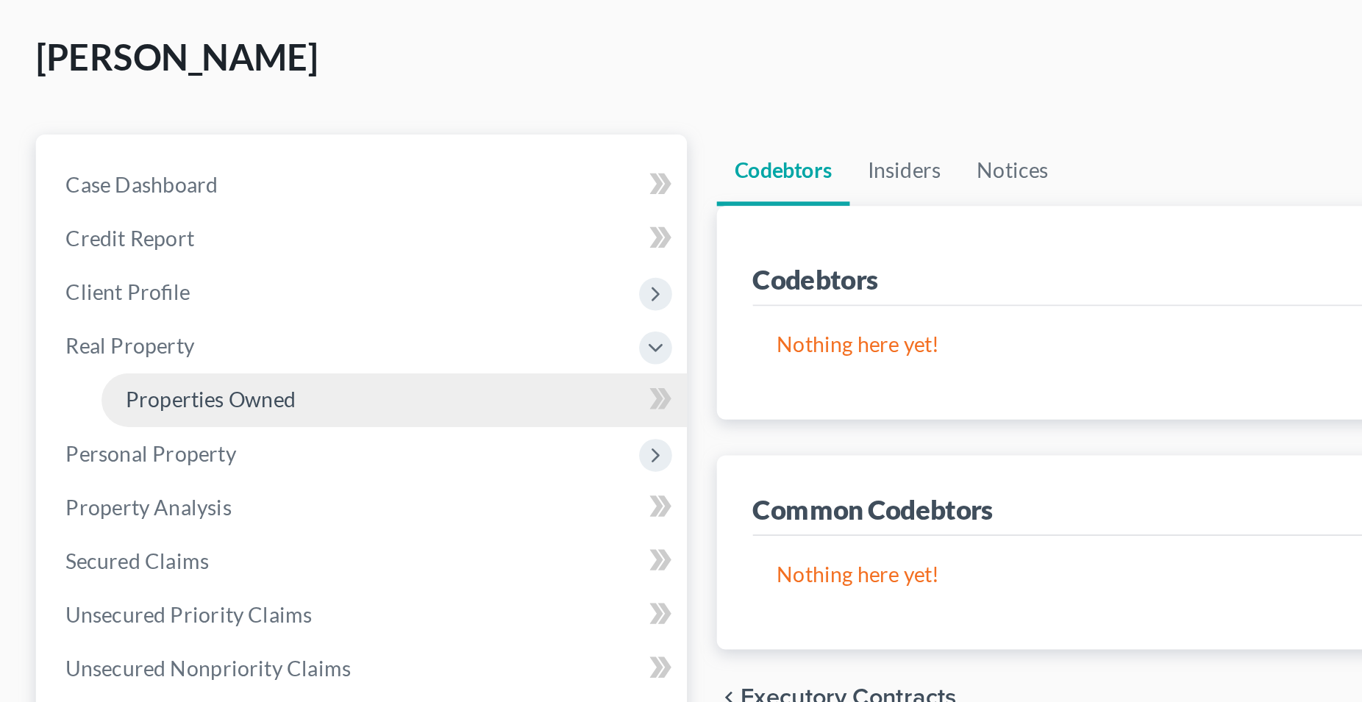
click at [110, 274] on span "Properties Owned" at bounding box center [104, 272] width 84 height 13
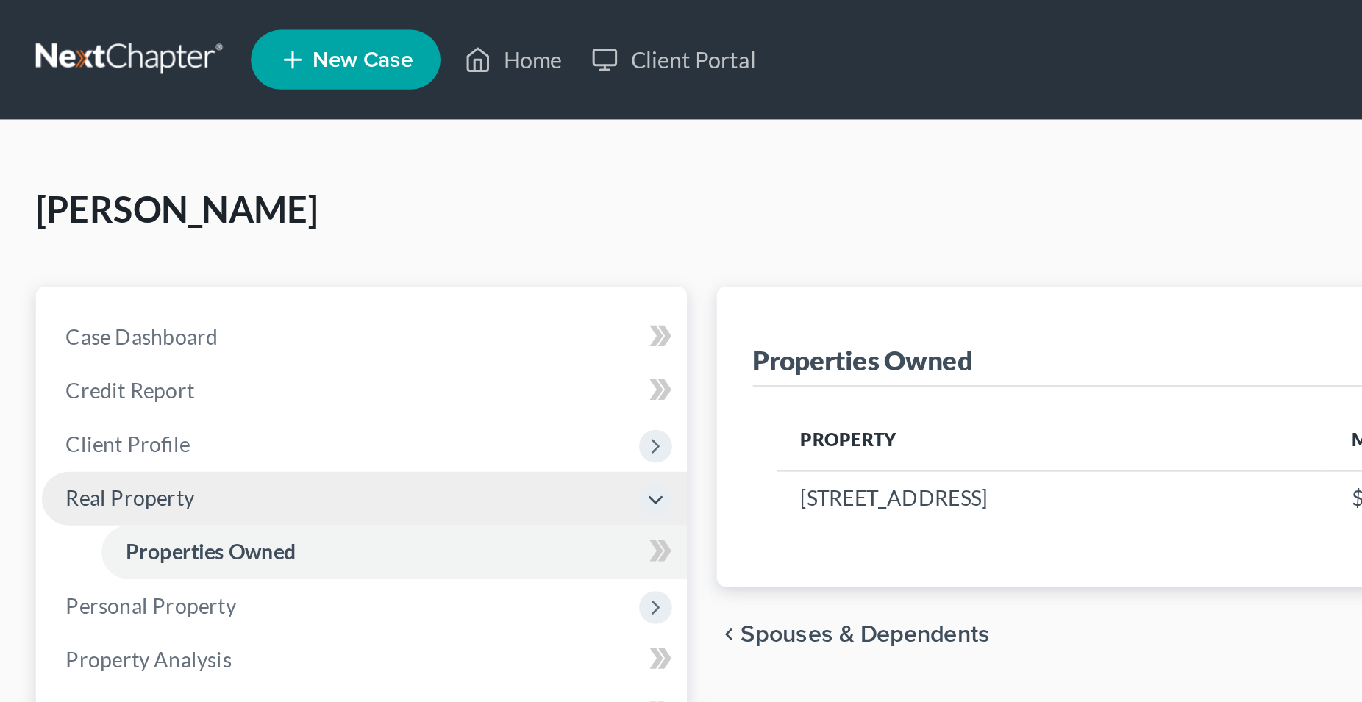
click at [73, 245] on span "Real Property" at bounding box center [63, 245] width 63 height 13
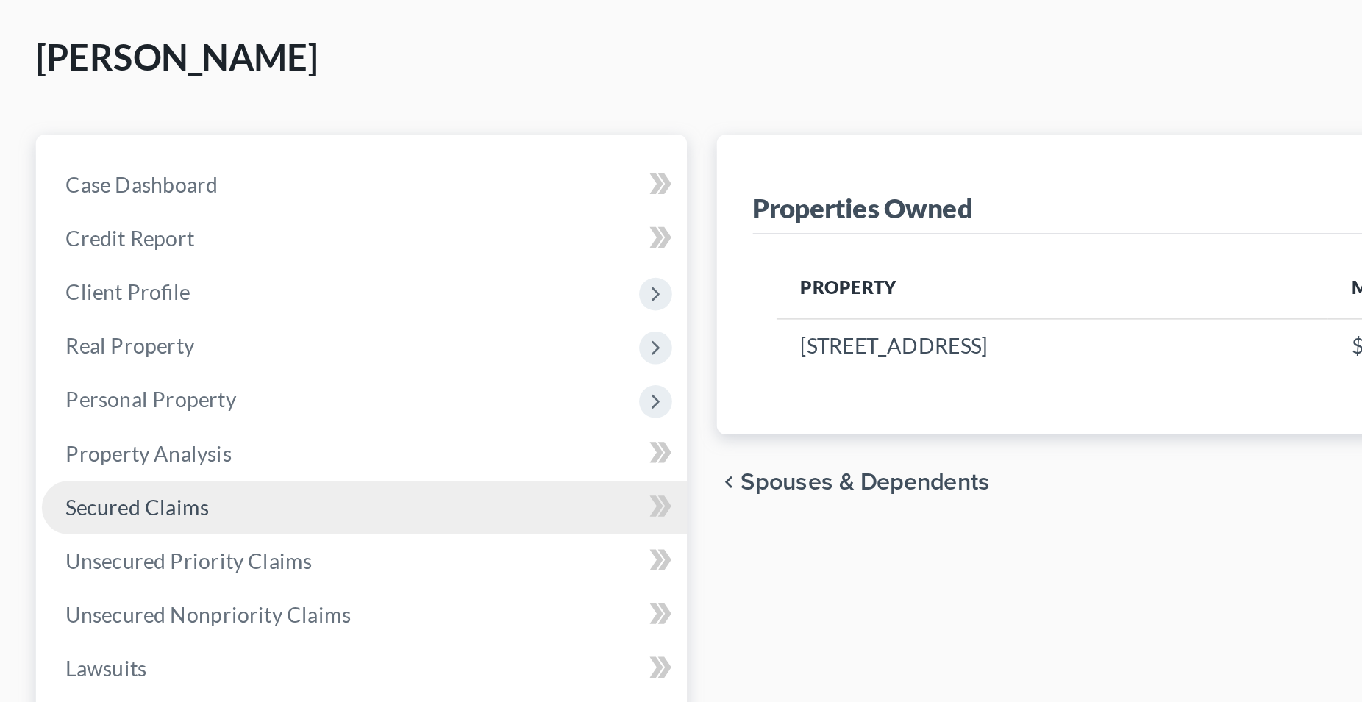
click at [90, 325] on span "Secured Claims" at bounding box center [67, 324] width 71 height 13
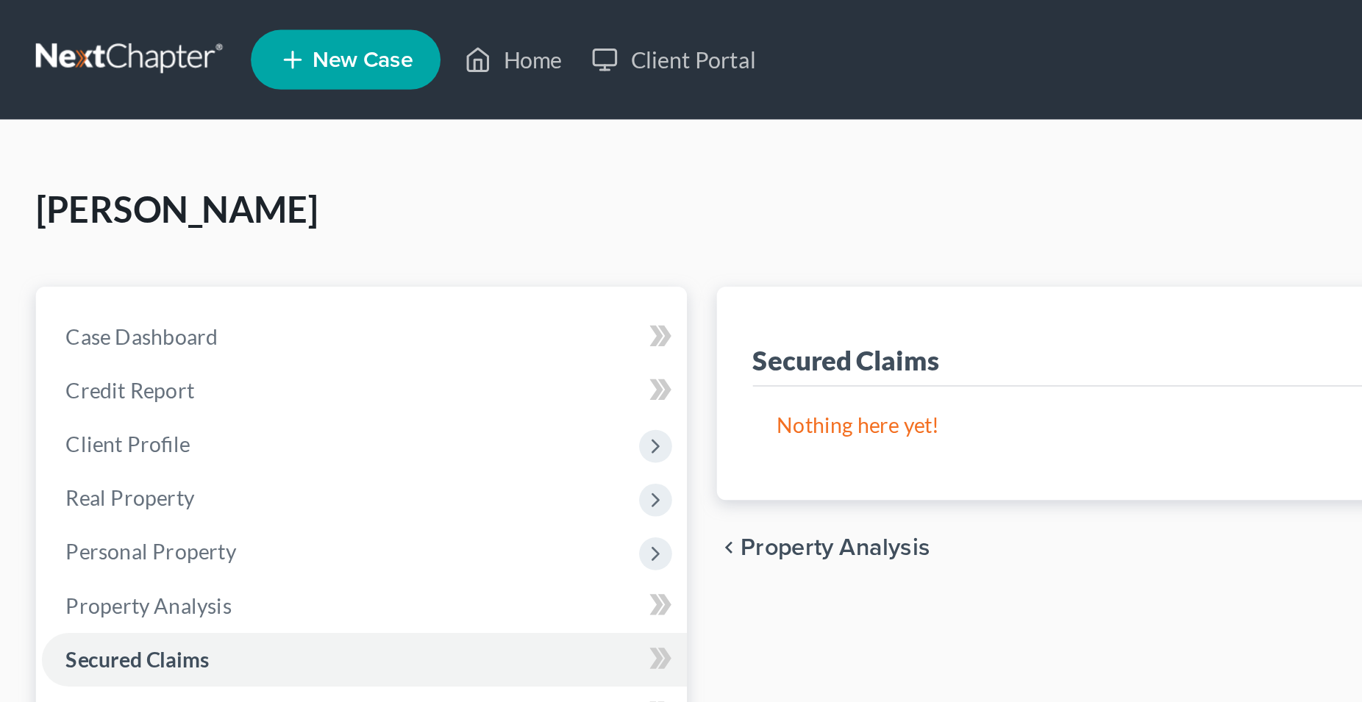
click at [356, 299] on div "Secured Claims New Claim Import CSV Export CSV Nothing here yet! Previous 1 Nex…" at bounding box center [849, 433] width 1006 height 585
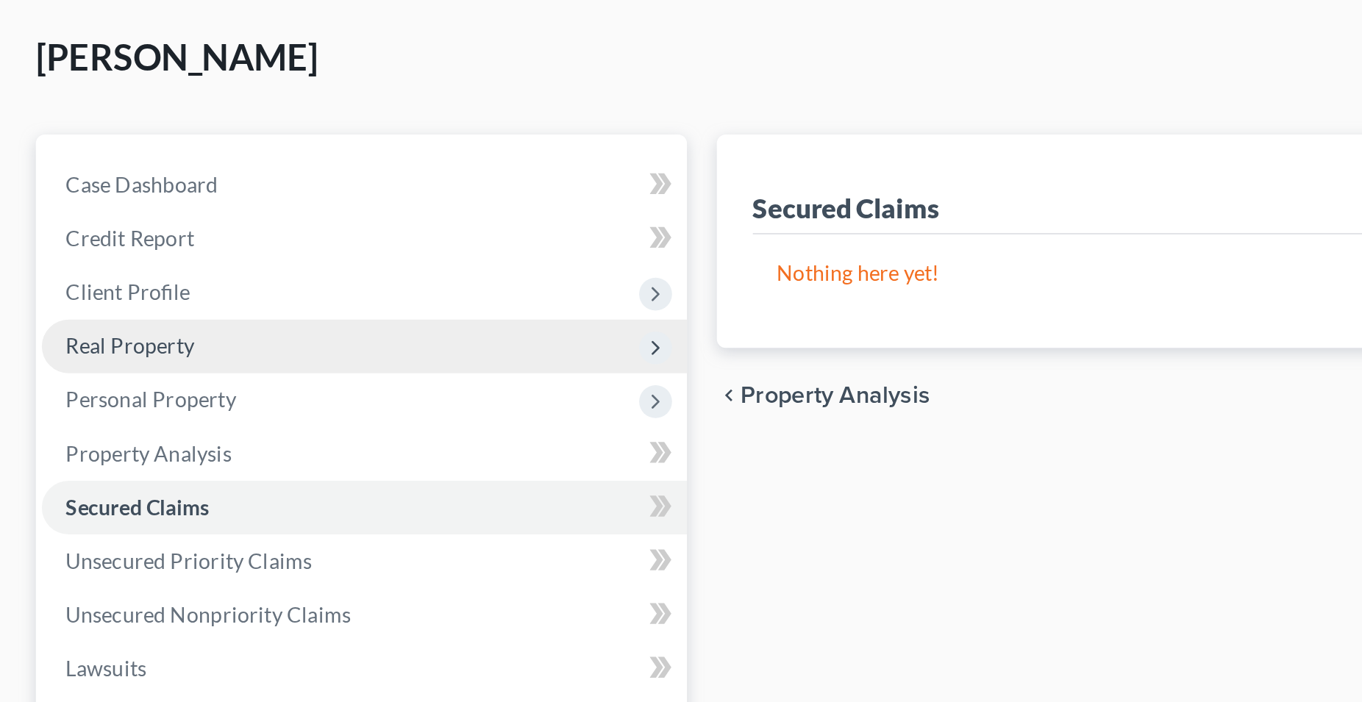
click at [75, 246] on span "Real Property" at bounding box center [63, 245] width 63 height 13
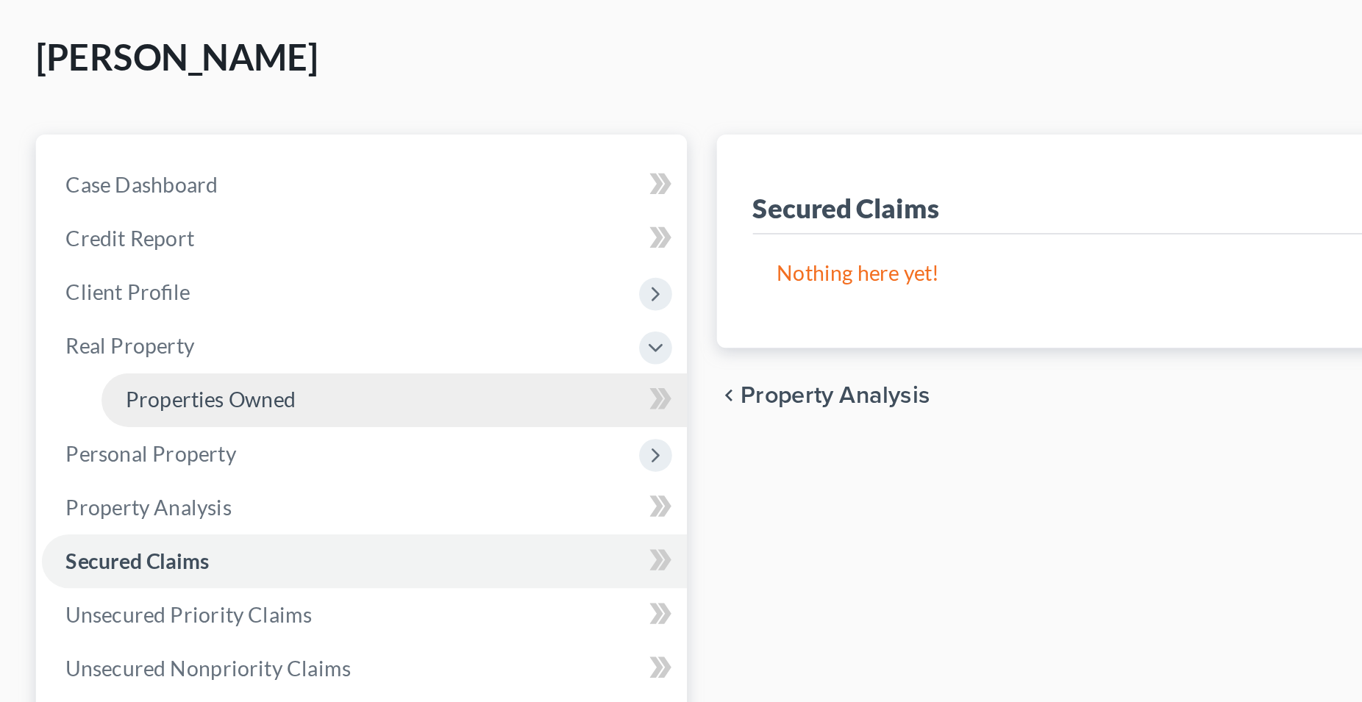
click at [123, 273] on span "Properties Owned" at bounding box center [104, 272] width 84 height 13
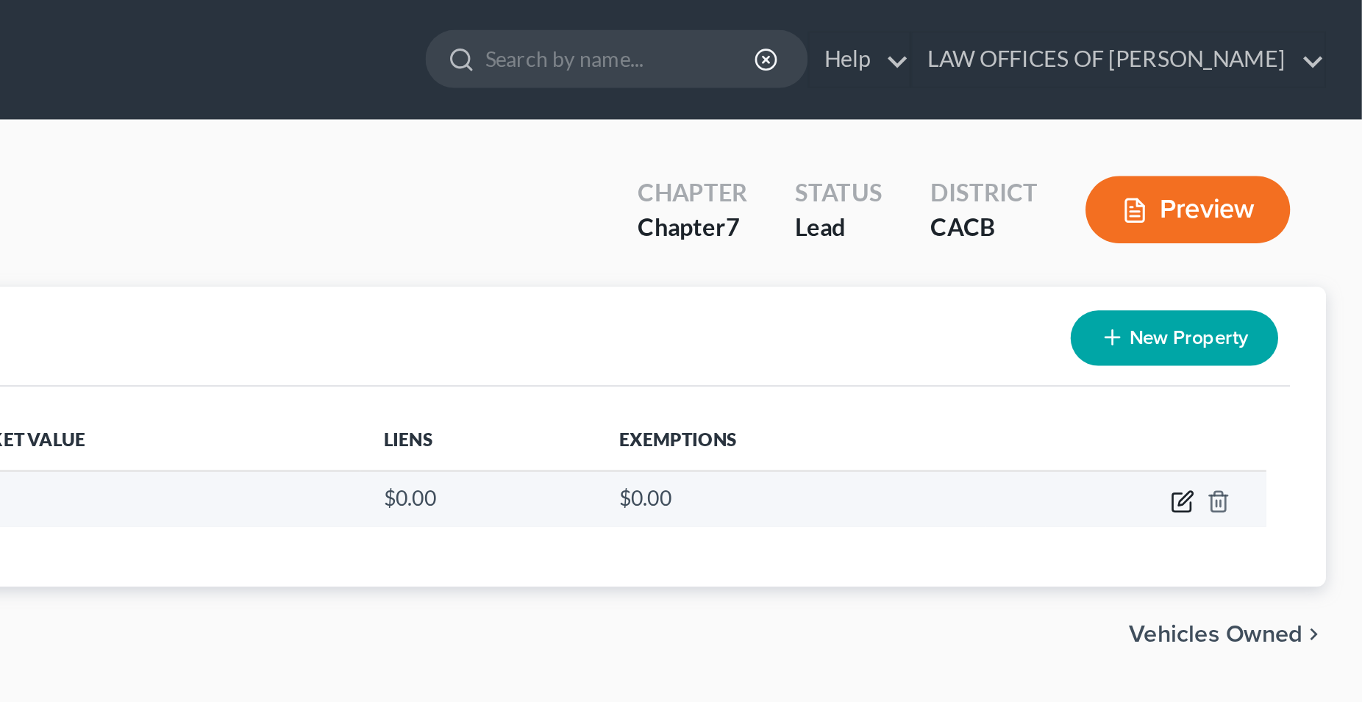
click at [1271, 251] on icon "button" at bounding box center [1274, 247] width 12 height 12
select select "31"
select select "4"
select select "1"
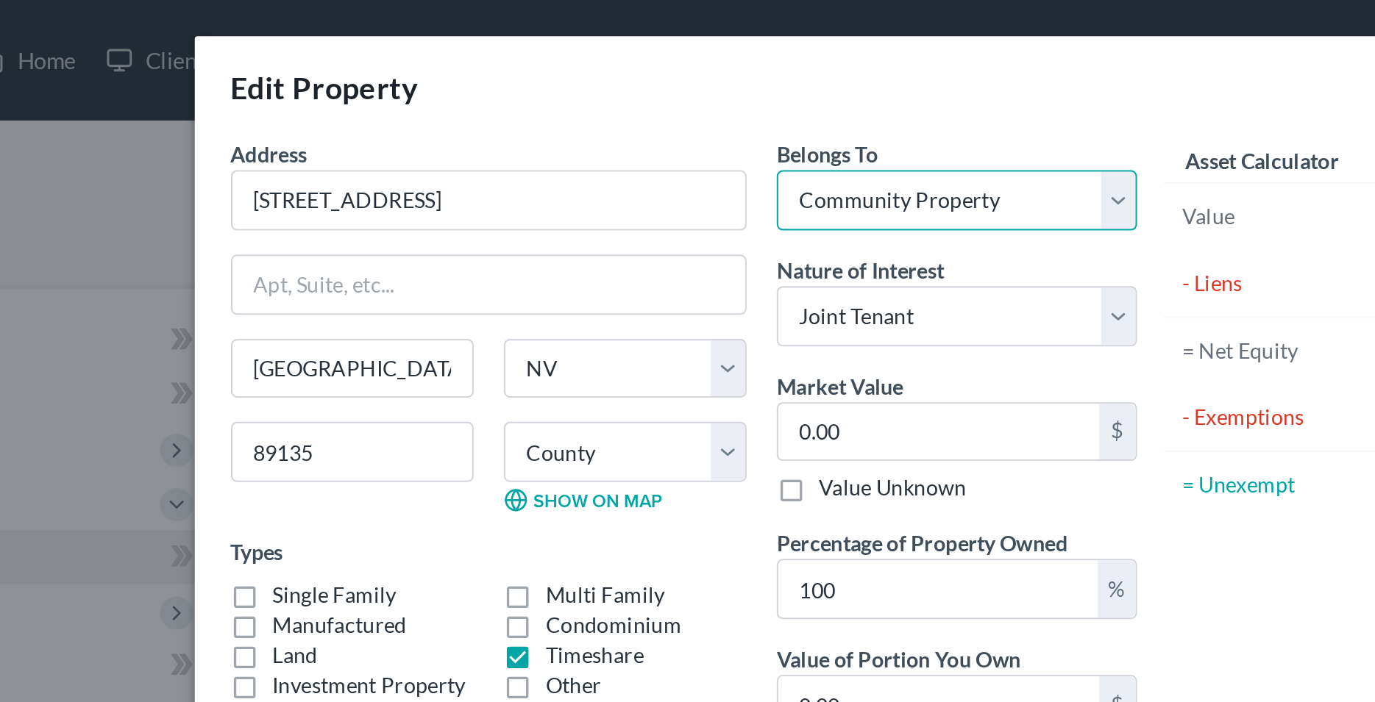
click at [619, 83] on select "Select Debtor 1 Only Debtor 2 Only Debtor 1 And Debtor 2 Only At Least One Of T…" at bounding box center [707, 97] width 176 height 29
select select "3"
click option "At Least One Of The Debtors And Another" at bounding box center [0, 0] width 0 height 0
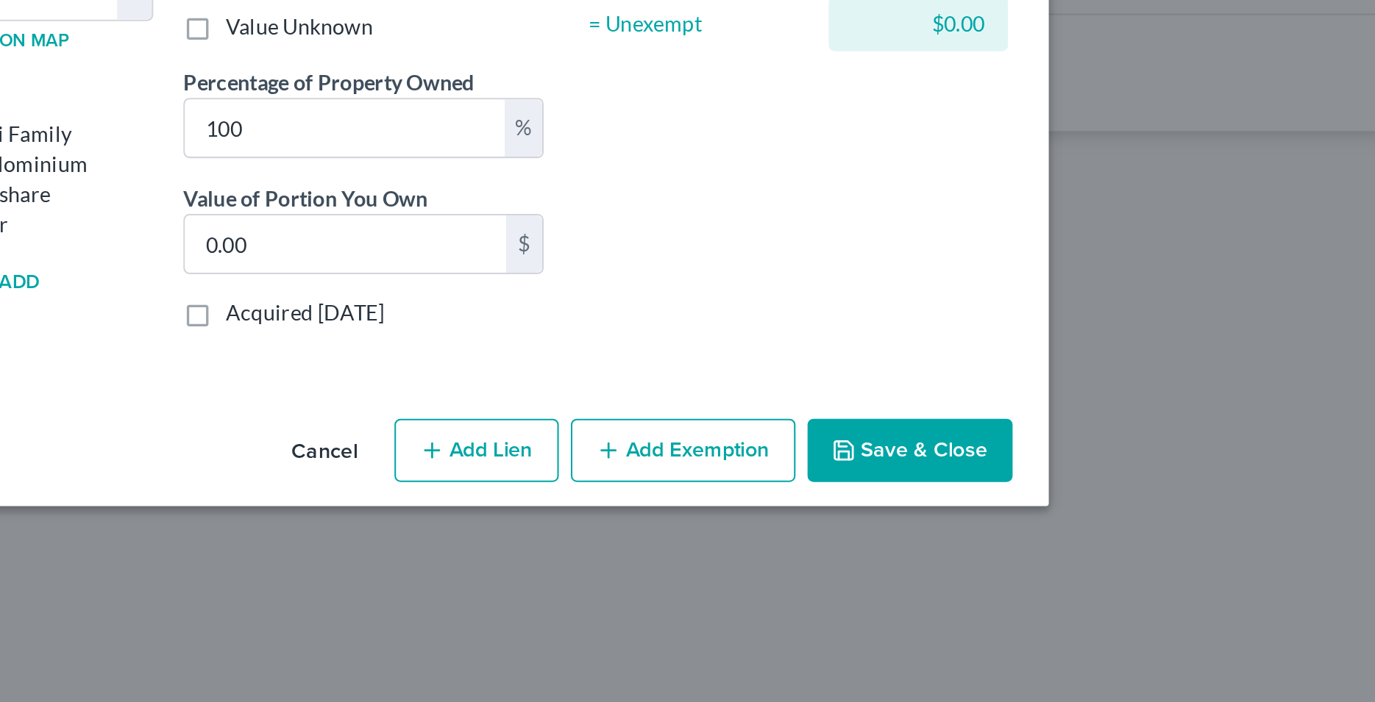
click at [976, 450] on button "Save & Close" at bounding box center [973, 445] width 100 height 31
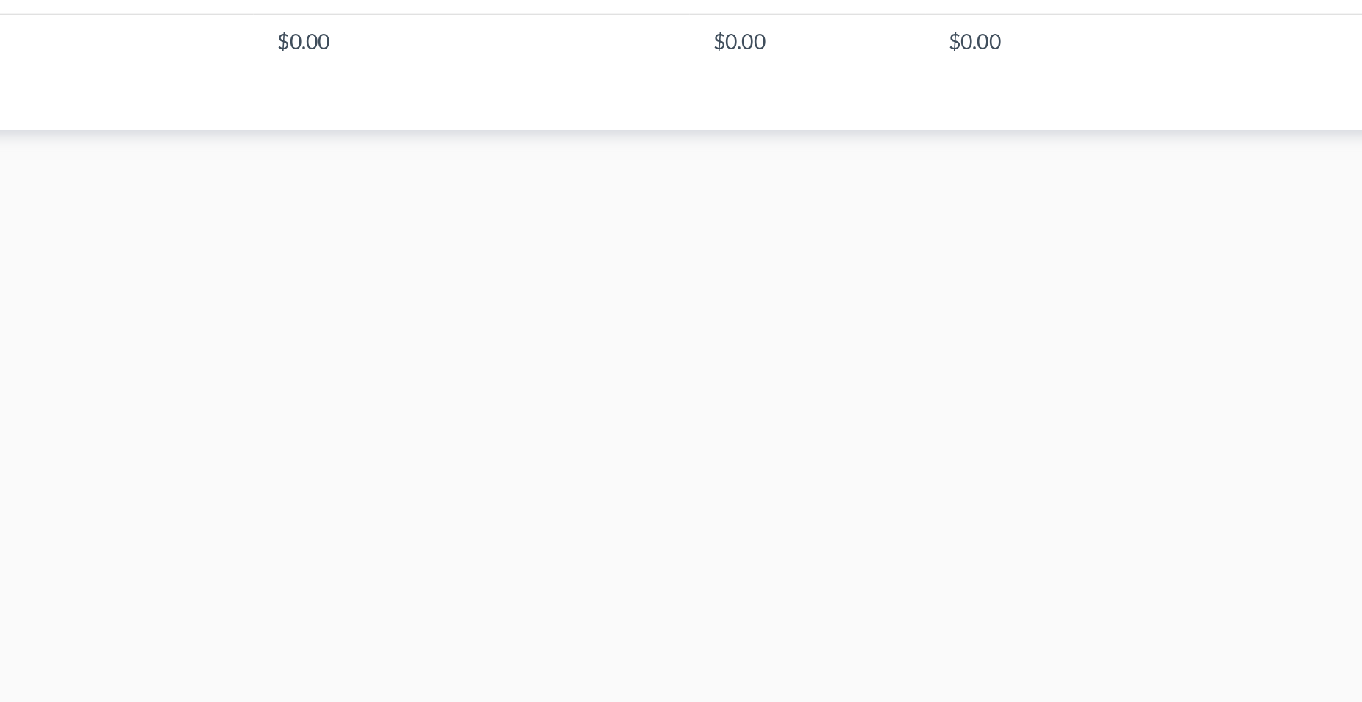
click at [858, 402] on div "Properties Owned New Property Property Market Value Liens Exemptions 10600 W. C…" at bounding box center [849, 446] width 1006 height 611
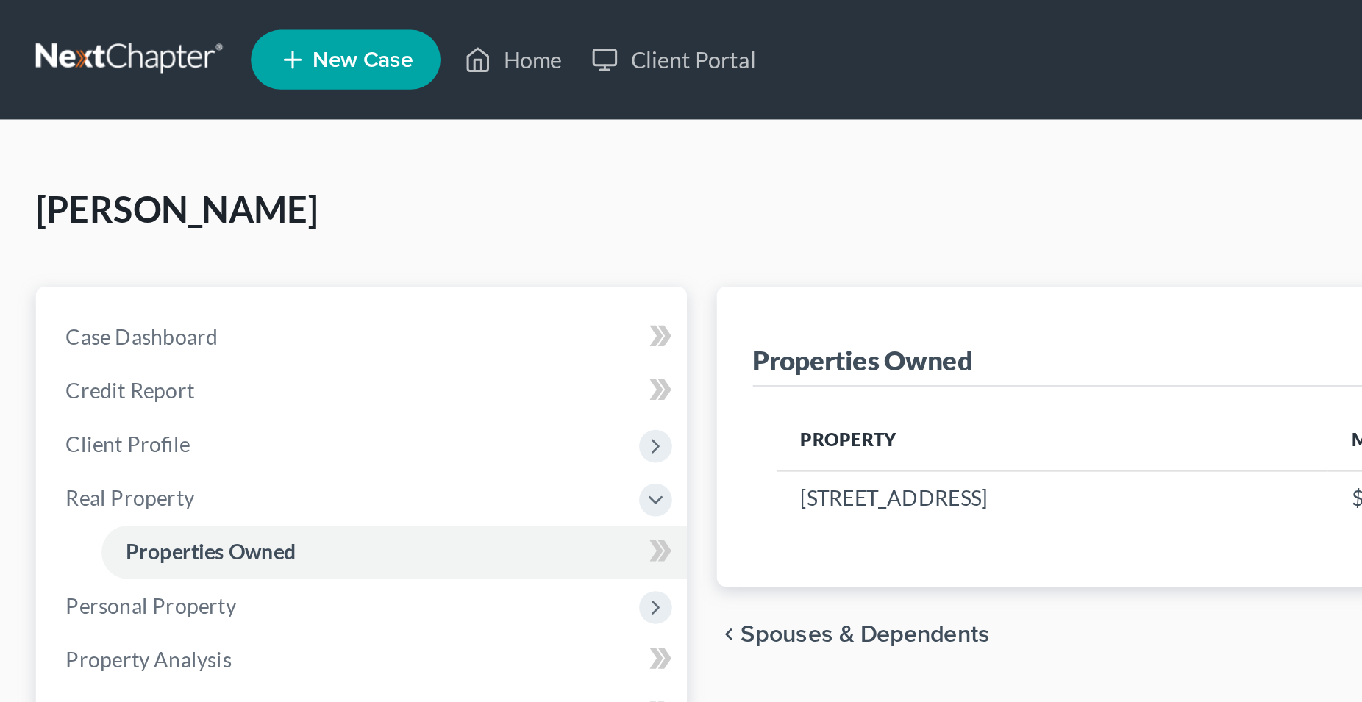
click at [241, 79] on div "Flores, Erika Upgraded Chapter Chapter 7 Status Lead District CACB Preview" at bounding box center [681, 109] width 1327 height 64
click at [257, 94] on div "Flores, Erika Upgraded Chapter Chapter 7 Status Lead District CACB Preview" at bounding box center [681, 109] width 1327 height 64
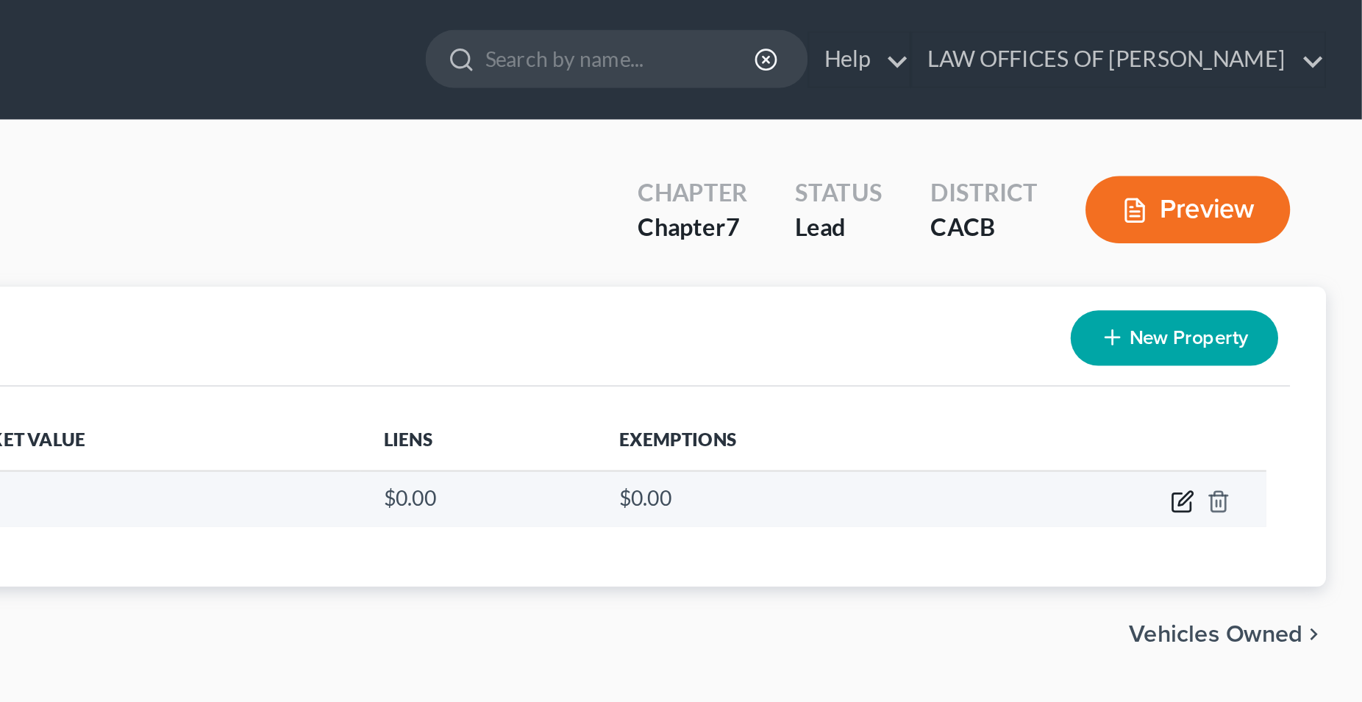
click at [1273, 249] on icon "button" at bounding box center [1275, 245] width 7 height 7
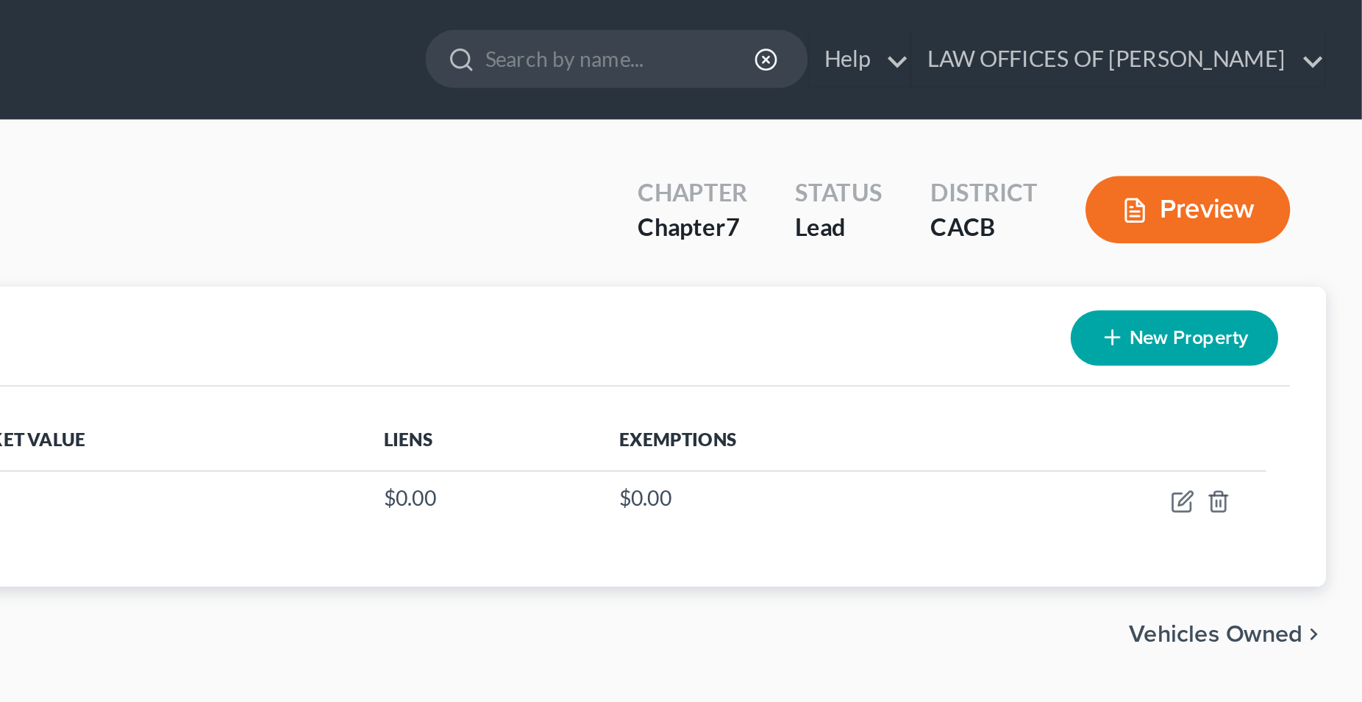
select select "31"
select select "2"
select select "3"
select select "1"
